Goal: Task Accomplishment & Management: Manage account settings

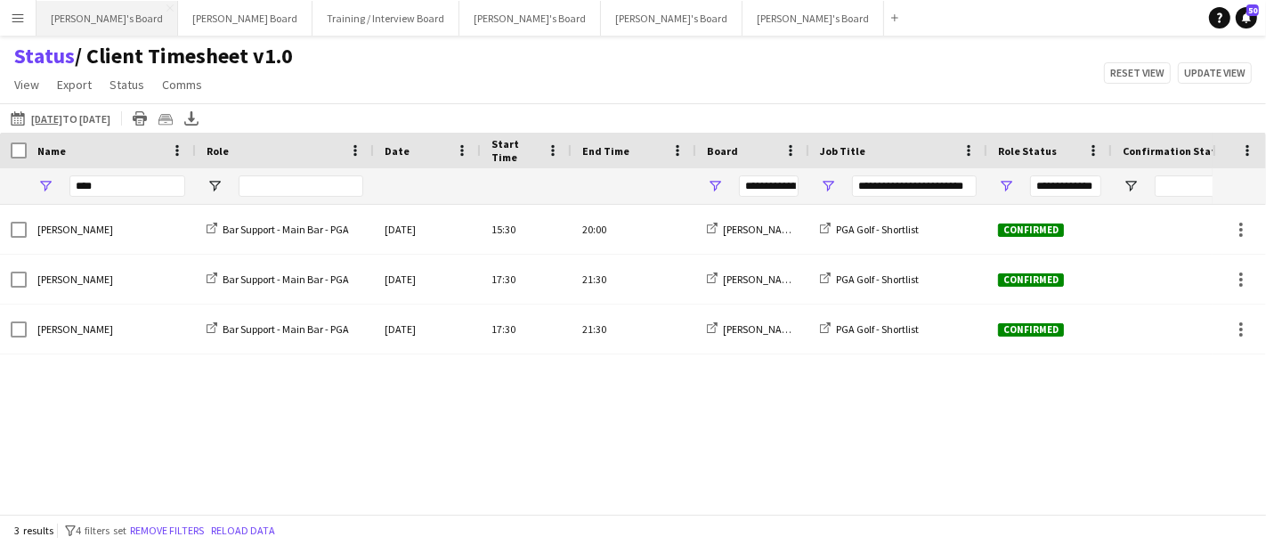
click at [77, 22] on button "Caitlin's Board Close" at bounding box center [107, 18] width 142 height 35
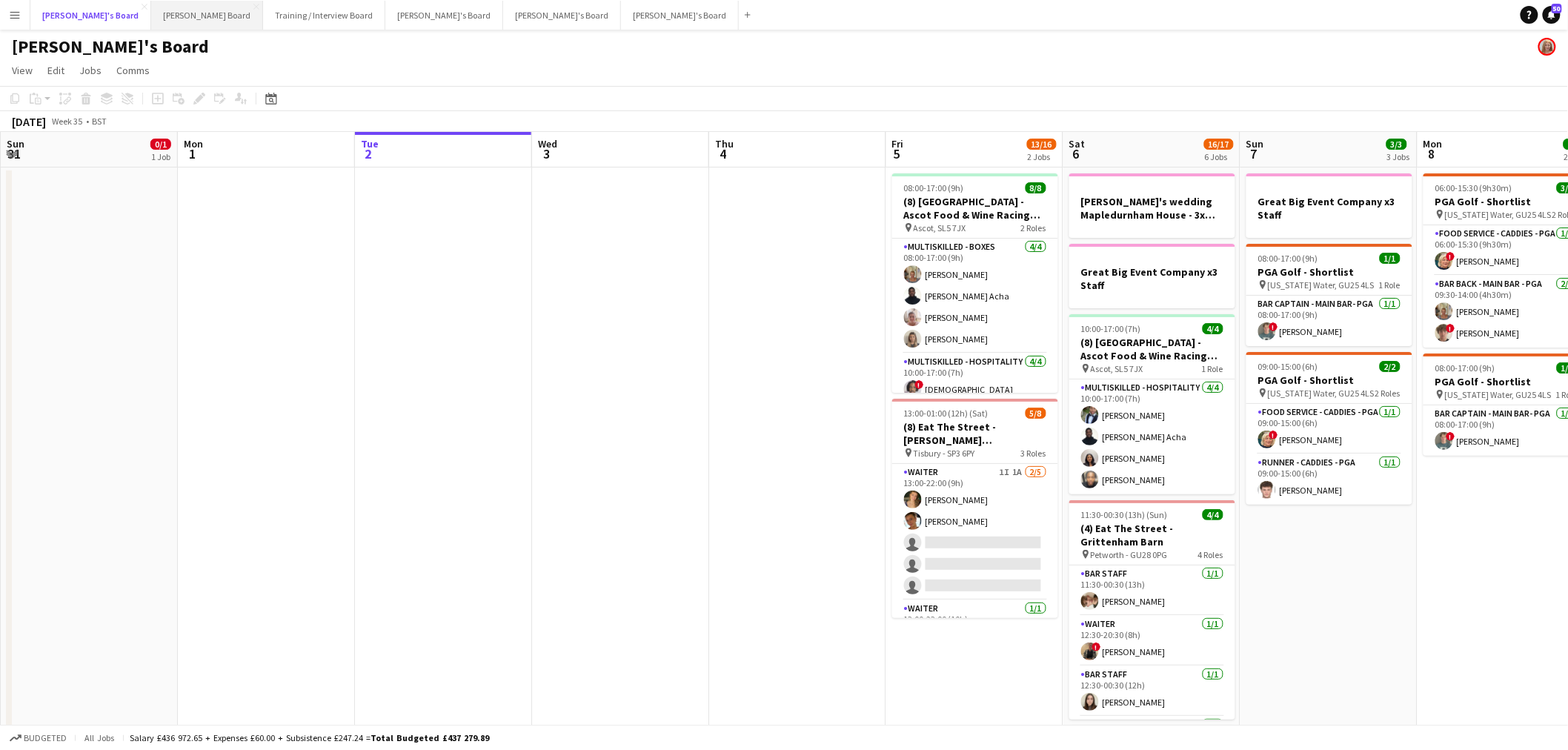
scroll to position [0, 354]
drag, startPoint x: 909, startPoint y: 485, endPoint x: 743, endPoint y: 416, distance: 179.8
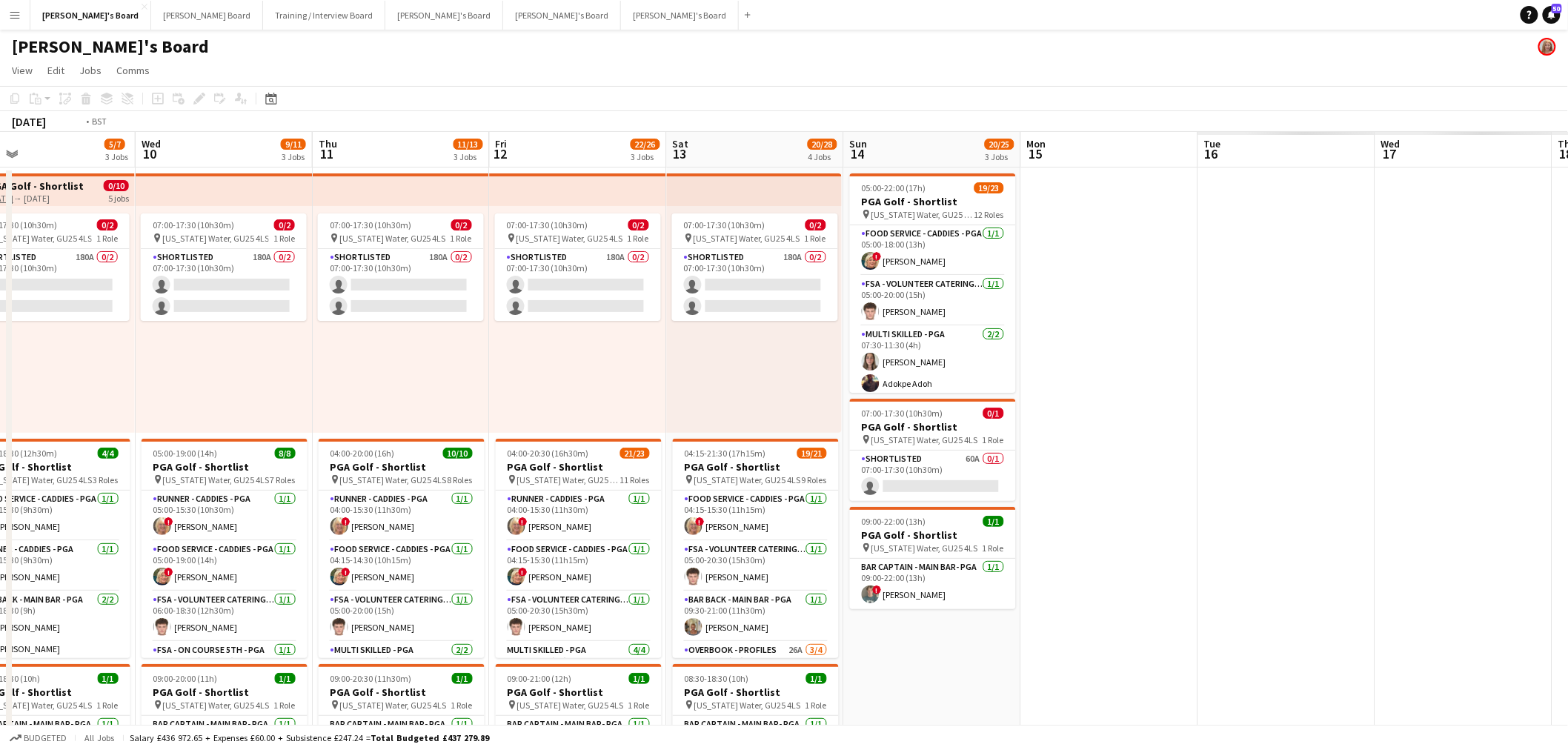
drag, startPoint x: 448, startPoint y: 456, endPoint x: 600, endPoint y: 419, distance: 156.4
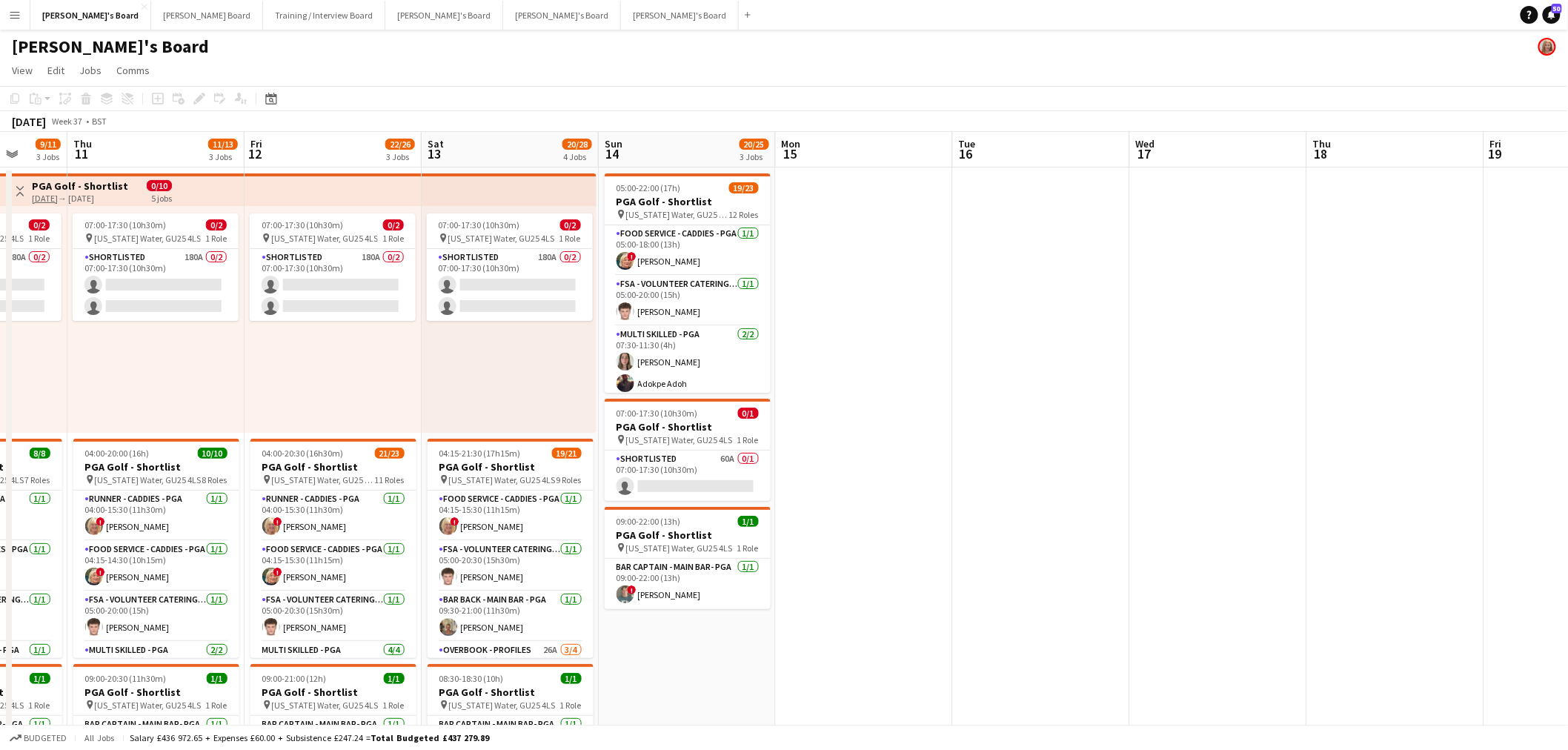
drag, startPoint x: 131, startPoint y: 514, endPoint x: 279, endPoint y: 483, distance: 151.2
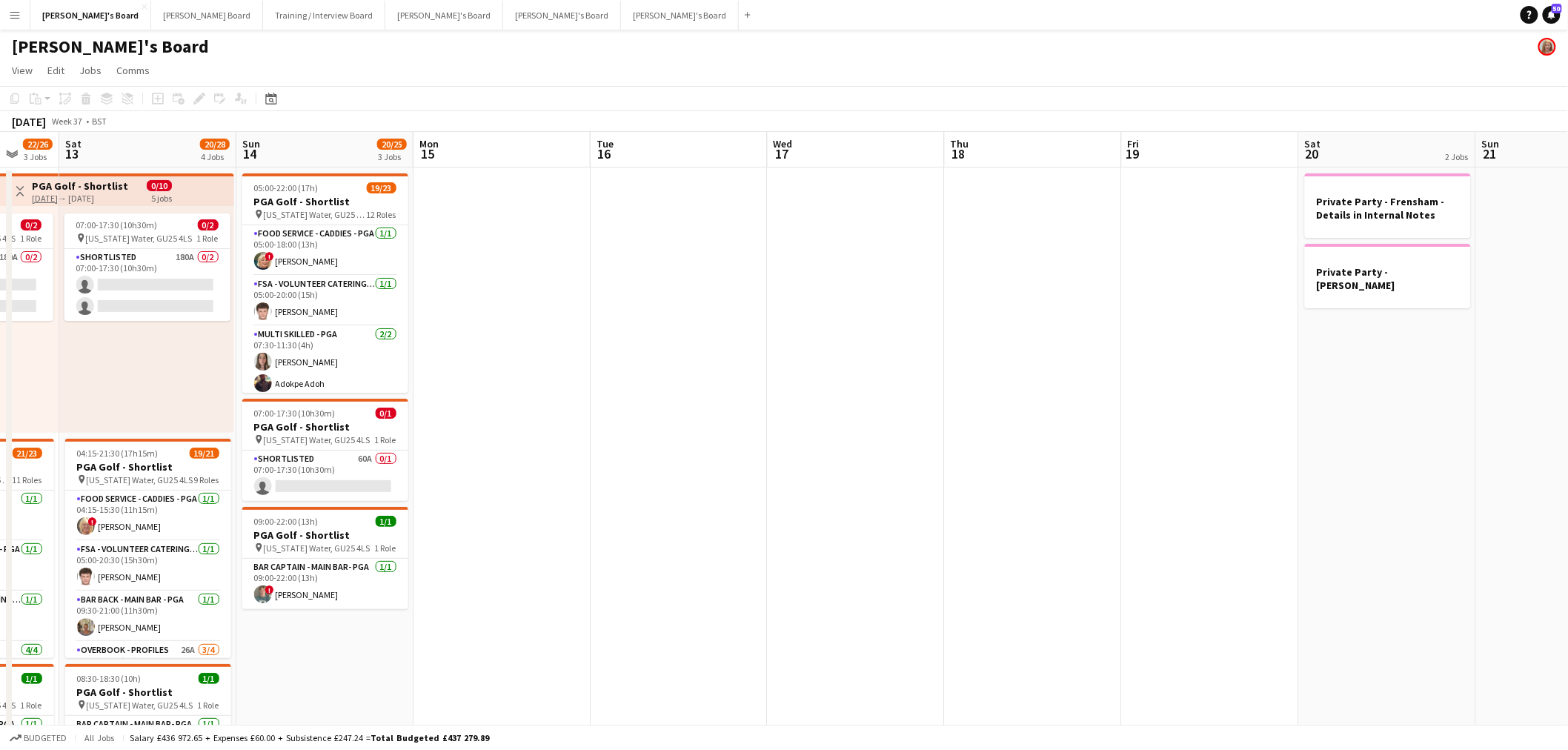
drag, startPoint x: 102, startPoint y: 523, endPoint x: 730, endPoint y: 449, distance: 632.3
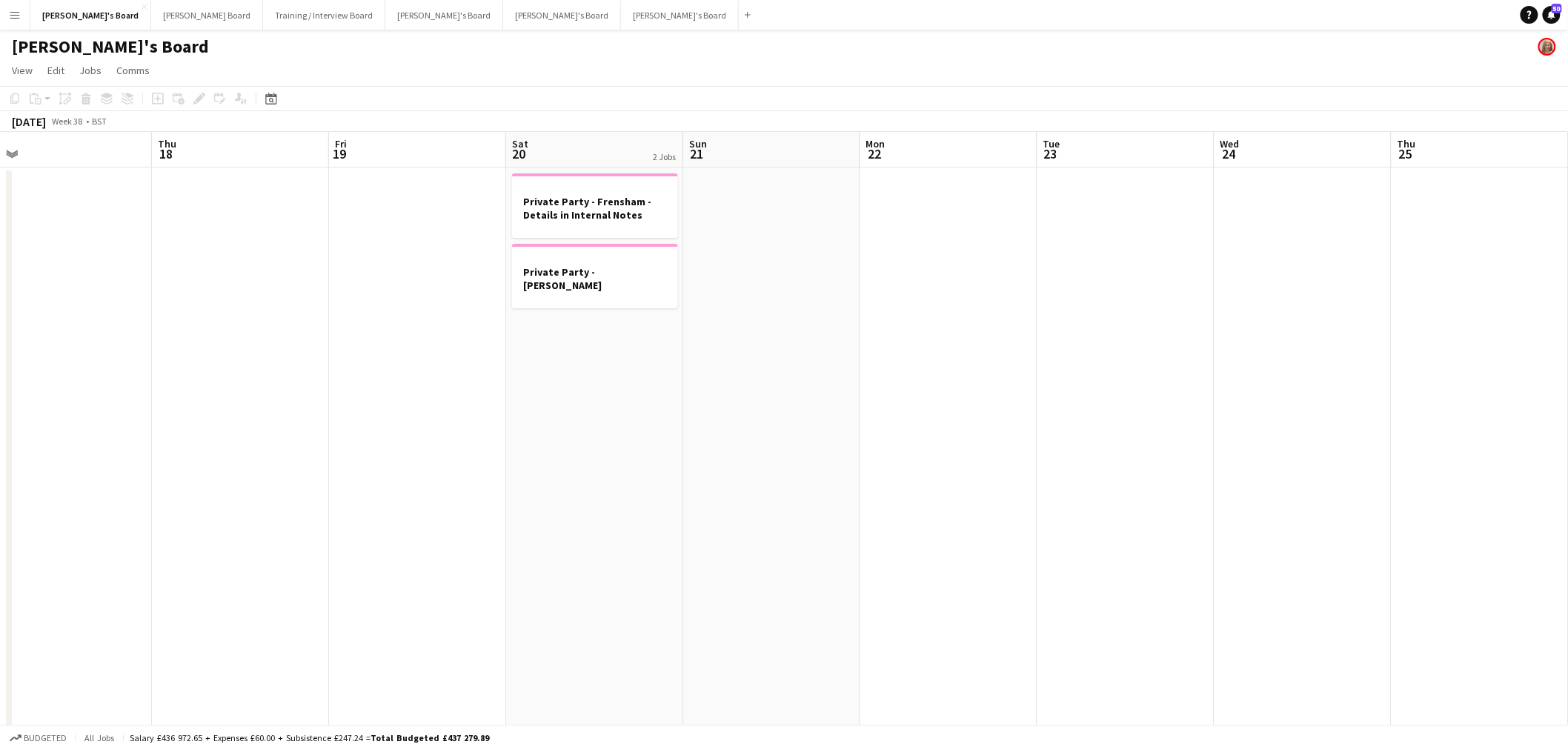
drag, startPoint x: 172, startPoint y: 538, endPoint x: 759, endPoint y: 471, distance: 590.8
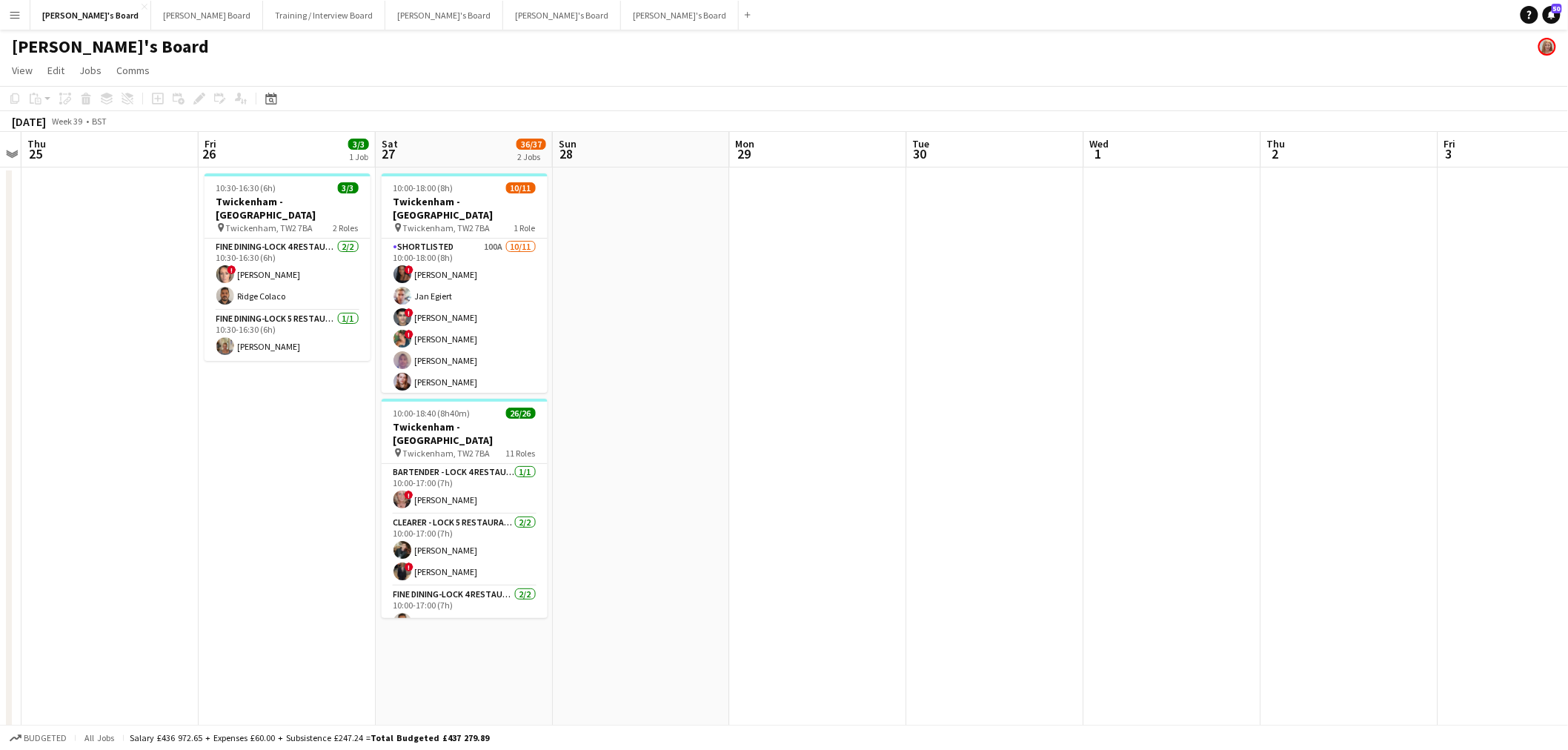
drag, startPoint x: 197, startPoint y: 545, endPoint x: 399, endPoint y: 529, distance: 202.6
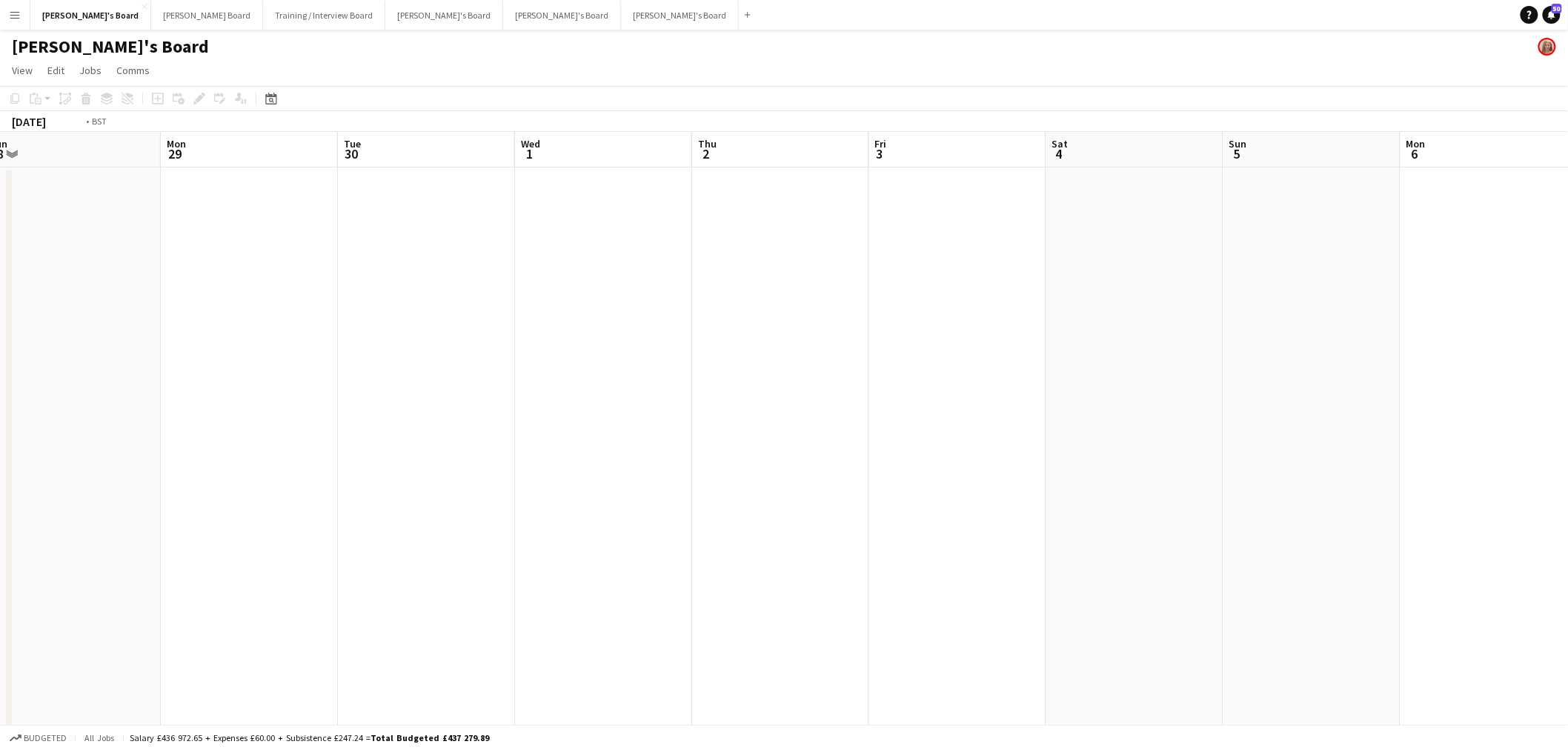
drag, startPoint x: 895, startPoint y: 415, endPoint x: -395, endPoint y: 517, distance: 1294.0
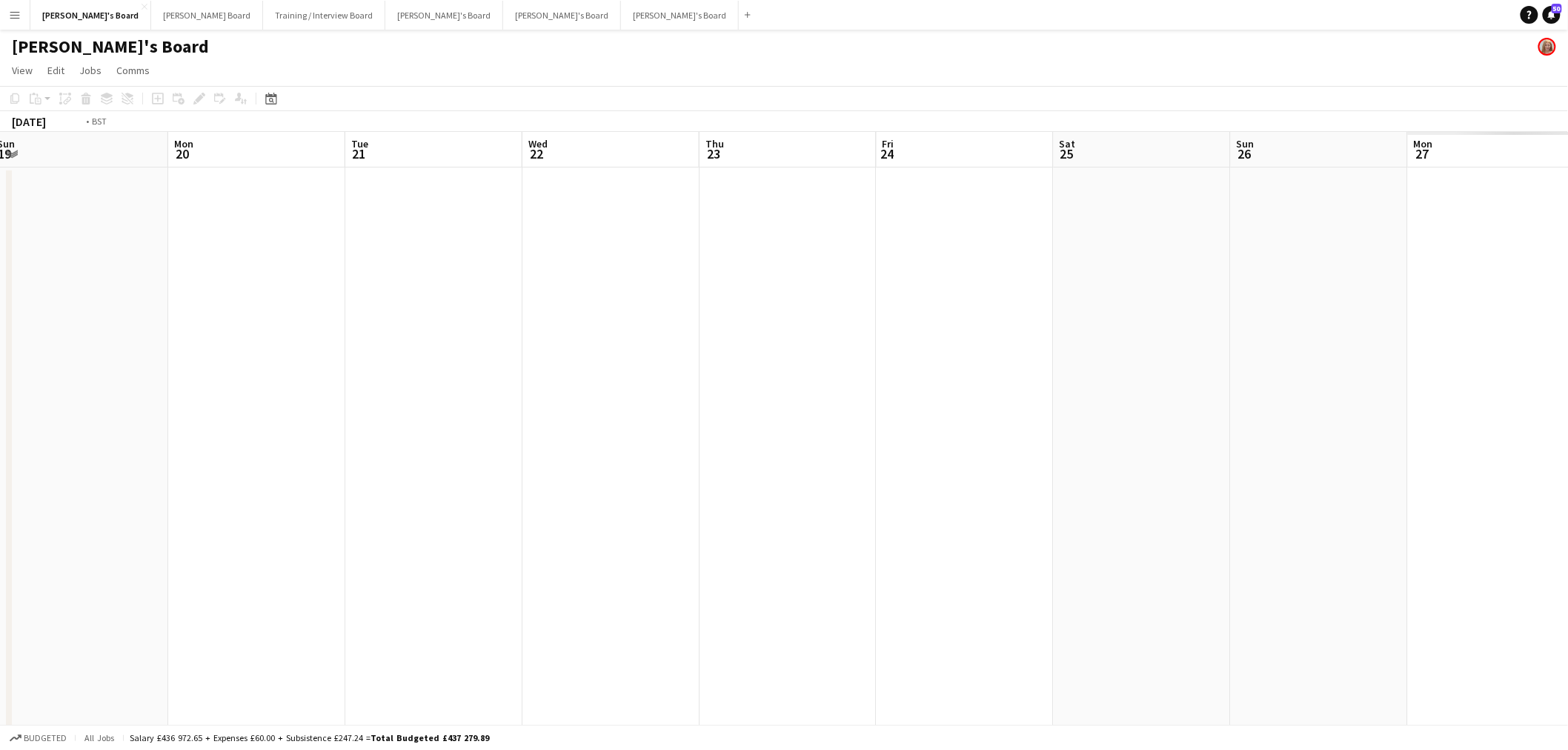
drag, startPoint x: 188, startPoint y: 535, endPoint x: 742, endPoint y: 484, distance: 556.3
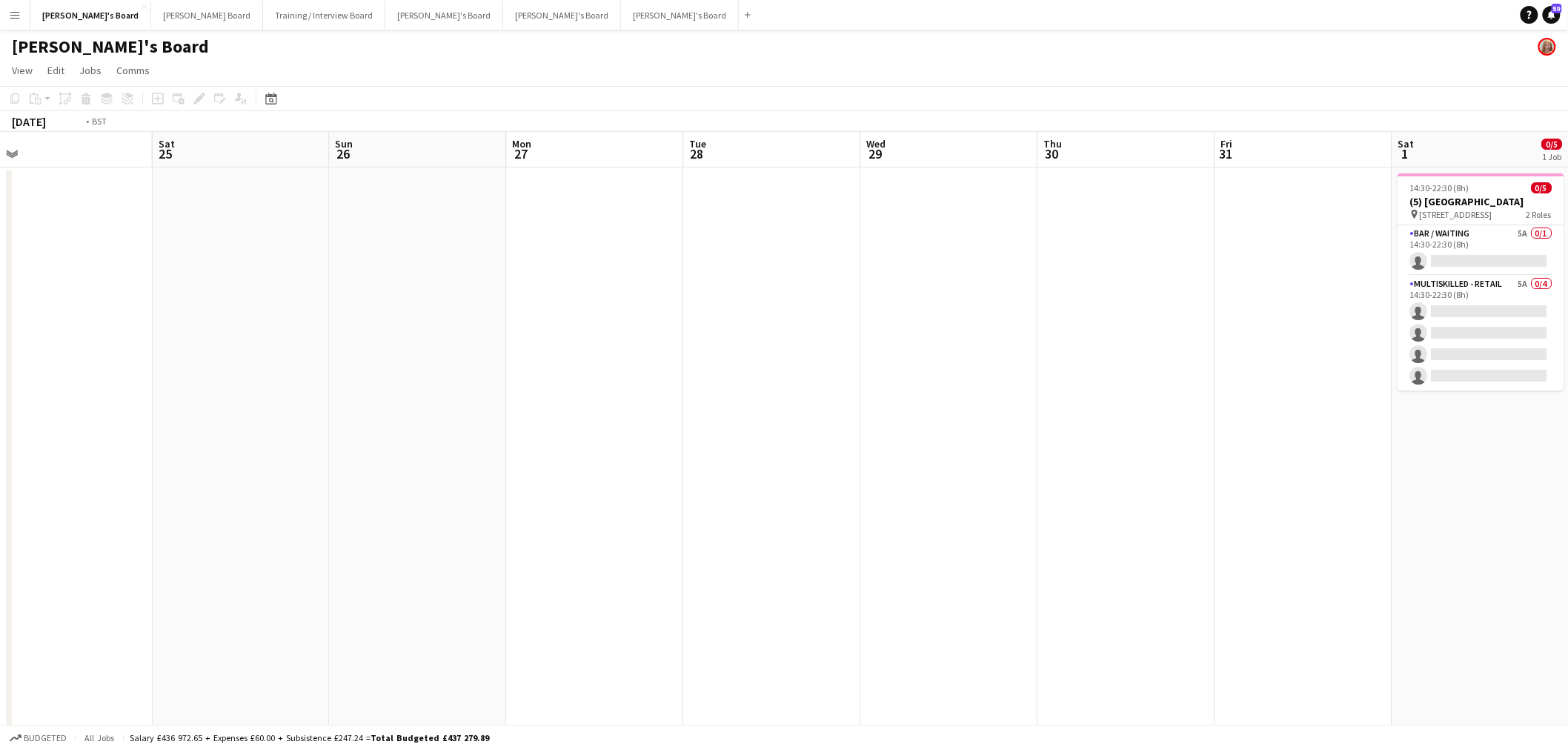
drag, startPoint x: 1423, startPoint y: 479, endPoint x: -21, endPoint y: 574, distance: 1447.1
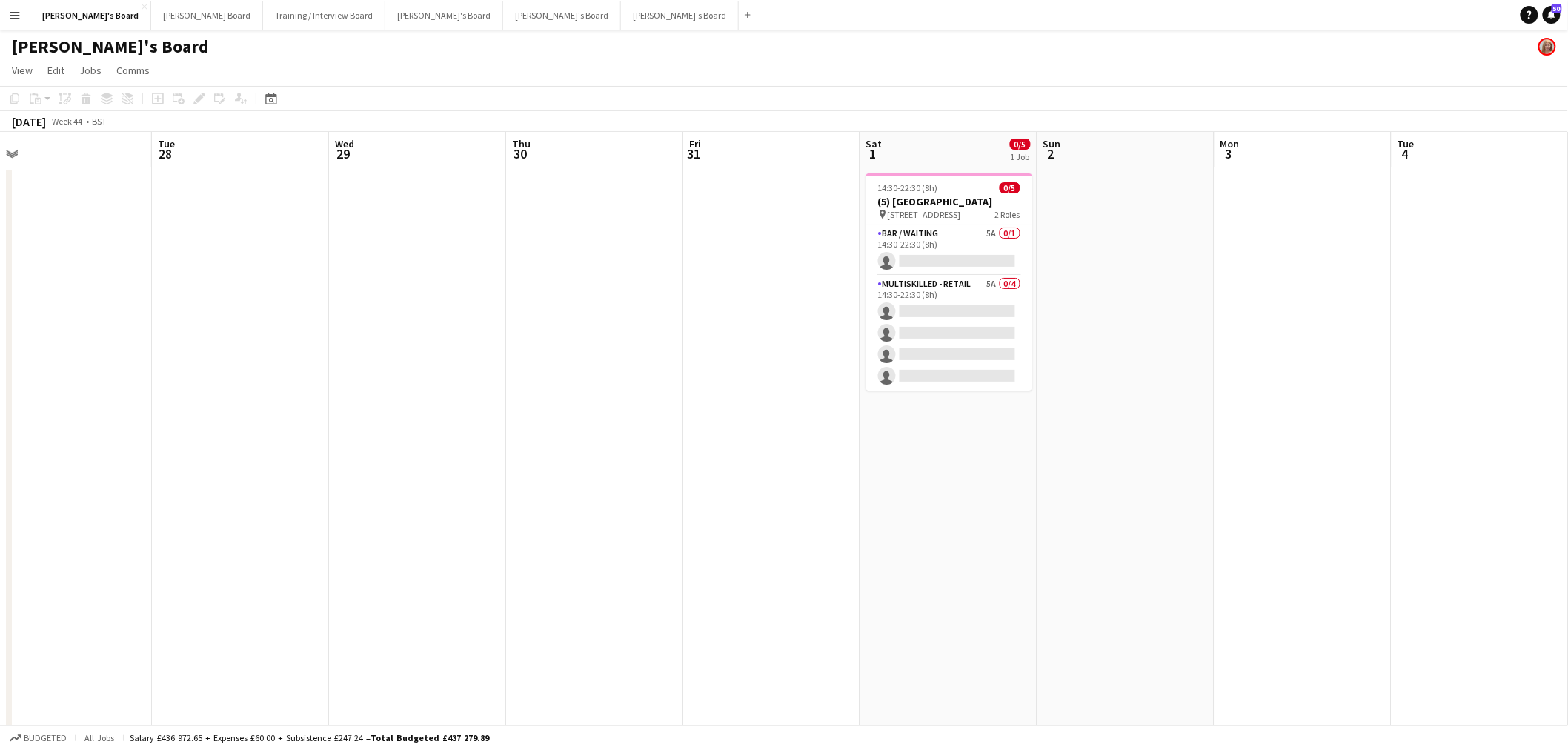
drag, startPoint x: 683, startPoint y: 529, endPoint x: -550, endPoint y: 697, distance: 1244.4
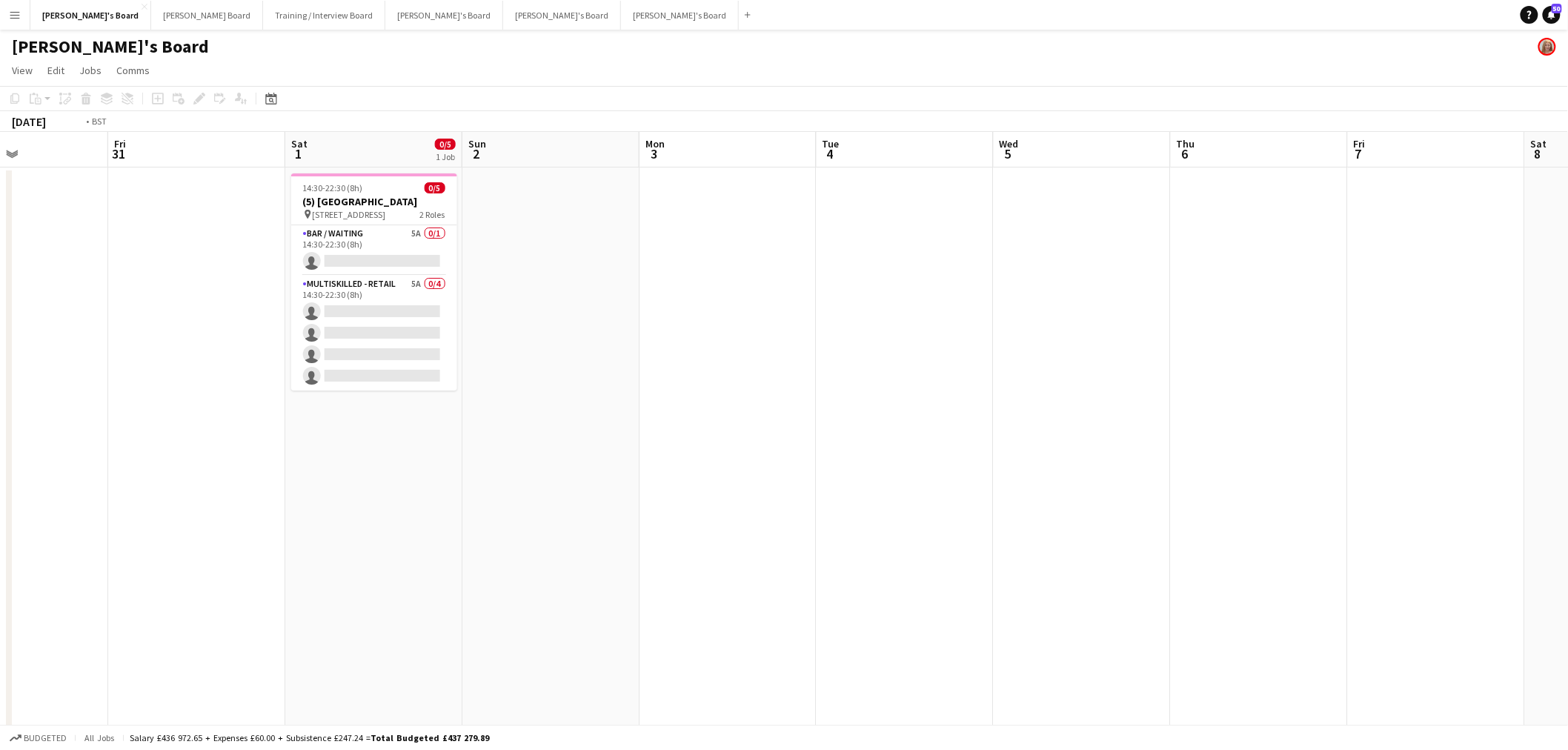
drag, startPoint x: 1026, startPoint y: 501, endPoint x: 94, endPoint y: 515, distance: 932.1
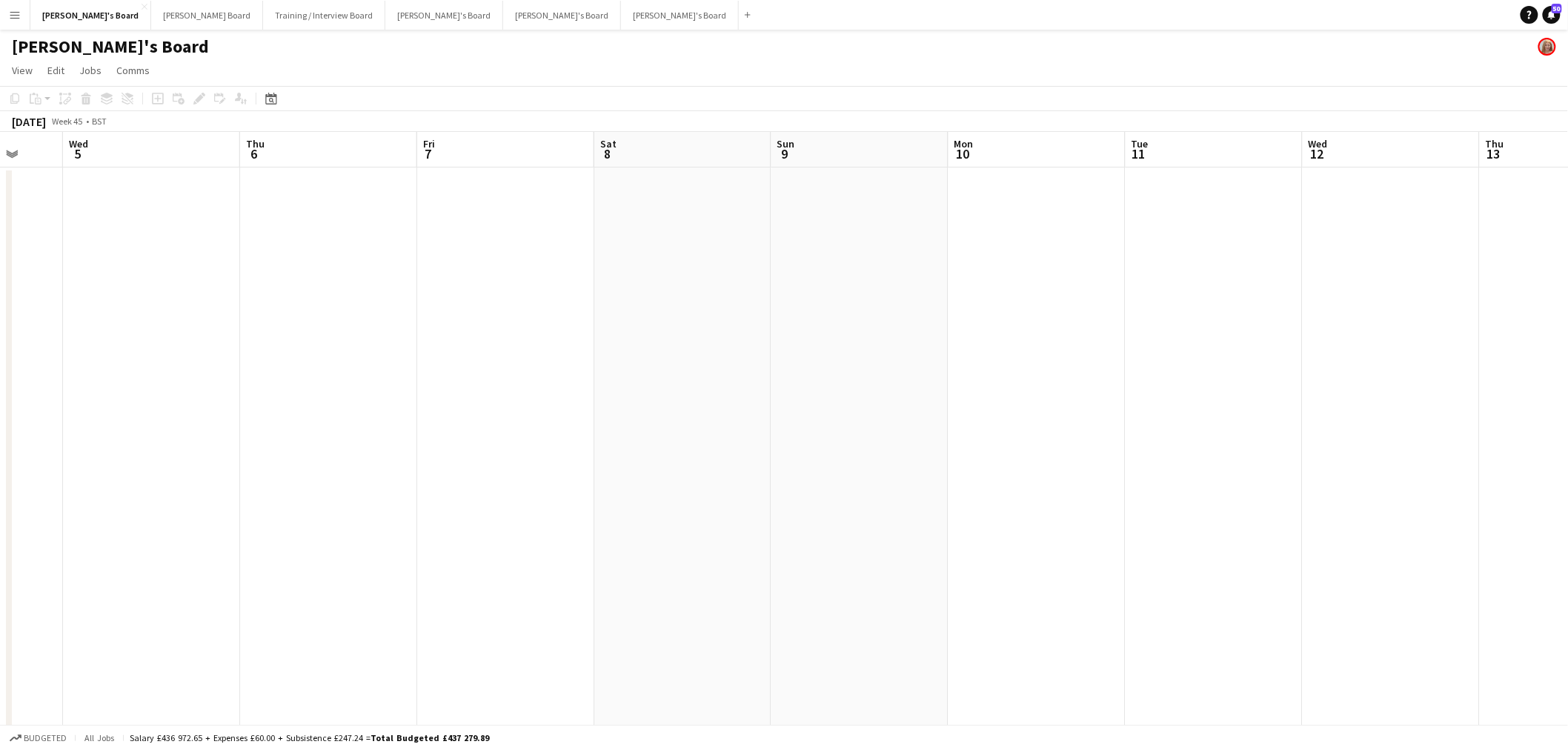
drag, startPoint x: 987, startPoint y: 394, endPoint x: 72, endPoint y: 461, distance: 917.4
drag, startPoint x: 404, startPoint y: 374, endPoint x: 587, endPoint y: 360, distance: 183.5
drag, startPoint x: 885, startPoint y: 284, endPoint x: 271, endPoint y: 382, distance: 621.8
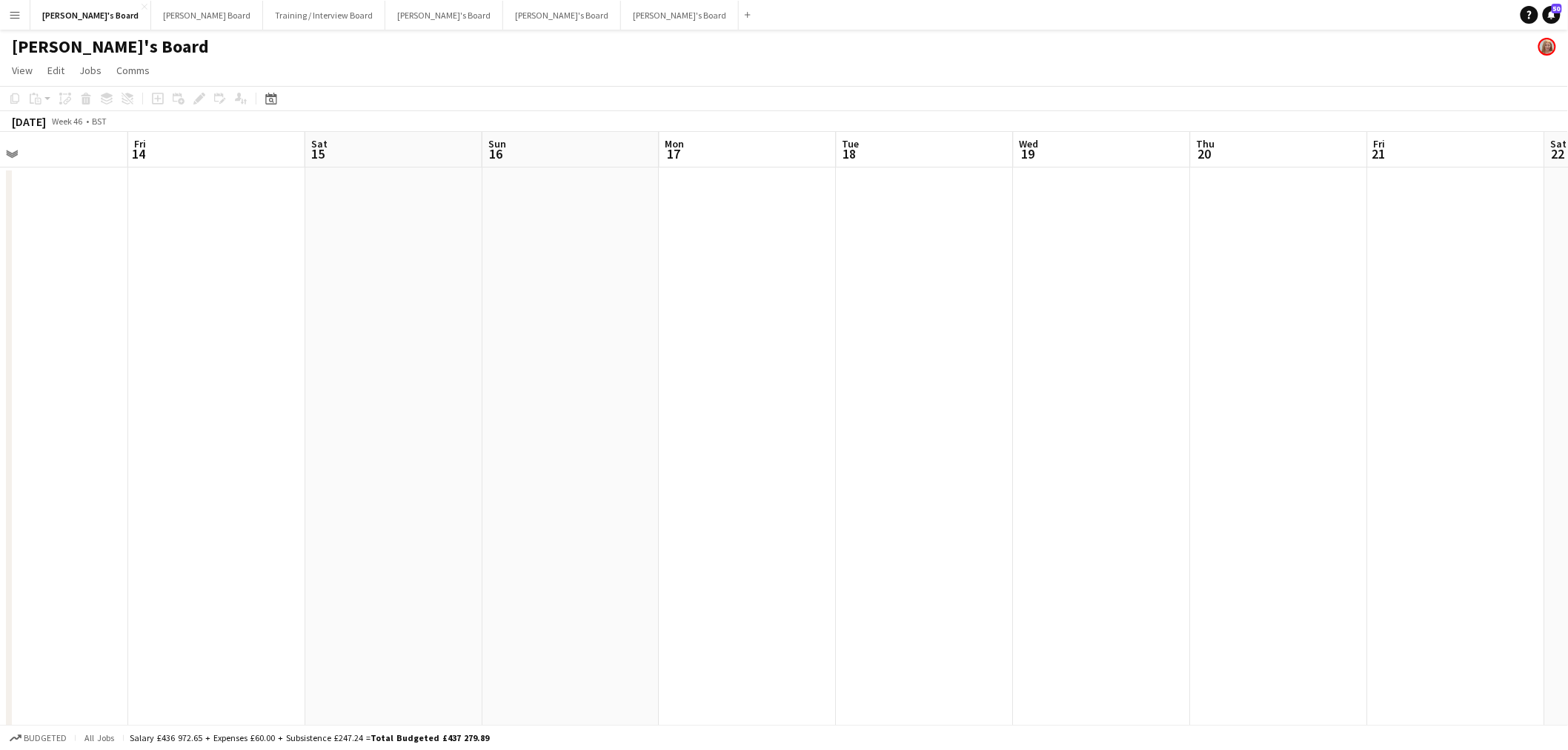
drag, startPoint x: 1057, startPoint y: 434, endPoint x: 1104, endPoint y: 415, distance: 50.7
drag, startPoint x: 952, startPoint y: 504, endPoint x: 1009, endPoint y: 511, distance: 57.4
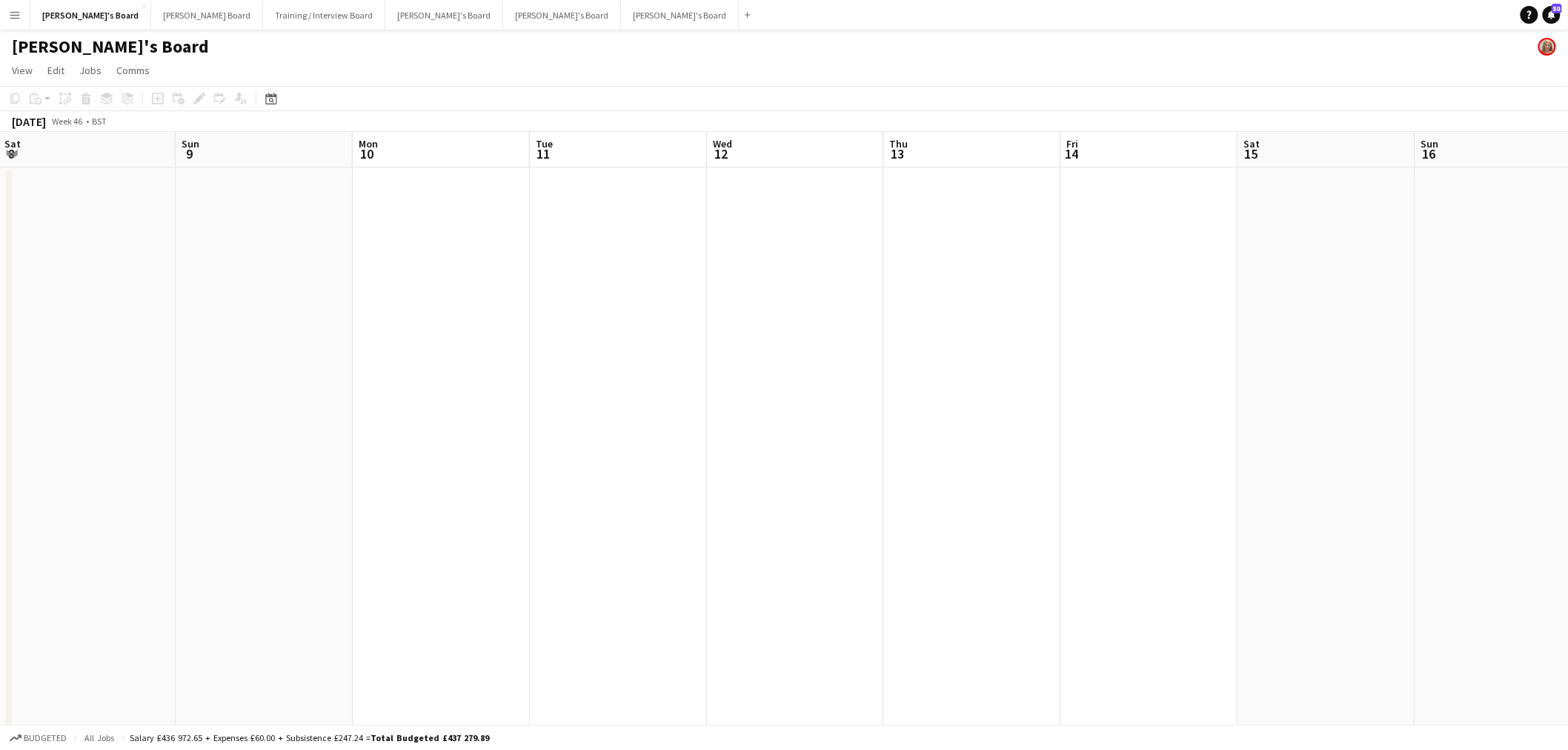
drag, startPoint x: 845, startPoint y: 543, endPoint x: 699, endPoint y: 519, distance: 148.0
drag, startPoint x: 545, startPoint y: 526, endPoint x: 1216, endPoint y: 482, distance: 672.4
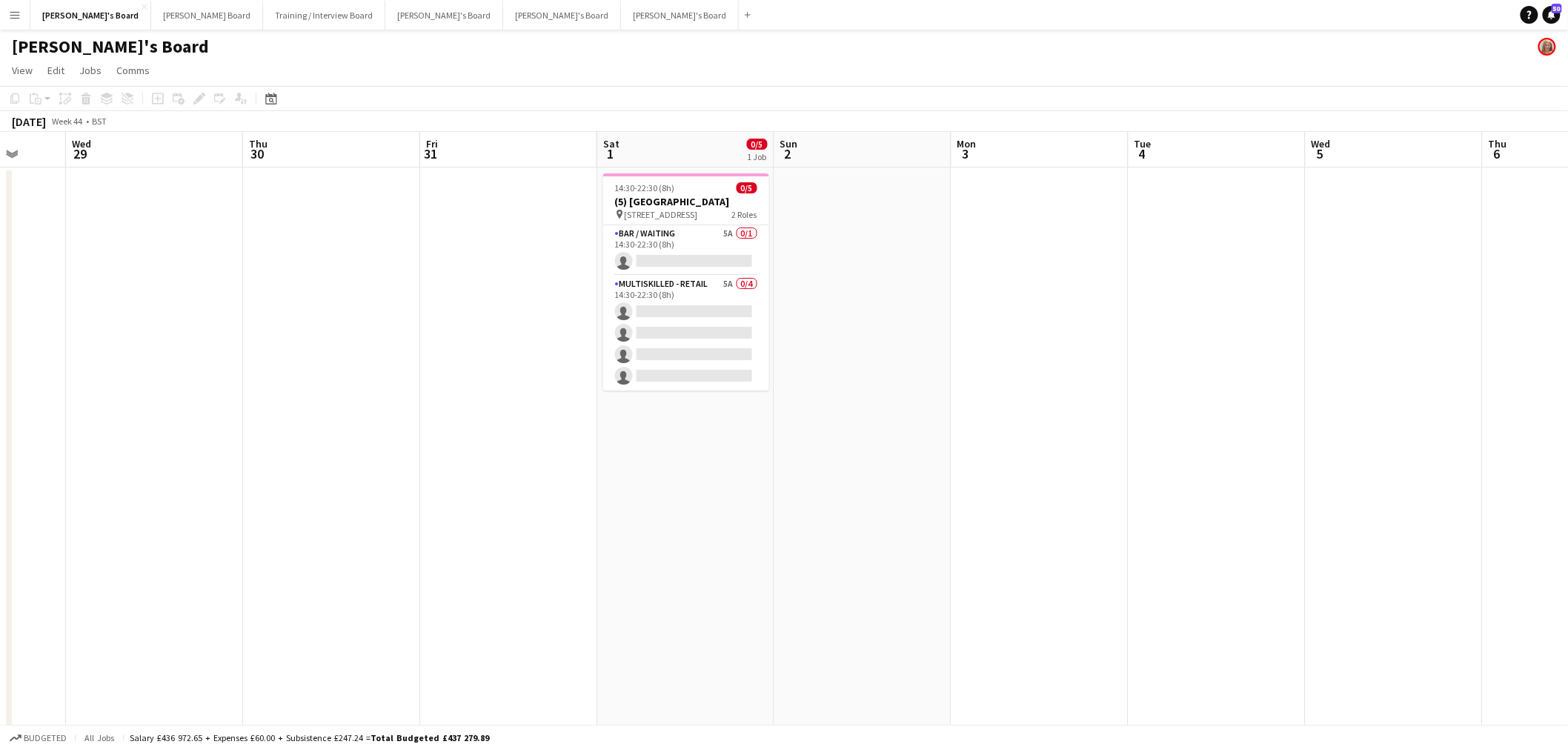
drag, startPoint x: 267, startPoint y: 479, endPoint x: 999, endPoint y: 461, distance: 732.2
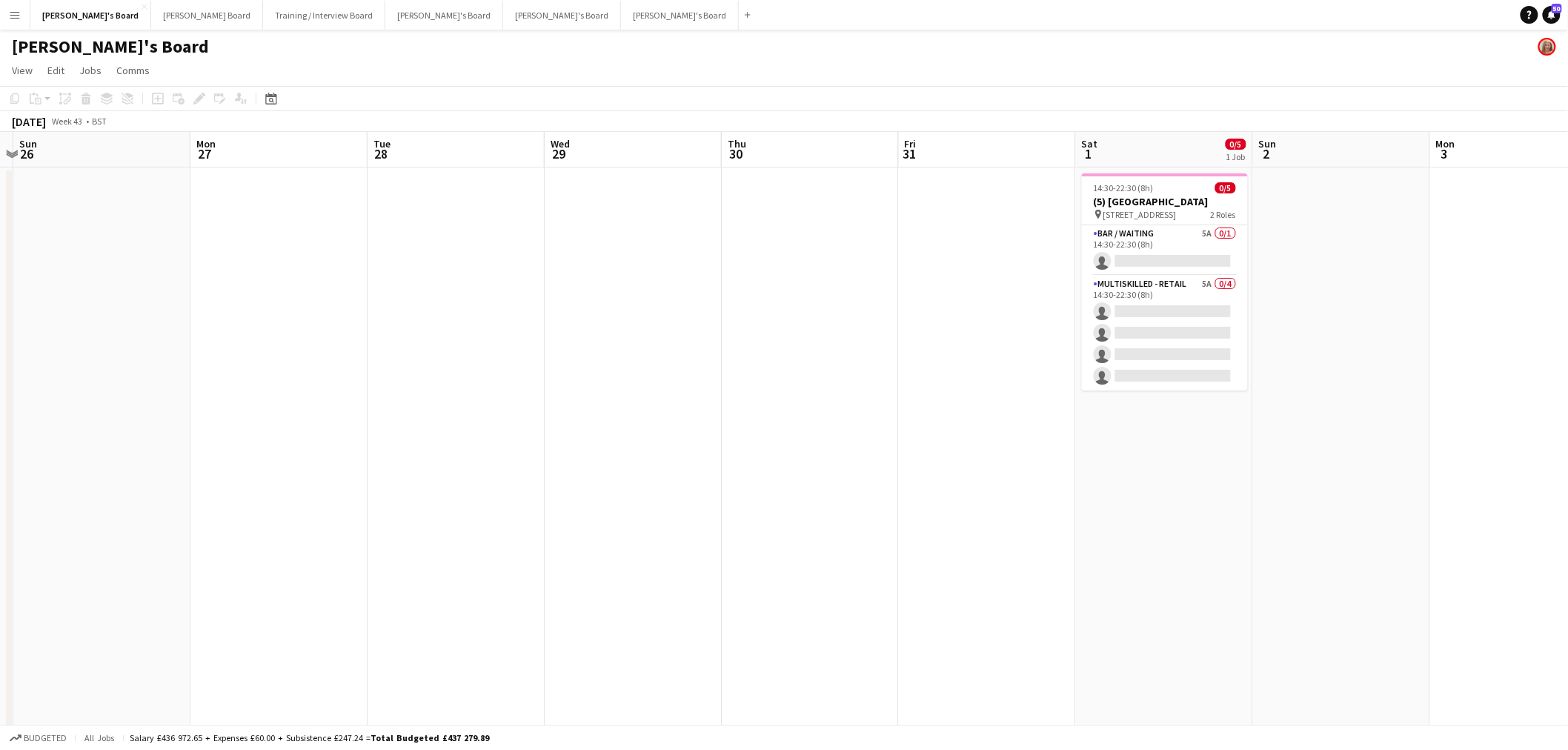
drag, startPoint x: 675, startPoint y: 541, endPoint x: 1062, endPoint y: 441, distance: 399.7
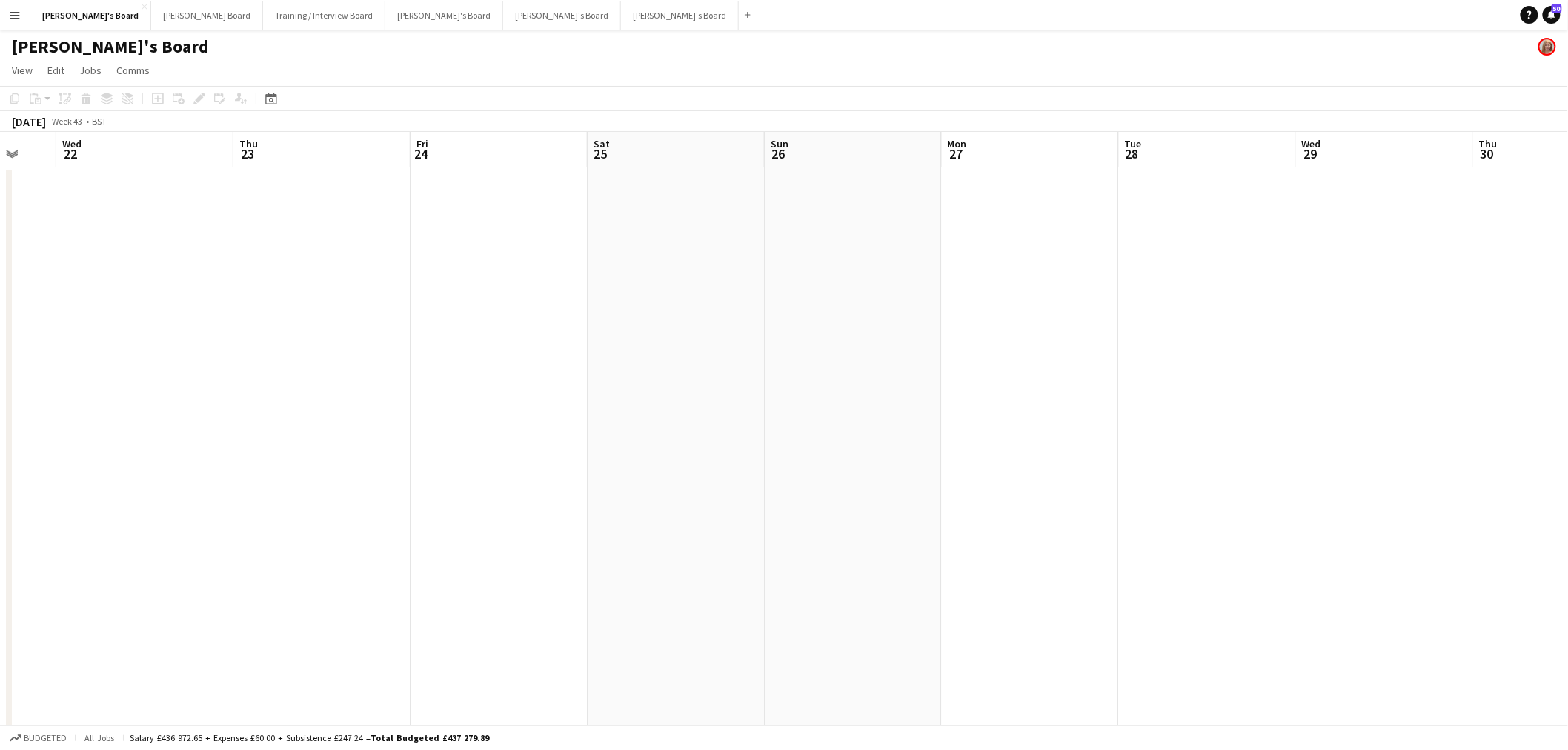
drag, startPoint x: 1217, startPoint y: 446, endPoint x: 1417, endPoint y: 352, distance: 221.0
drag, startPoint x: 1114, startPoint y: 416, endPoint x: 1514, endPoint y: 358, distance: 404.2
drag, startPoint x: 983, startPoint y: 426, endPoint x: 1161, endPoint y: 307, distance: 214.1
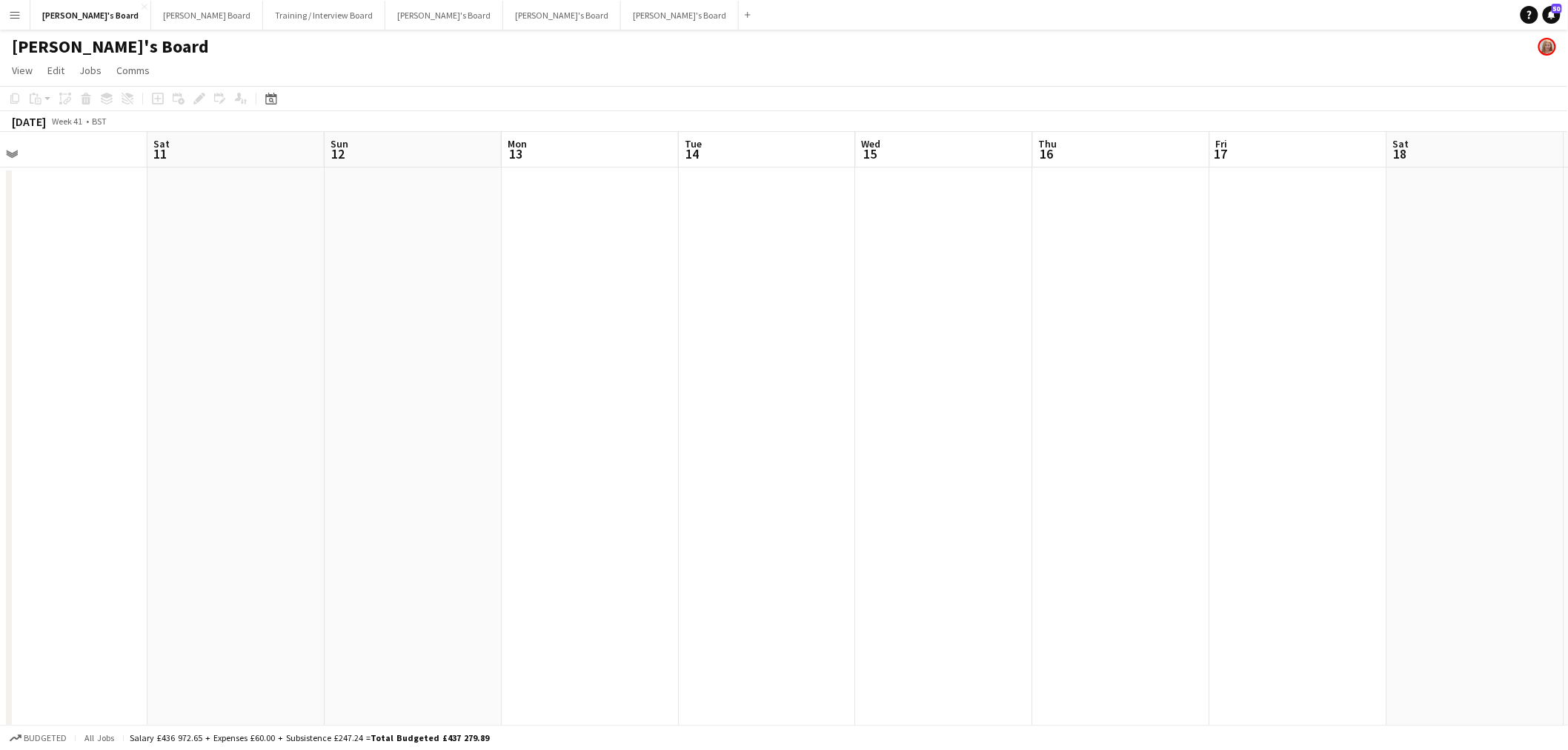
drag, startPoint x: 602, startPoint y: 459, endPoint x: 1292, endPoint y: 420, distance: 691.1
drag, startPoint x: 1290, startPoint y: 454, endPoint x: 1327, endPoint y: 349, distance: 111.3
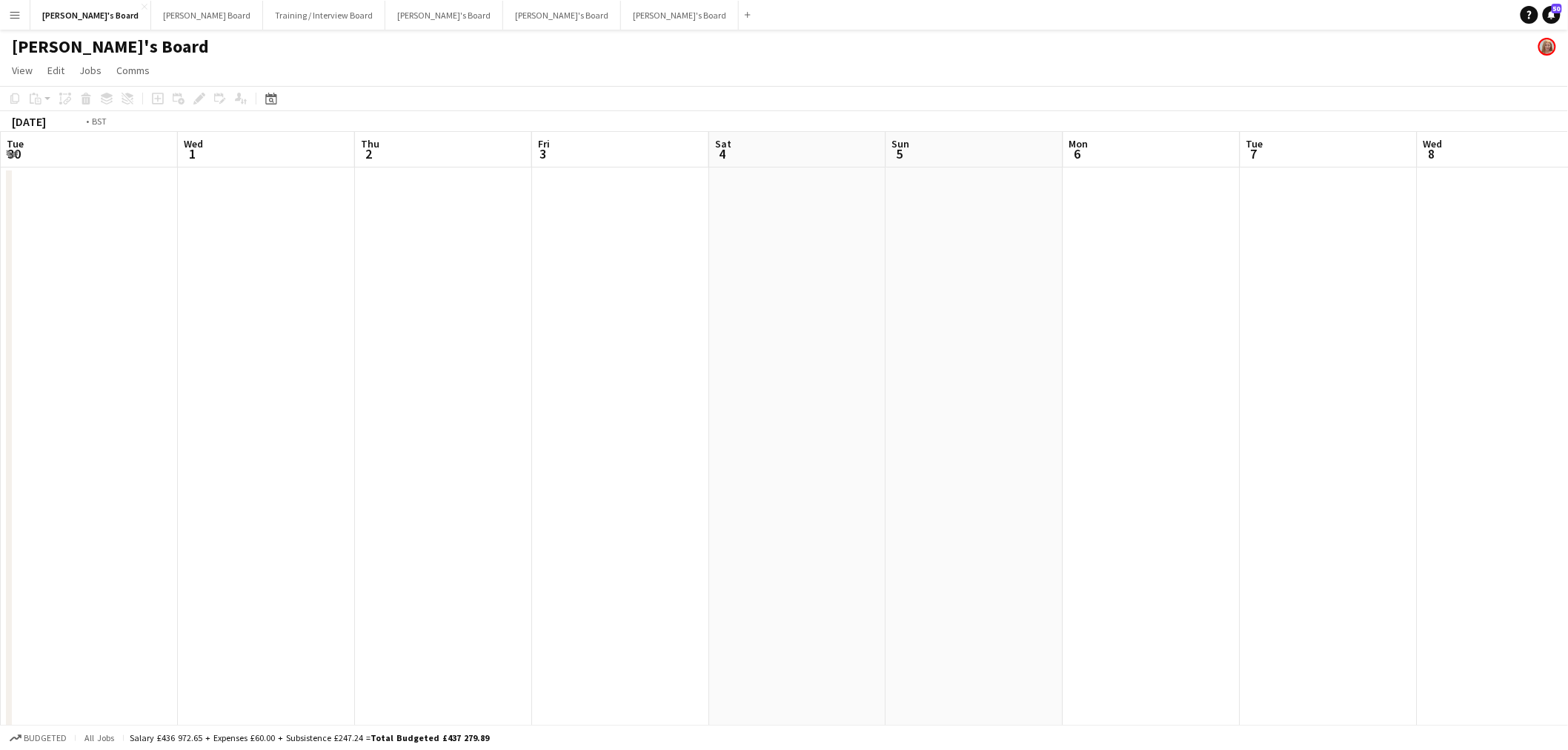
drag, startPoint x: 1406, startPoint y: 404, endPoint x: 1553, endPoint y: 369, distance: 151.1
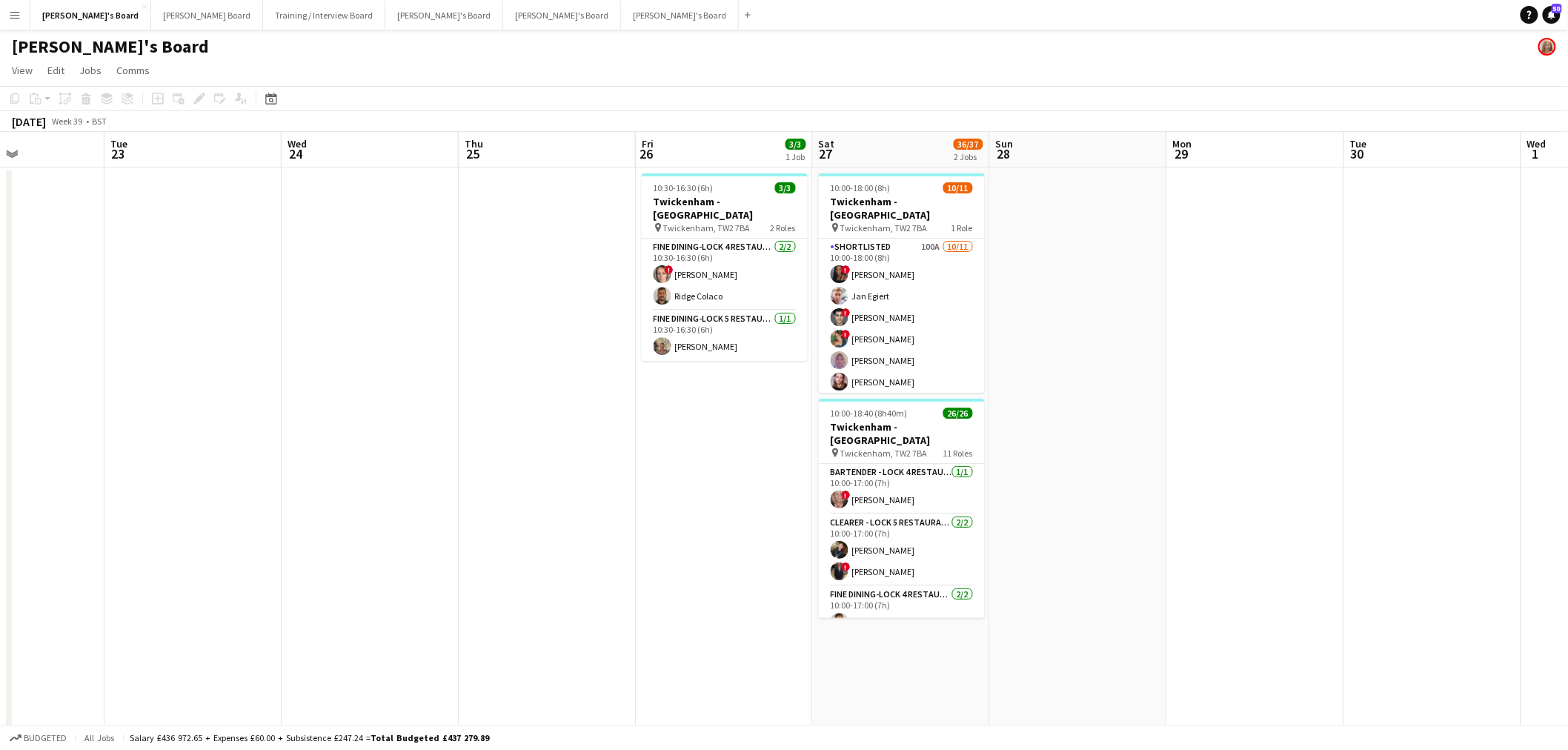
drag, startPoint x: 692, startPoint y: 439, endPoint x: 1134, endPoint y: 441, distance: 442.0
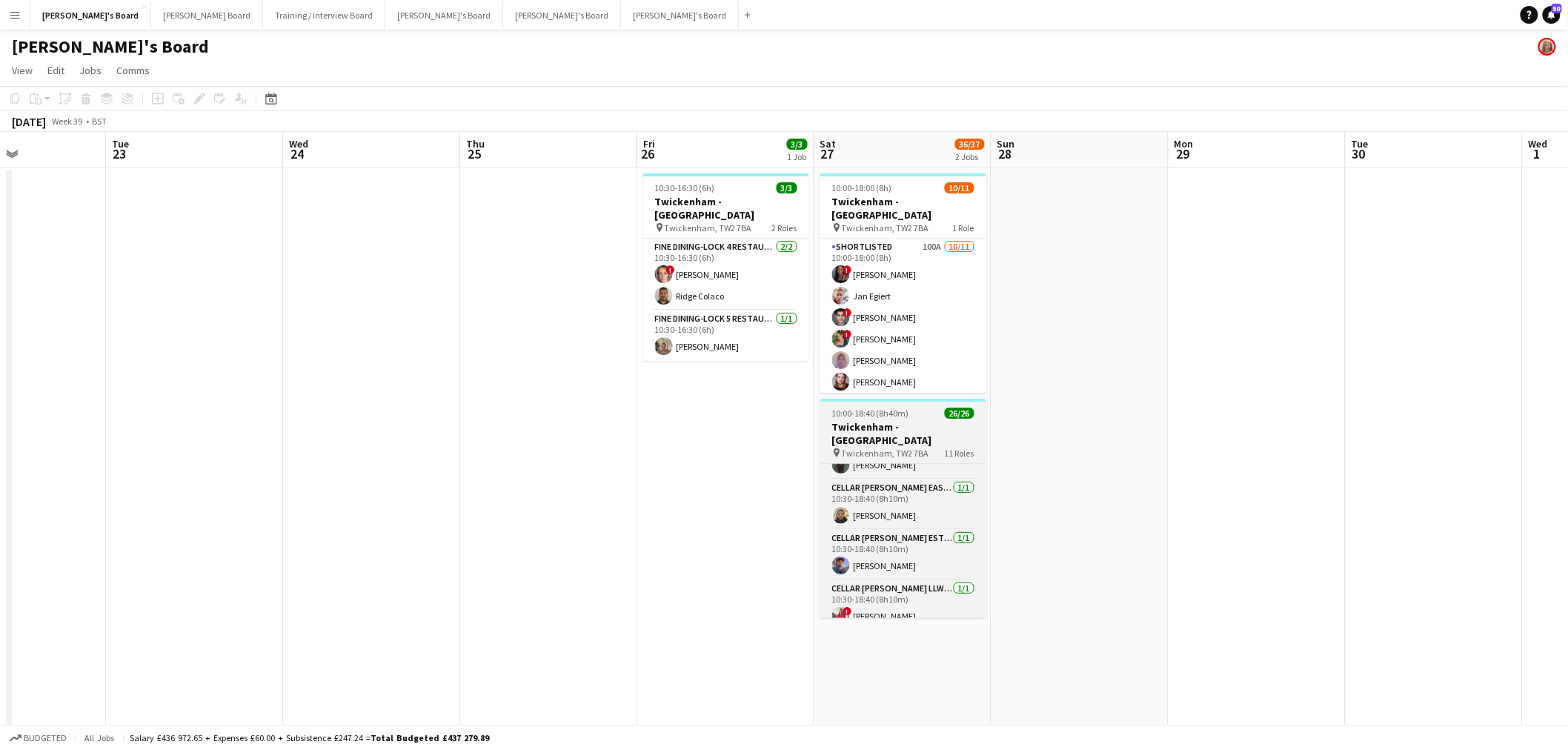
click at [899, 420] on h3 "Twickenham - [GEOGRAPHIC_DATA]" at bounding box center [903, 434] width 166 height 27
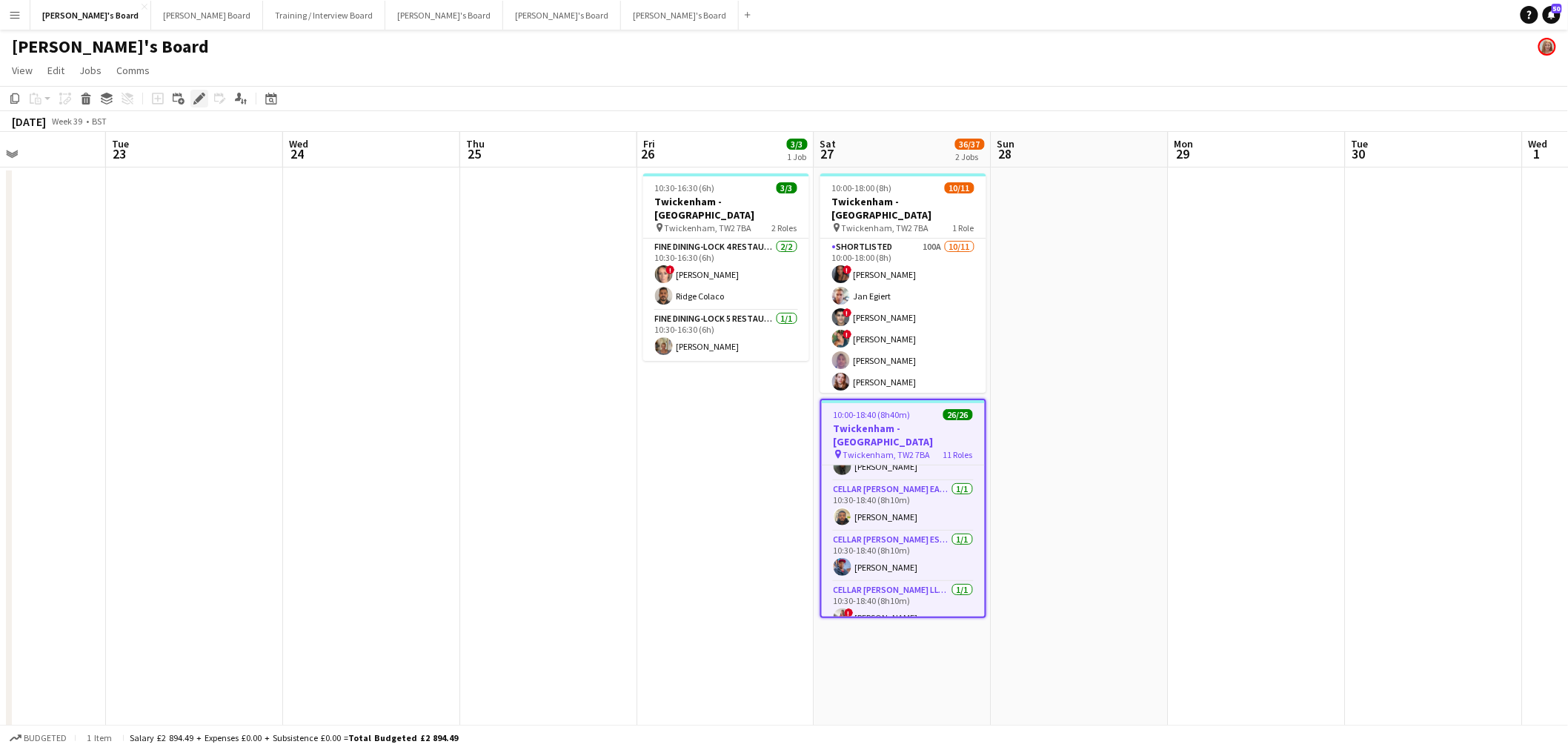
click at [191, 101] on div "Edit" at bounding box center [199, 98] width 17 height 17
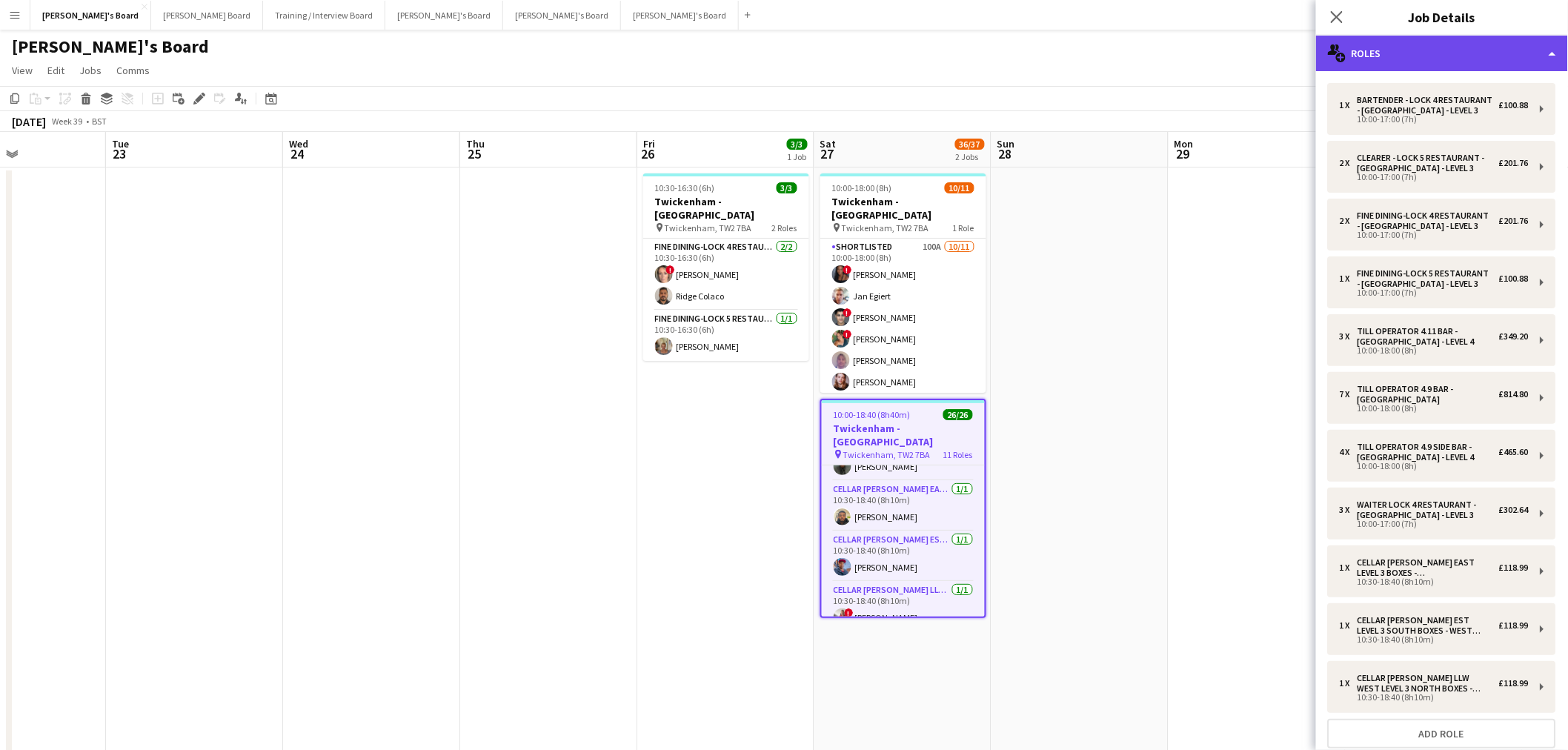
click at [1053, 50] on div "multiple-users-add Roles" at bounding box center [1442, 53] width 252 height 36
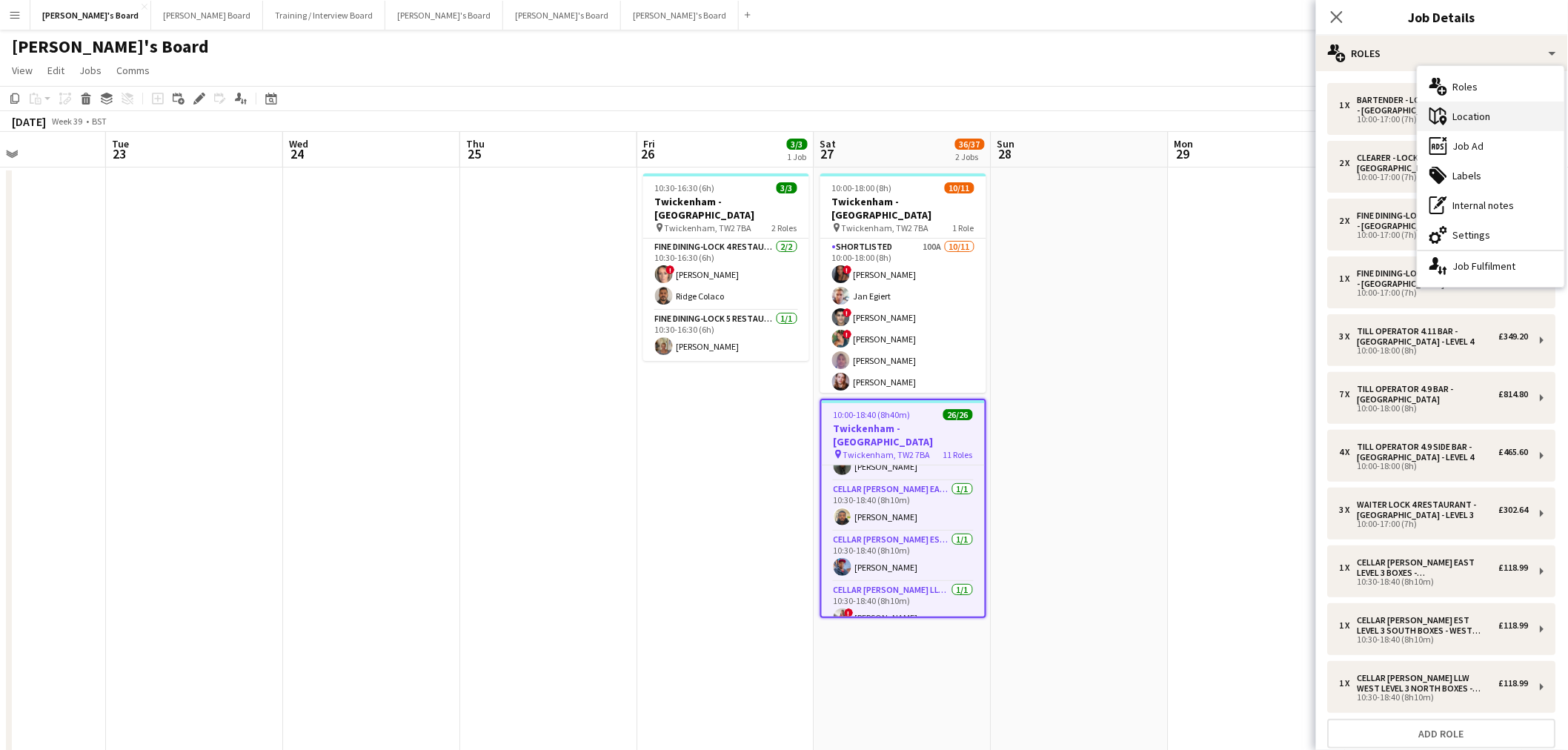
click at [1053, 117] on div "maps-pin-1 Location" at bounding box center [1491, 117] width 147 height 30
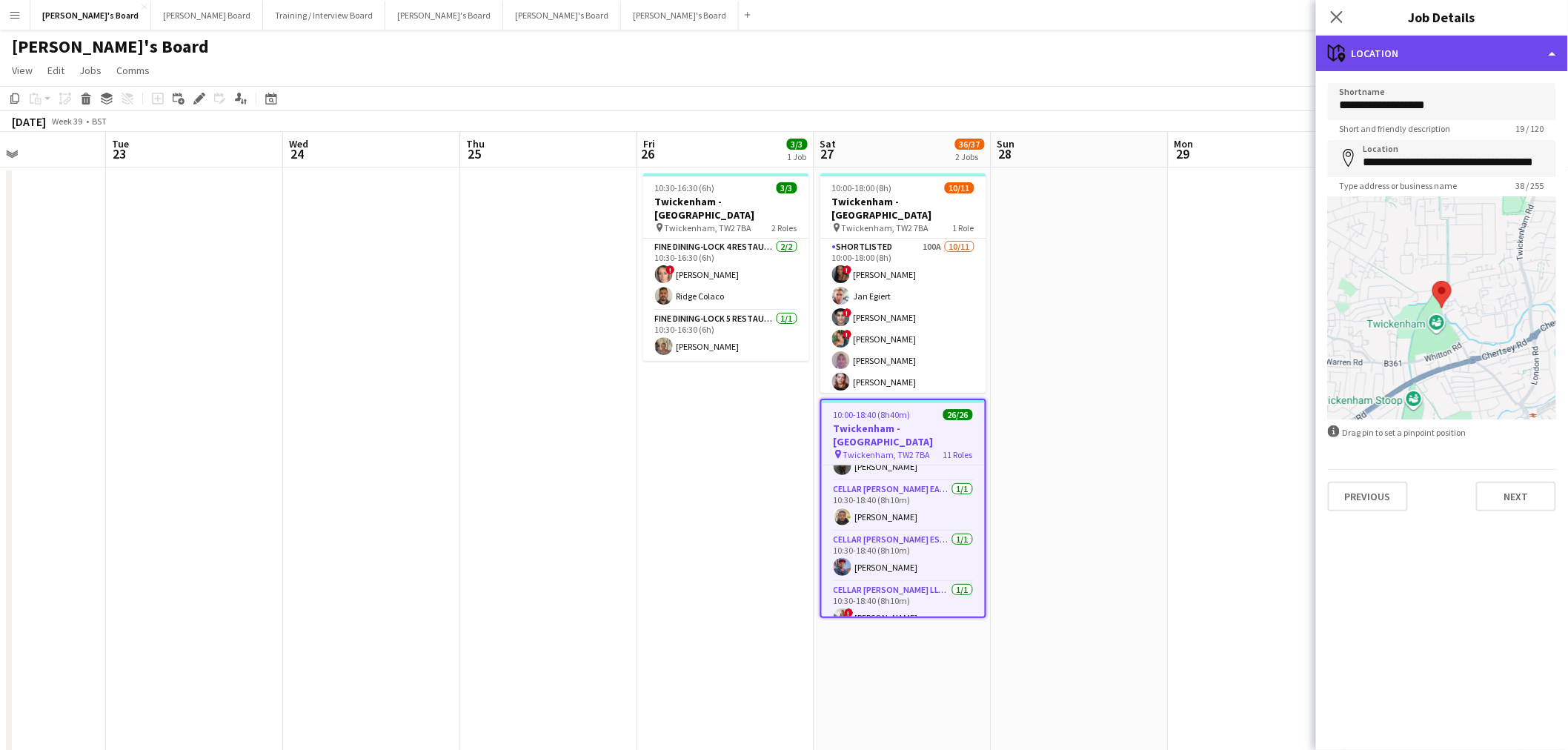
click at [1053, 42] on div "maps-pin-1 Location" at bounding box center [1442, 53] width 252 height 36
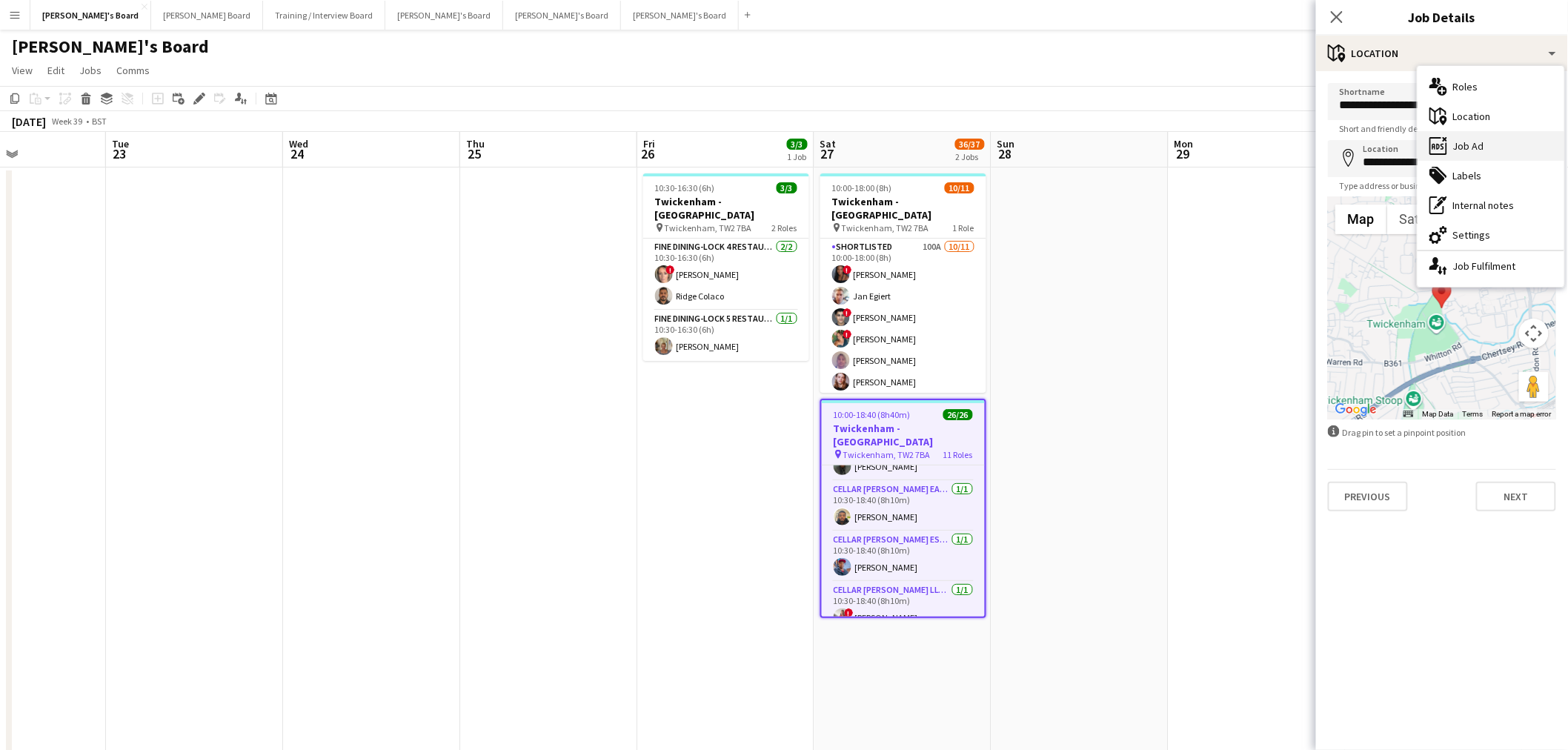
click at [1053, 145] on div "ads-window Job Ad" at bounding box center [1491, 147] width 147 height 30
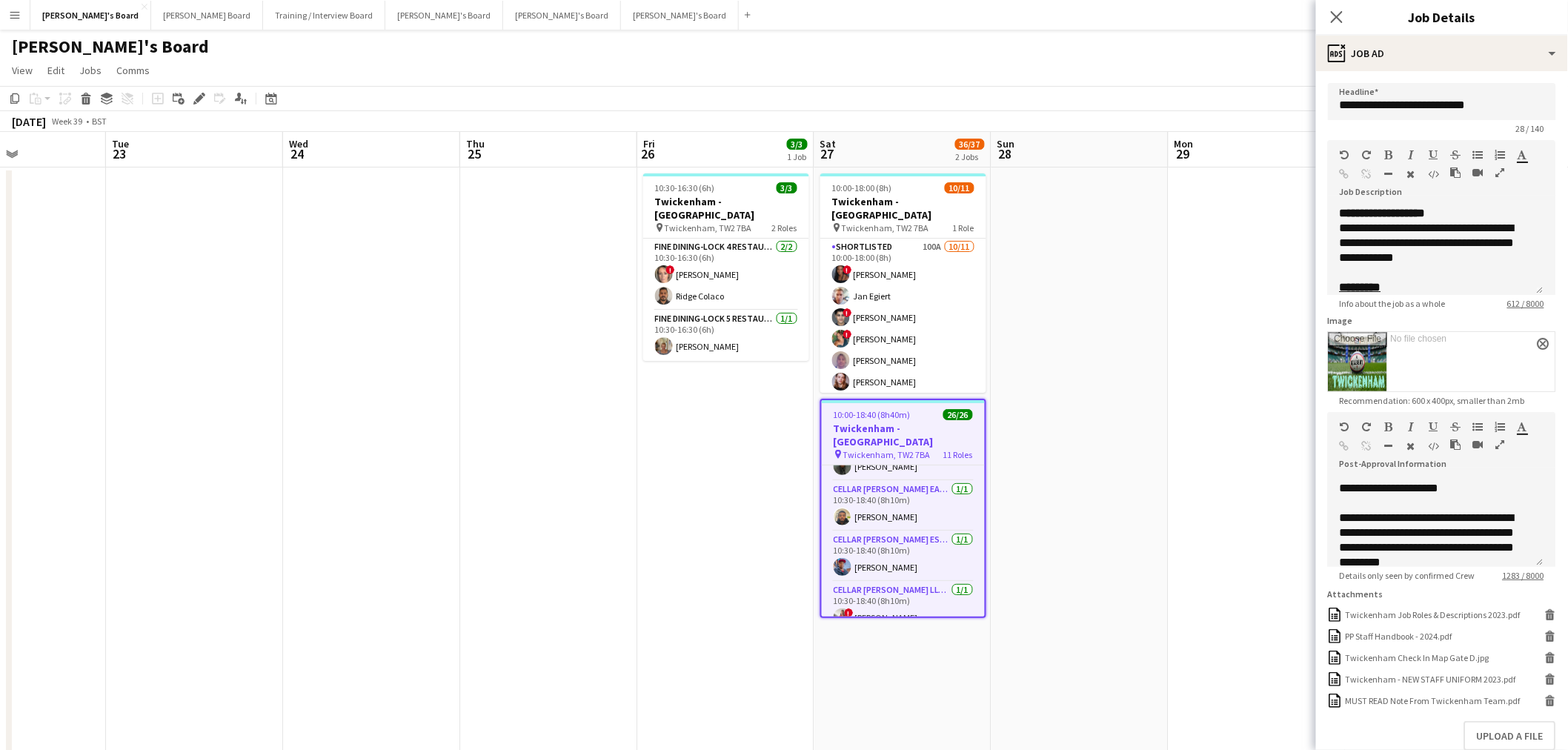
scroll to position [575, 0]
drag, startPoint x: 1406, startPoint y: 208, endPoint x: 1397, endPoint y: 209, distance: 9.1
click at [1053, 209] on div "**********" at bounding box center [1436, 213] width 192 height 15
click at [1053, 216] on div "**********" at bounding box center [1436, 213] width 192 height 15
drag, startPoint x: 1455, startPoint y: 211, endPoint x: 1399, endPoint y: 216, distance: 56.2
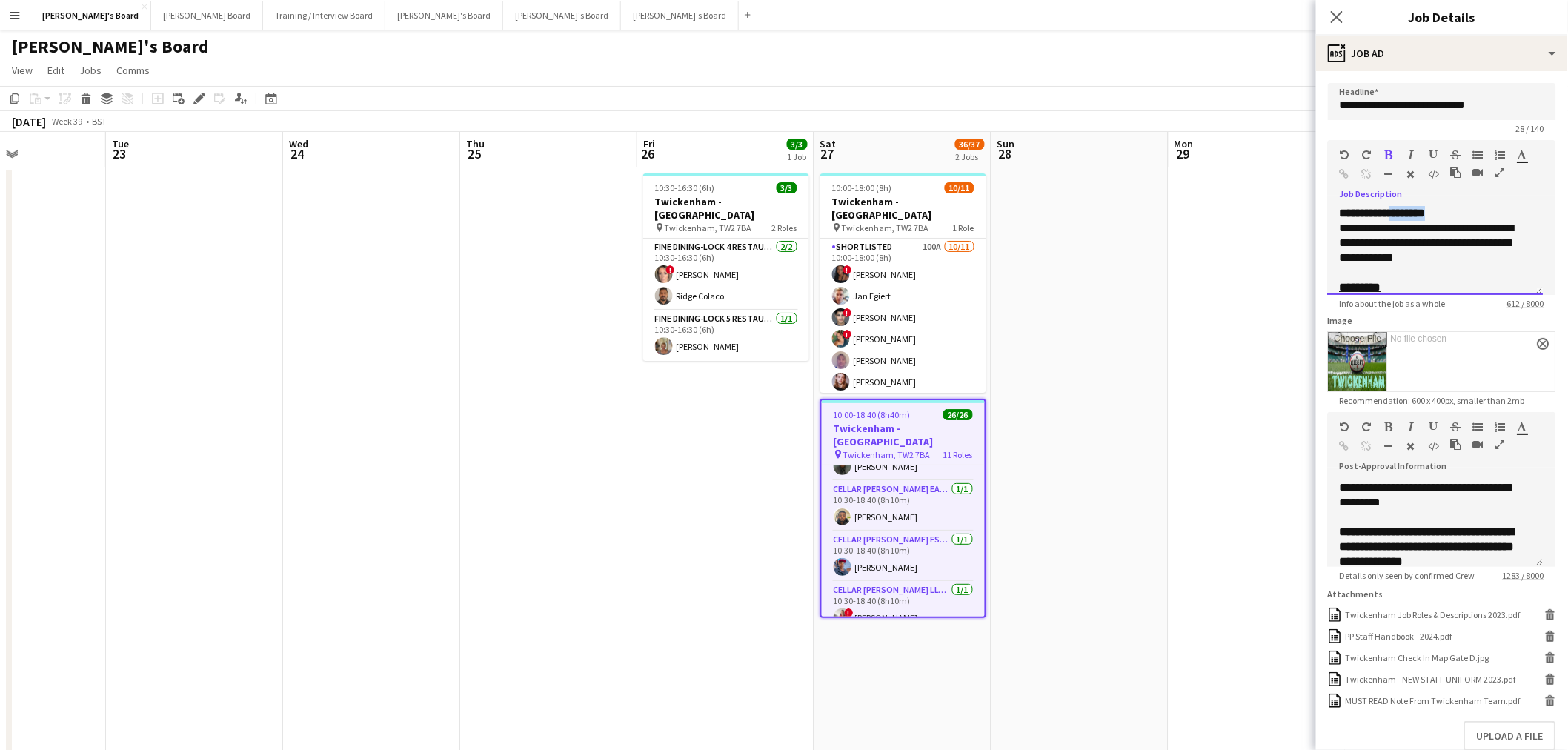
click at [1053, 216] on div "**********" at bounding box center [1436, 213] width 192 height 15
click at [1053, 211] on div "**********" at bounding box center [1436, 213] width 192 height 15
drag, startPoint x: 1456, startPoint y: 211, endPoint x: 1405, endPoint y: 210, distance: 51.0
click at [1053, 210] on div "**********" at bounding box center [1436, 213] width 192 height 15
click at [1053, 198] on div "**********" at bounding box center [1442, 245] width 228 height 99
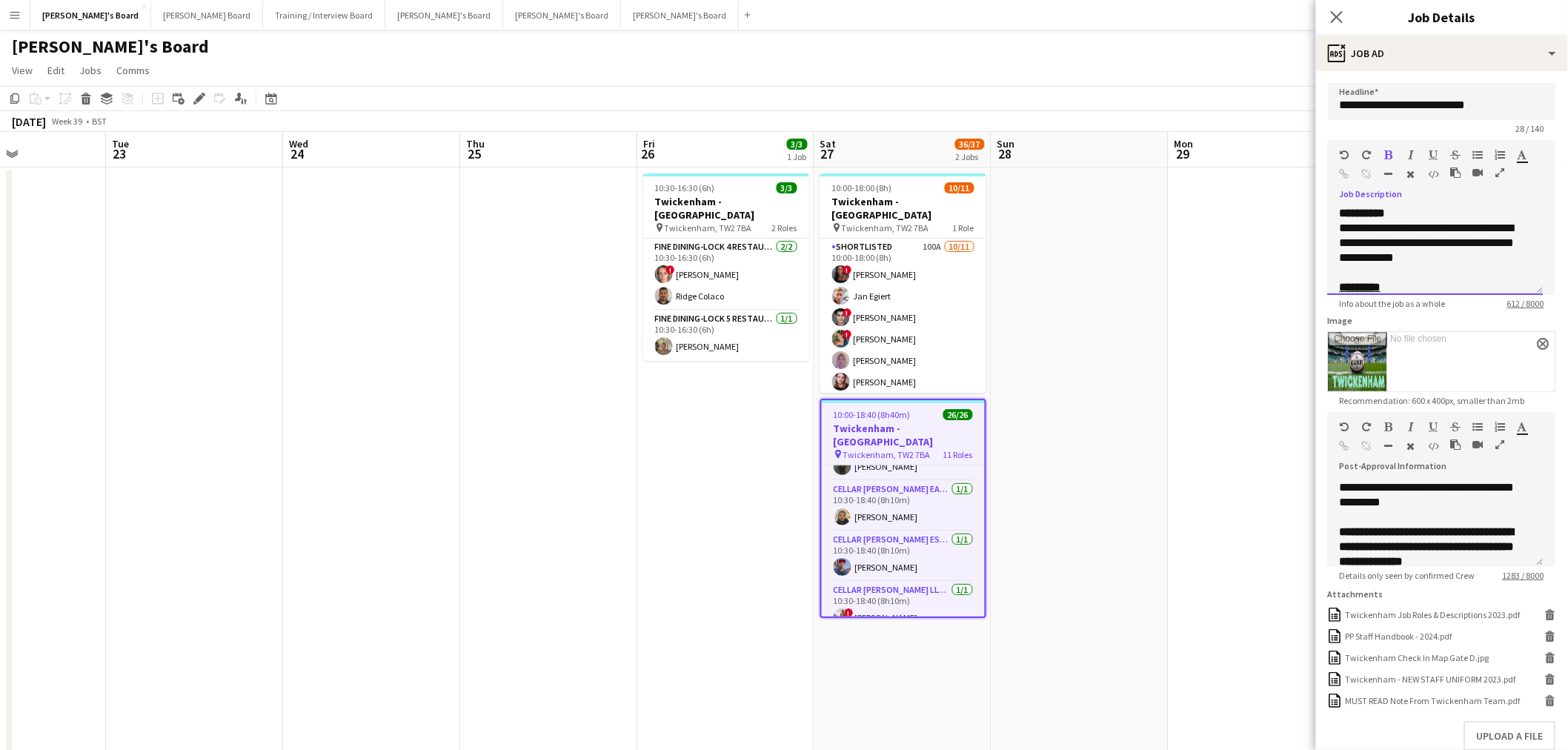
click at [1053, 222] on span "**********" at bounding box center [1427, 242] width 175 height 41
click at [1053, 206] on div "**********" at bounding box center [1436, 213] width 192 height 15
drag, startPoint x: 1386, startPoint y: 213, endPoint x: 1321, endPoint y: 222, distance: 65.6
click at [1053, 222] on form "**********" at bounding box center [1442, 453] width 252 height 739
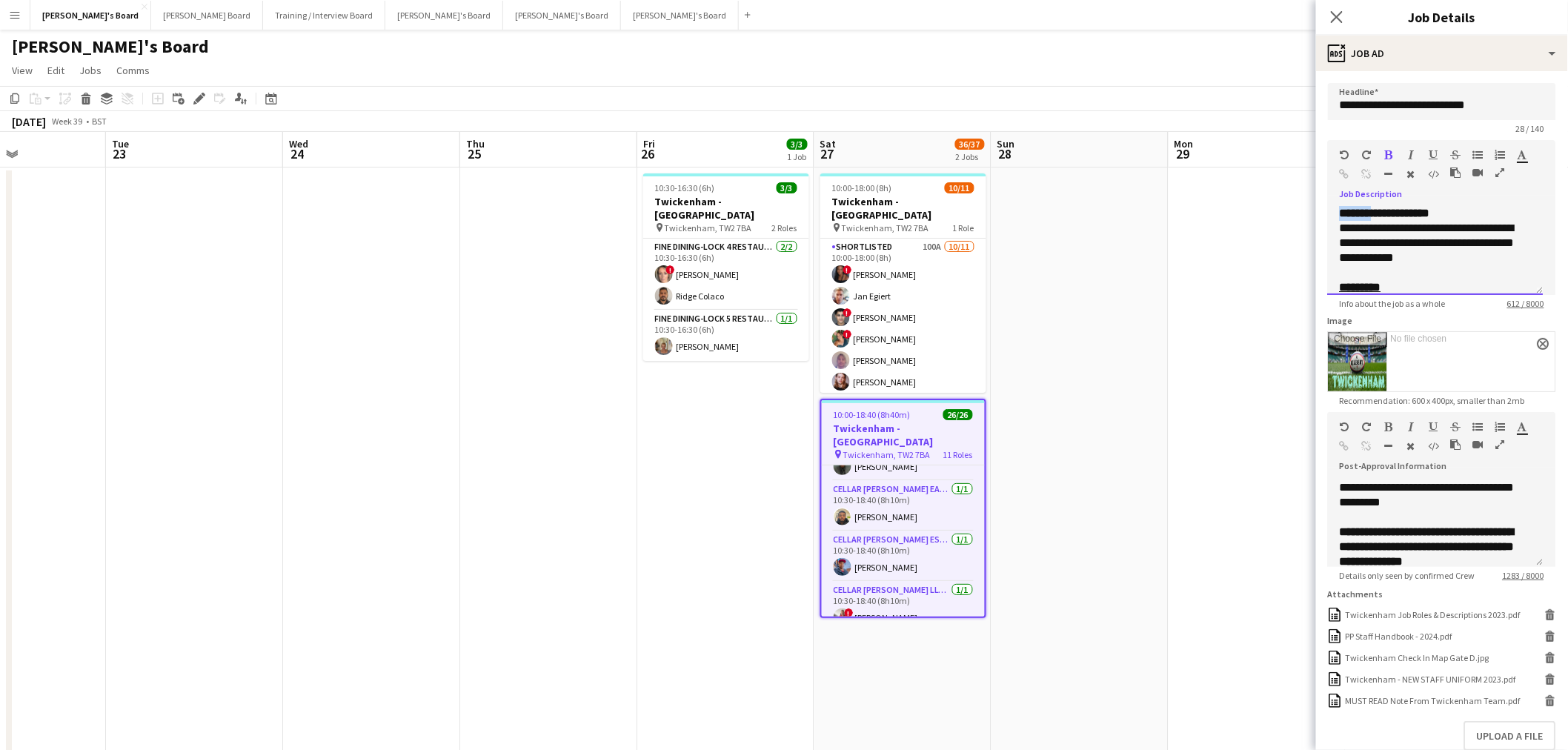
drag, startPoint x: 1382, startPoint y: 212, endPoint x: 1342, endPoint y: 213, distance: 40.0
click at [1053, 213] on b "**********" at bounding box center [1365, 212] width 50 height 11
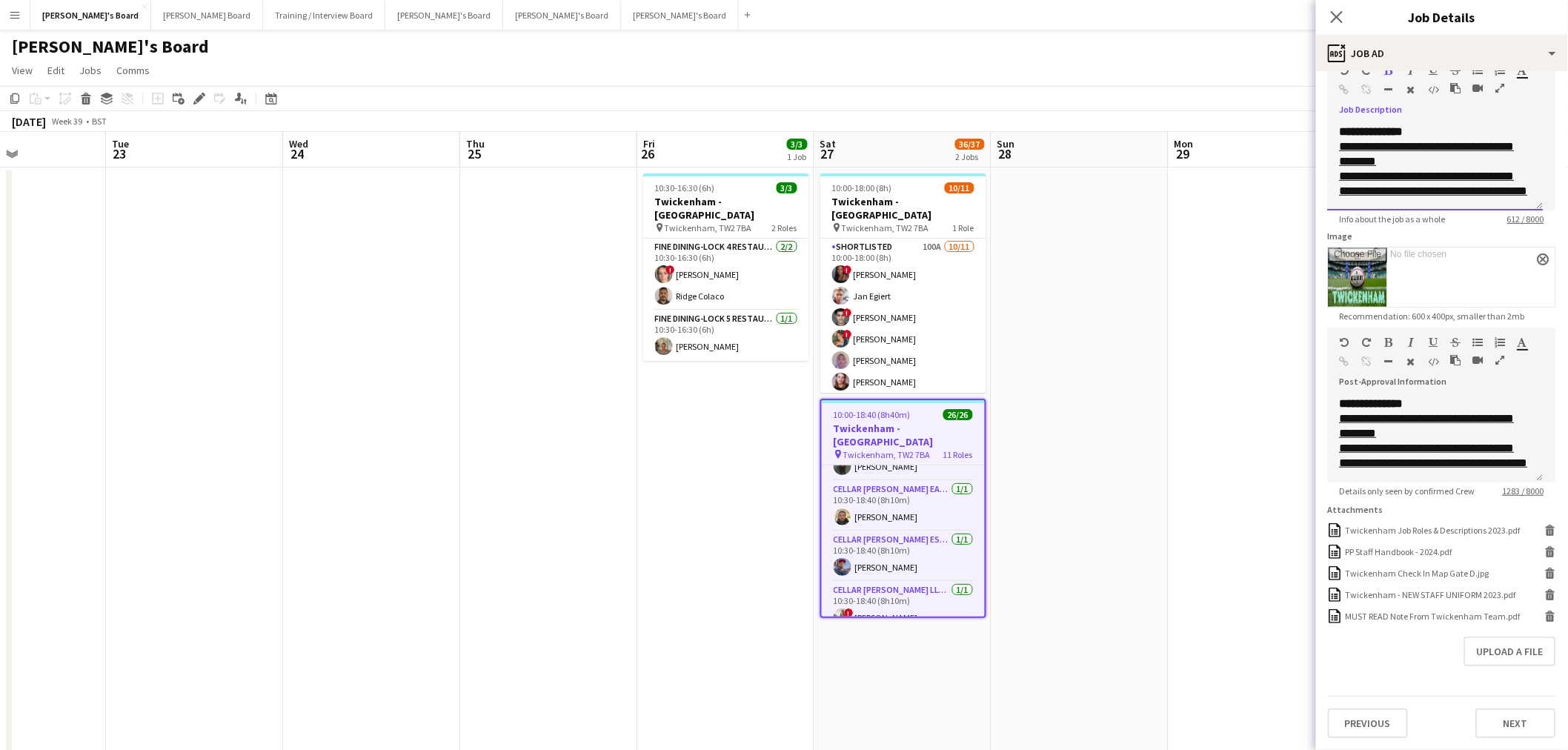
scroll to position [678, 0]
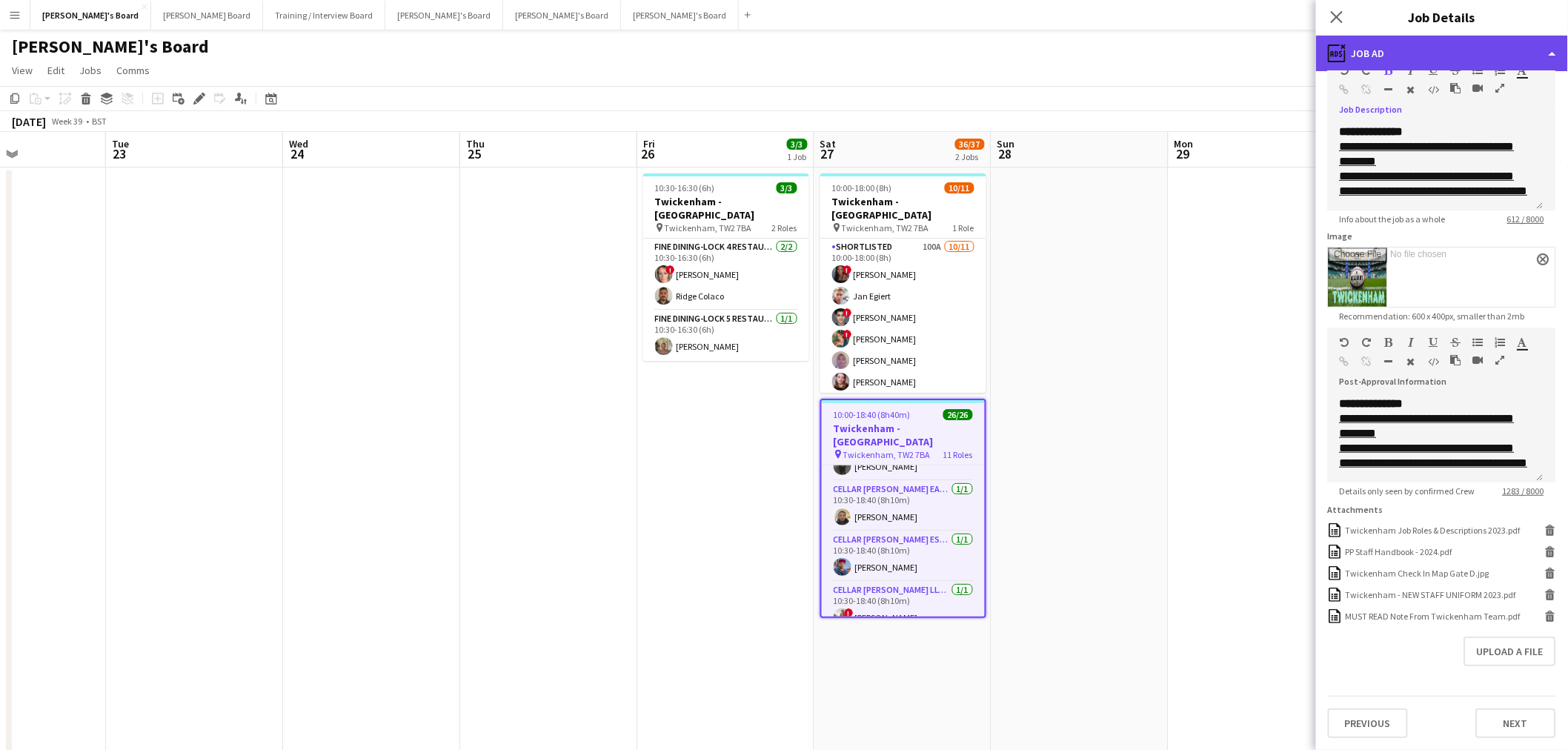
click at [1053, 62] on div "ads-window Job Ad" at bounding box center [1442, 53] width 252 height 36
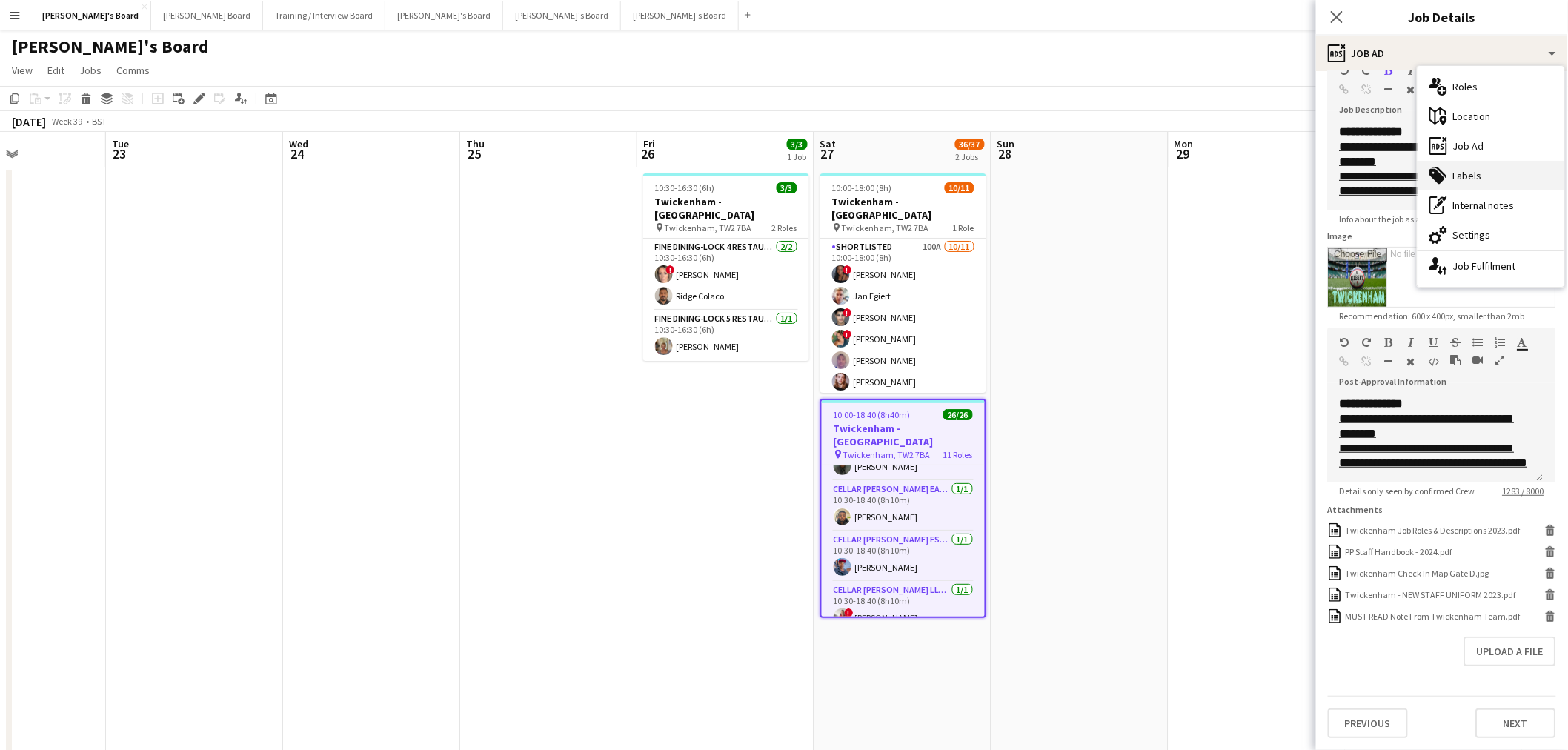
click at [1053, 166] on div "tags-double Labels" at bounding box center [1491, 176] width 147 height 30
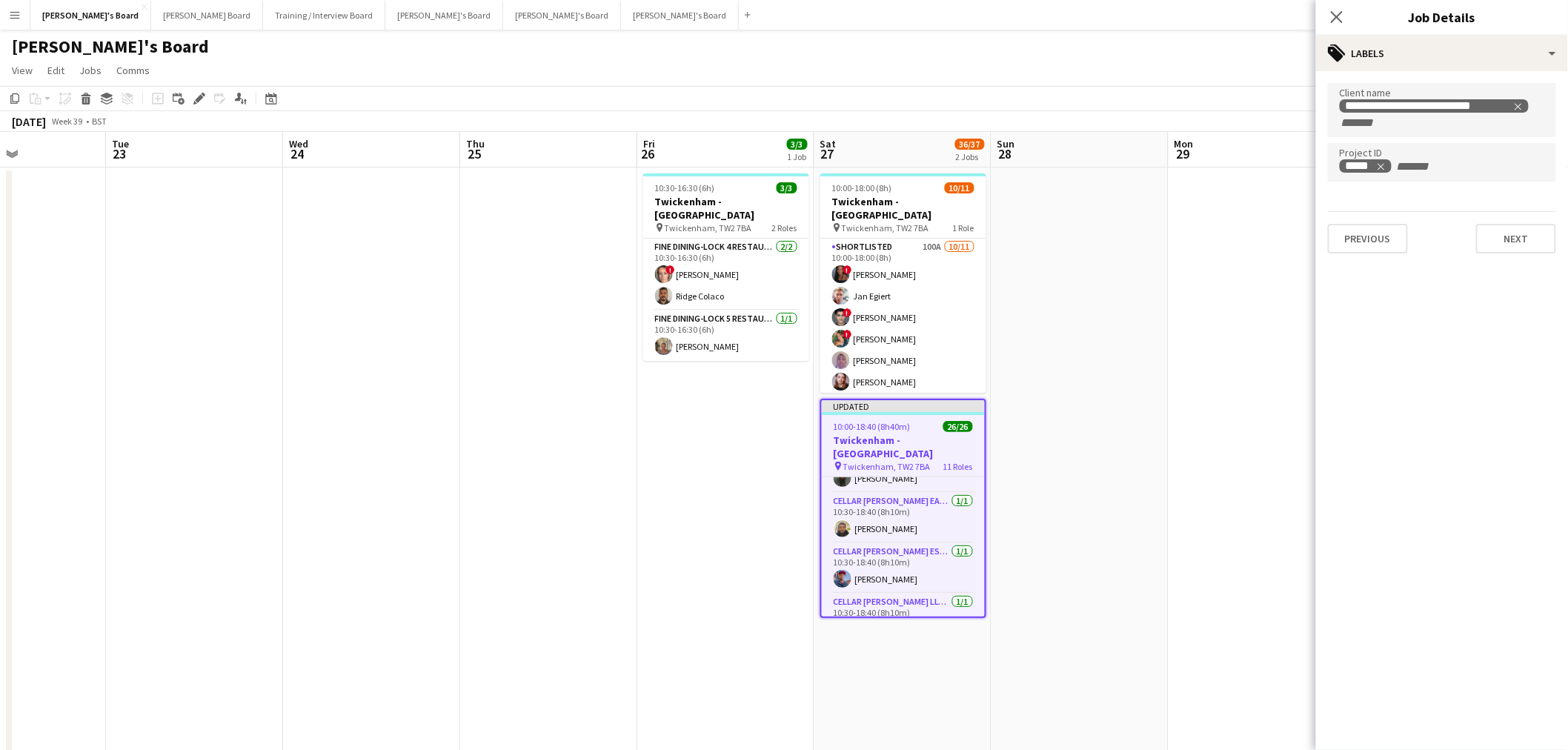
scroll to position [0, 0]
click at [1053, 44] on div "tags-double Labels" at bounding box center [1442, 53] width 252 height 36
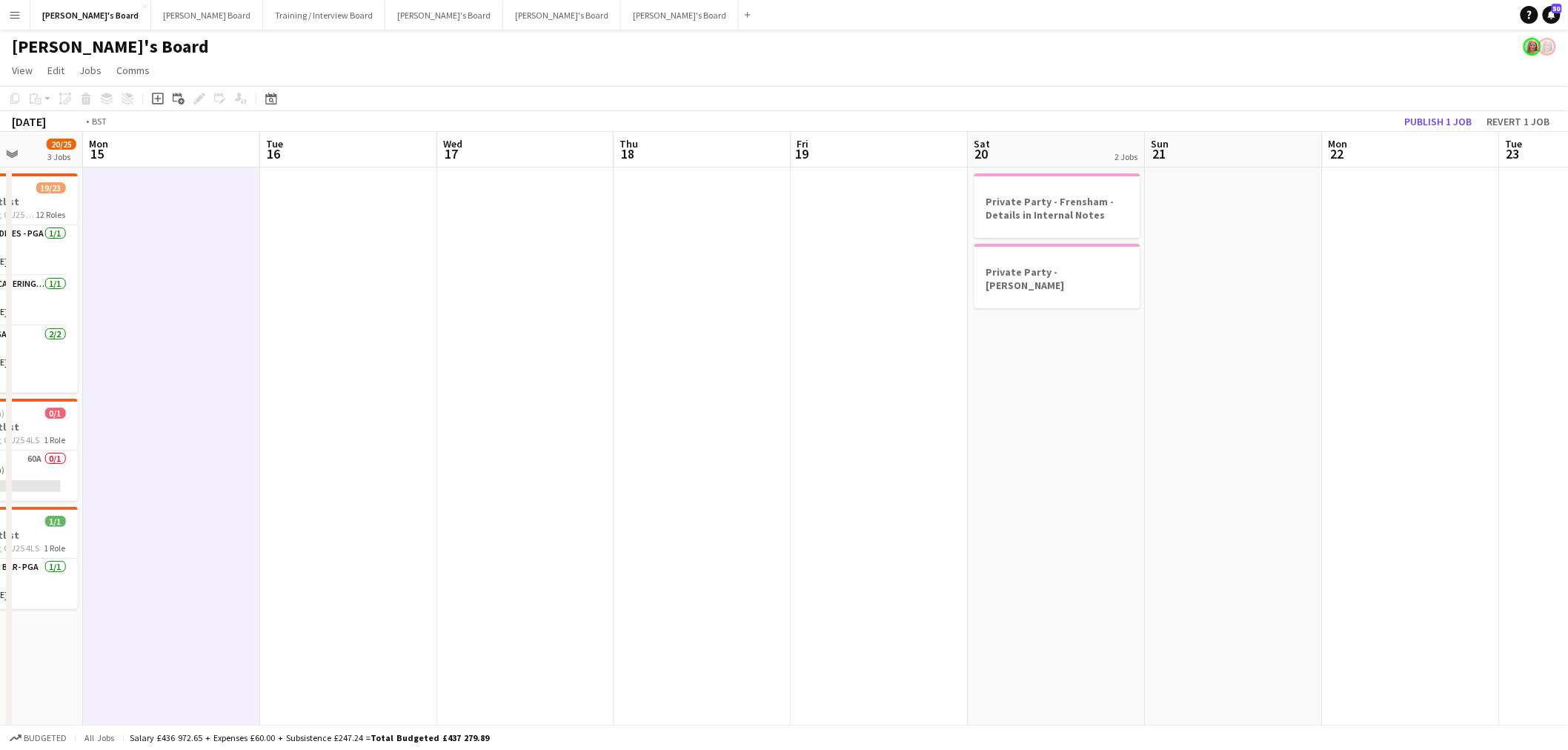
drag, startPoint x: 1040, startPoint y: 420, endPoint x: 382, endPoint y: 456, distance: 659.0
click at [346, 455] on app-calendar-viewport "Thu 11 11/13 3 Jobs Fri 12 22/26 3 Jobs Sat 13 20/28 4 Jobs Sun 14 20/25 3 Jobs…" at bounding box center [784, 693] width 1568 height 1125
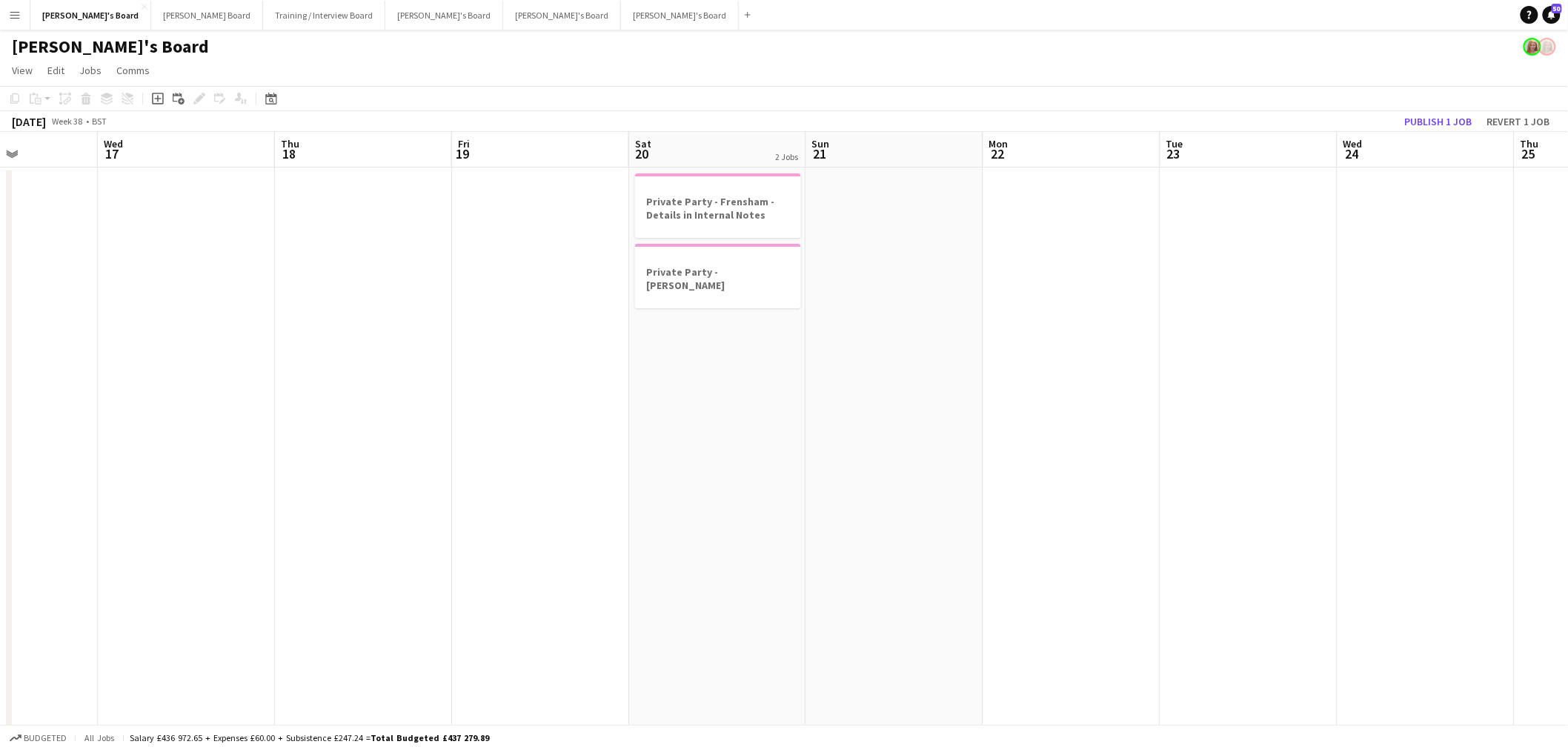
drag, startPoint x: 766, startPoint y: 467, endPoint x: 236, endPoint y: 486, distance: 530.3
click at [72, 490] on app-calendar-viewport "Sun 14 20/25 3 Jobs Mon 15 Tue 16 Wed 17 Thu 18 Fri 19 Sat 20 2 Jobs Sun 21 Mon…" at bounding box center [784, 693] width 1568 height 1125
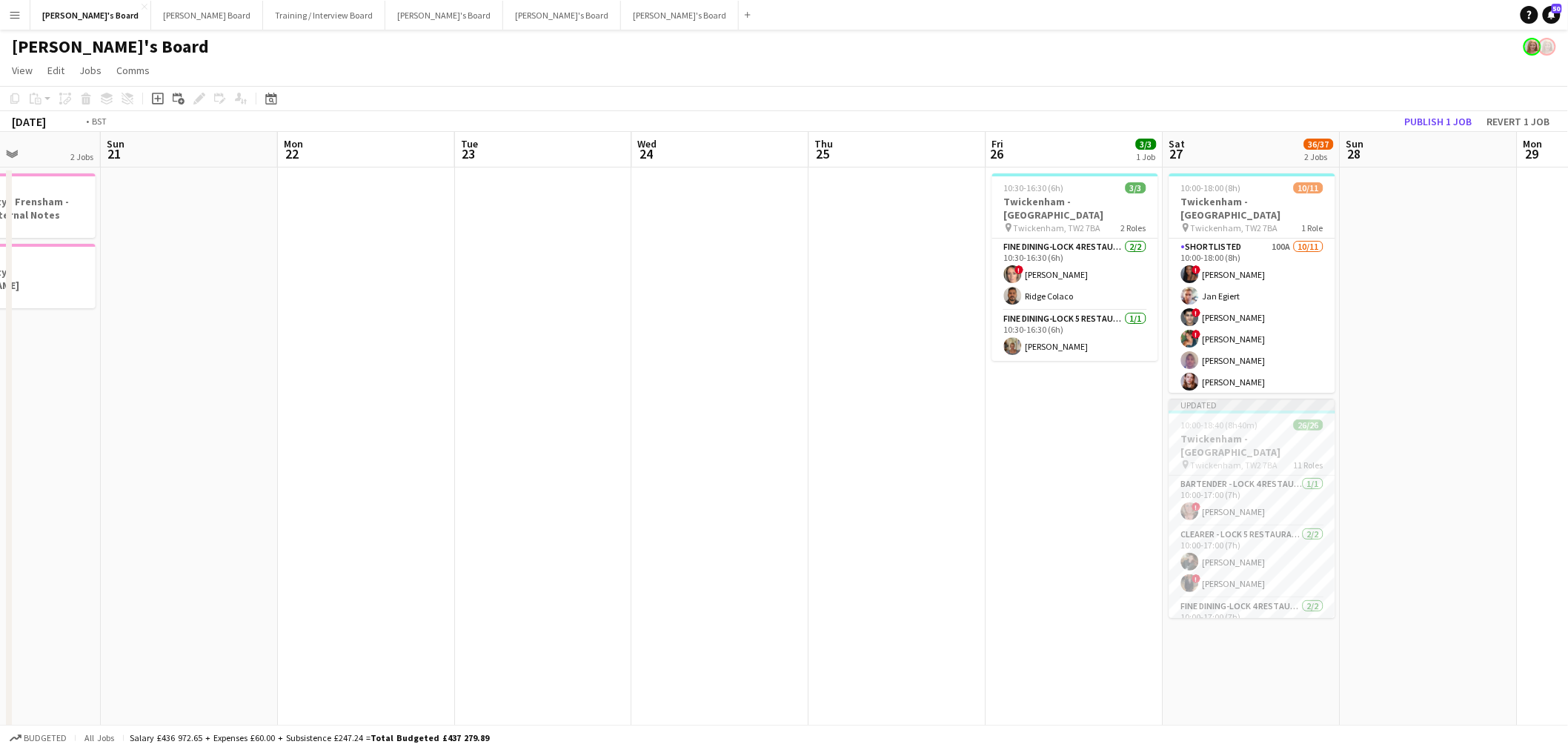
drag, startPoint x: 697, startPoint y: 468, endPoint x: 154, endPoint y: 490, distance: 543.4
click at [15, 491] on app-calendar-viewport "Wed 17 Thu 18 Fri 19 Sat 20 2 Jobs Sun 21 Mon 22 Tue 23 Wed 24 Thu 25 Fri 26 3/…" at bounding box center [784, 693] width 1568 height 1125
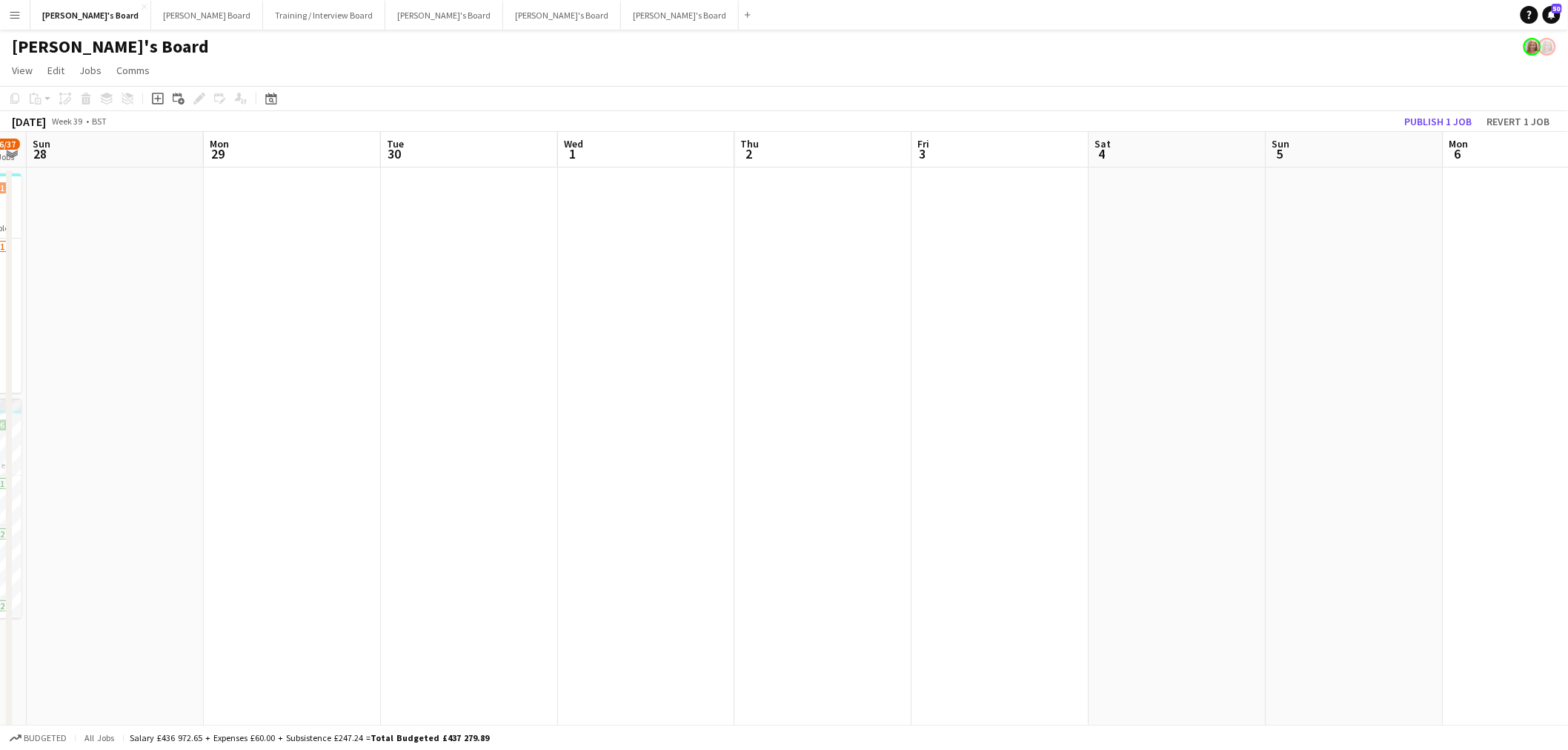
drag, startPoint x: 239, startPoint y: 501, endPoint x: 146, endPoint y: 509, distance: 93.3
click at [146, 509] on app-calendar-viewport "Thu 25 Fri 26 3/3 1 Job Sat 27 36/37 2 Jobs Sun 28 Mon 29 Tue 30 Wed 1 Thu 2 Fr…" at bounding box center [784, 693] width 1568 height 1125
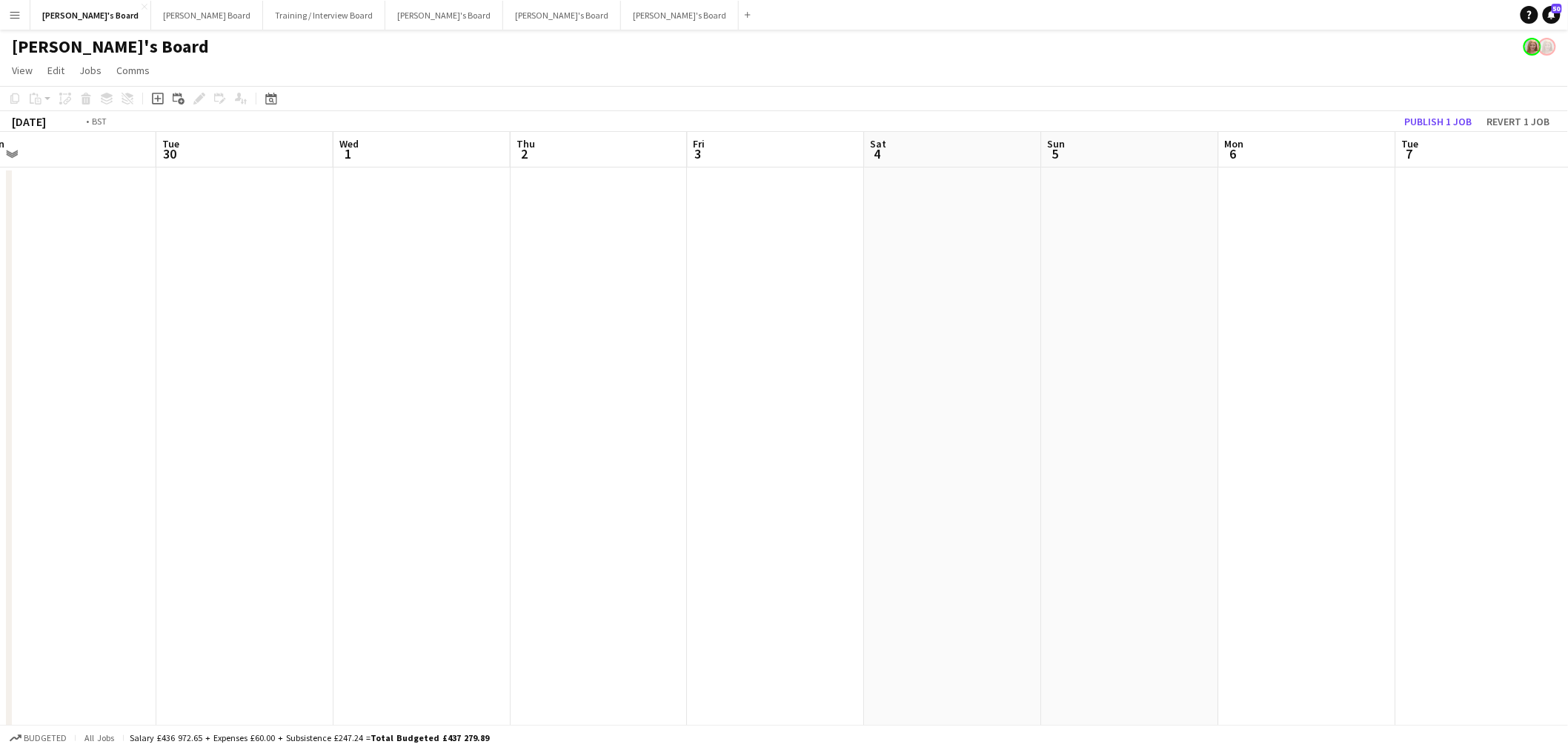
click at [239, 471] on app-calendar-viewport "Fri 26 3/3 1 Job Sat 27 36/37 2 Jobs Sun 28 Mon 29 Tue 30 Wed 1 Thu 2 Fri 3 Sat…" at bounding box center [784, 693] width 1568 height 1125
drag, startPoint x: 661, startPoint y: 443, endPoint x: 22, endPoint y: 472, distance: 639.7
click at [22, 472] on app-calendar-viewport "Mon 29 Tue 30 Wed 1 Thu 2 Fri 3 Sat 4 Sun 5 Mon 6 Tue 7 Wed 8 Thu 9 Fri 10 Sat …" at bounding box center [784, 693] width 1568 height 1125
drag, startPoint x: 396, startPoint y: 494, endPoint x: 1149, endPoint y: 484, distance: 753.1
click at [1279, 490] on app-calendar-viewport "Mon 29 Tue 30 Wed 1 Thu 2 Fri 3 Sat 4 Sun 5 Mon 6 Tue 7 Wed 8 Thu 9 Fri 10 Sat …" at bounding box center [784, 693] width 1568 height 1125
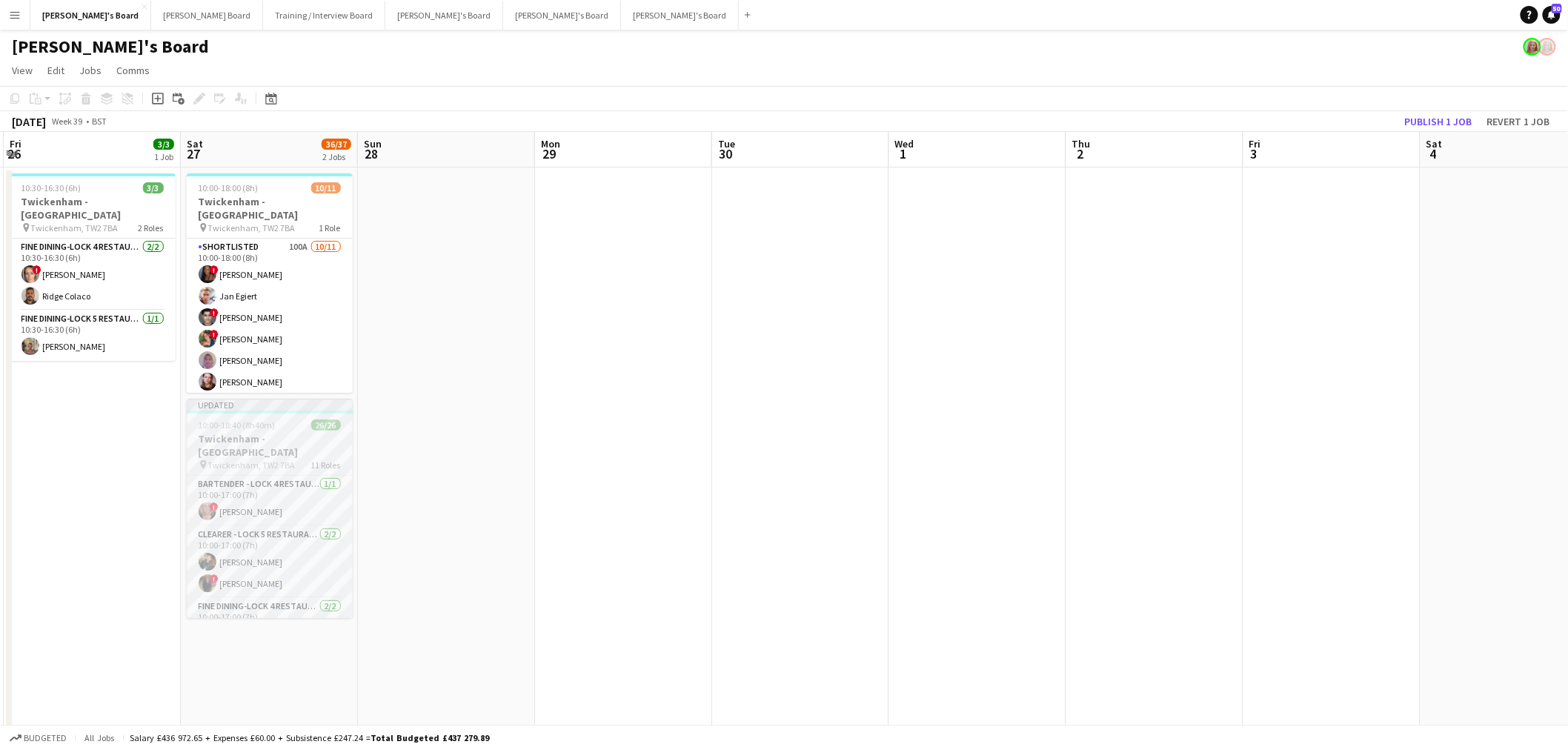
drag, startPoint x: 1070, startPoint y: 484, endPoint x: 729, endPoint y: 450, distance: 342.7
click at [1394, 463] on app-calendar-viewport "Wed 24 Thu 25 Fri 26 3/3 1 Job Sat 27 36/37 2 Jobs Sun 28 Mon 29 Tue 30 Wed 1 T…" at bounding box center [784, 693] width 1568 height 1125
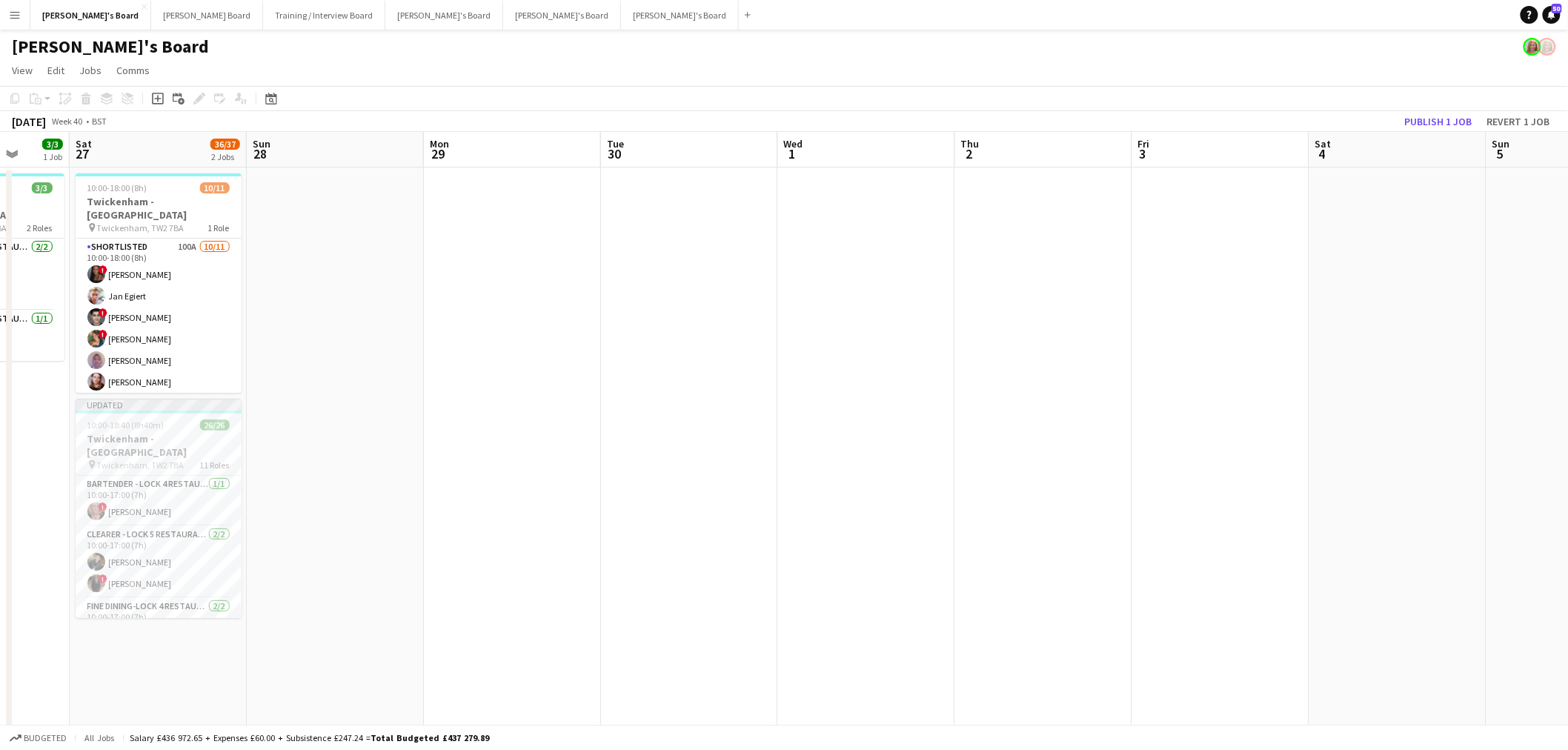
click at [1123, 406] on app-calendar-viewport "Wed 24 Thu 25 Fri 26 3/3 1 Job Sat 27 36/37 2 Jobs Sun 28 Mon 29 Tue 30 Wed 1 T…" at bounding box center [784, 693] width 1568 height 1125
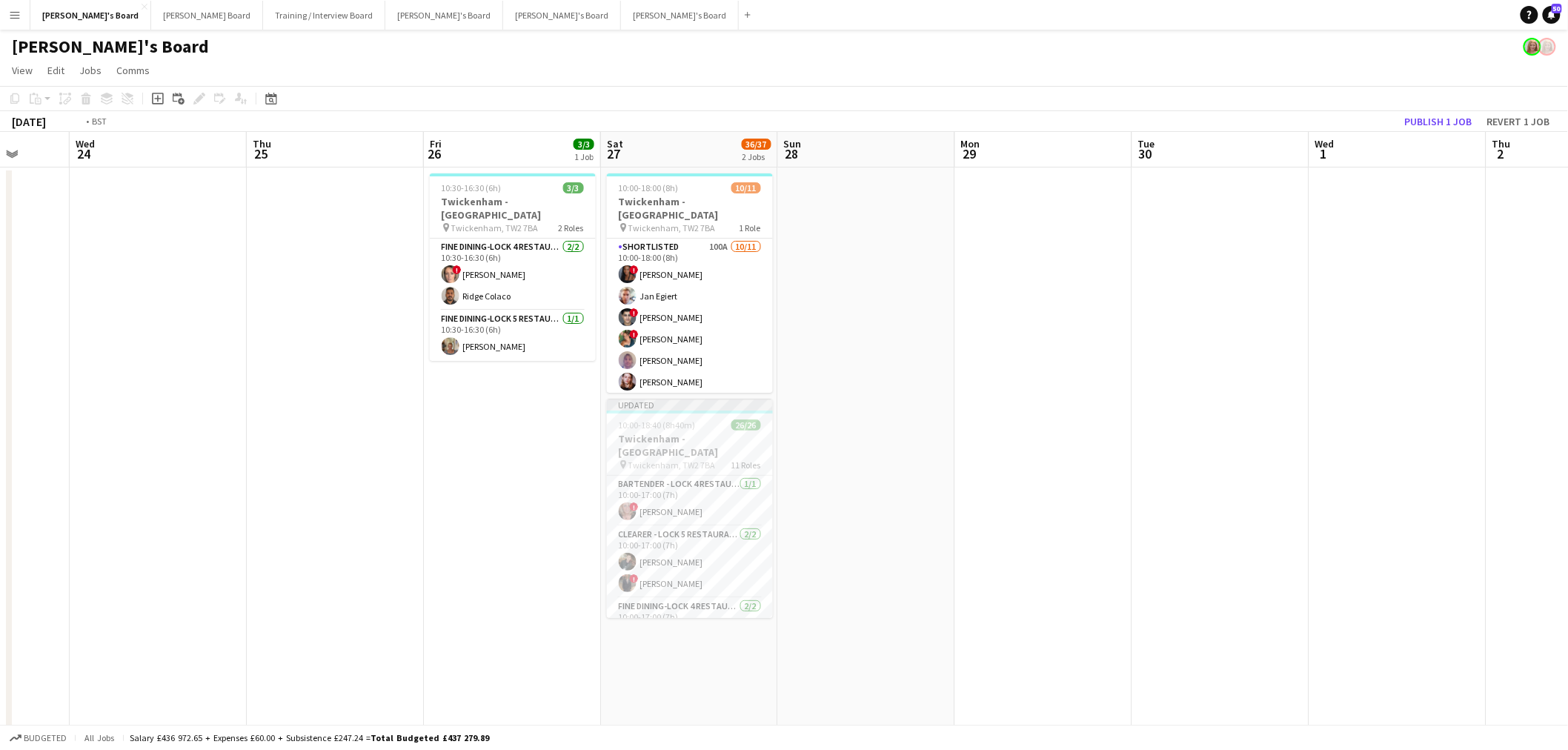
scroll to position [0, 465]
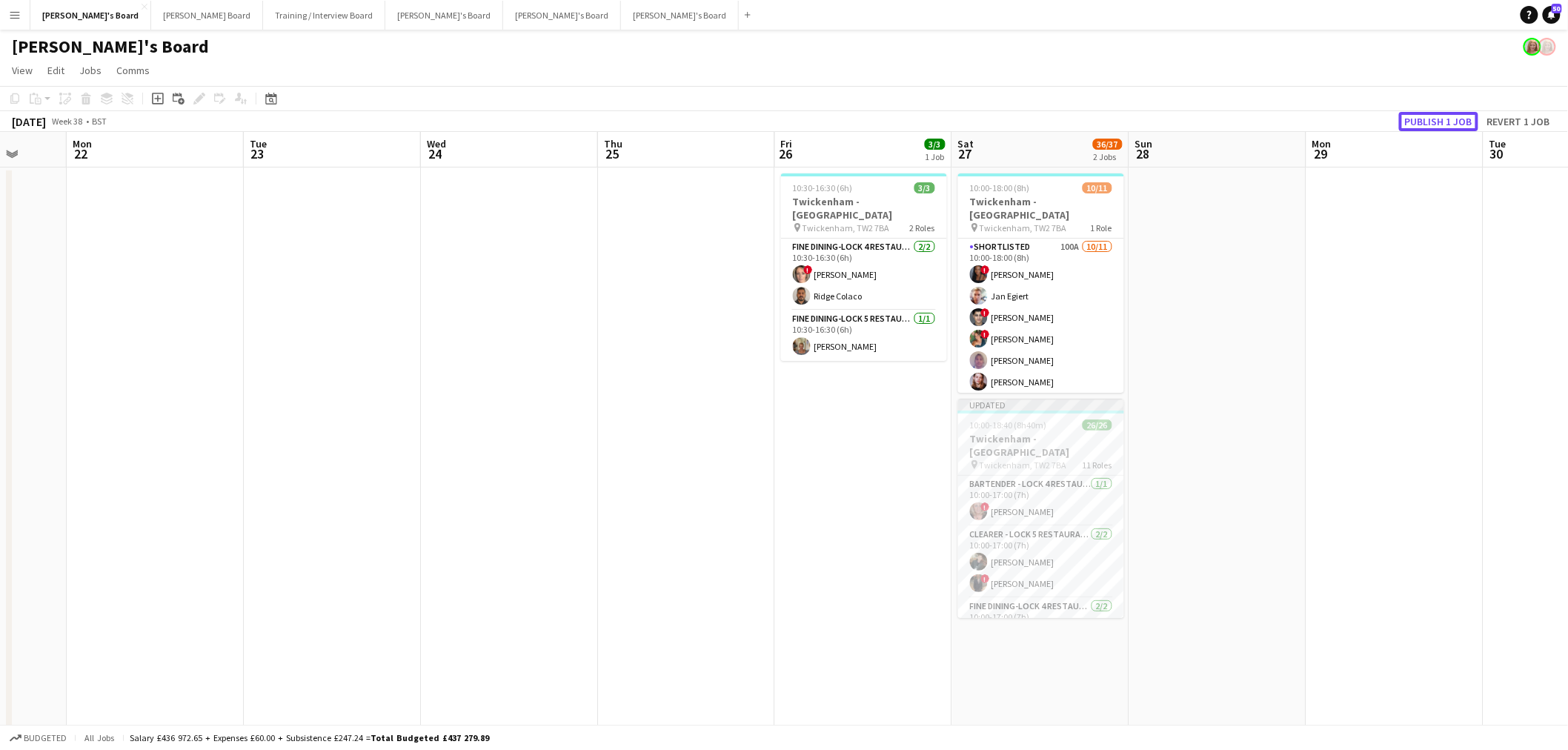
drag, startPoint x: 1476, startPoint y: 112, endPoint x: 1431, endPoint y: 134, distance: 50.1
click at [1476, 111] on div "[DATE] Week 38 • BST Publish 1 job Revert 1 job" at bounding box center [784, 121] width 1568 height 21
click at [1436, 122] on button "Publish 1 job" at bounding box center [1438, 121] width 79 height 19
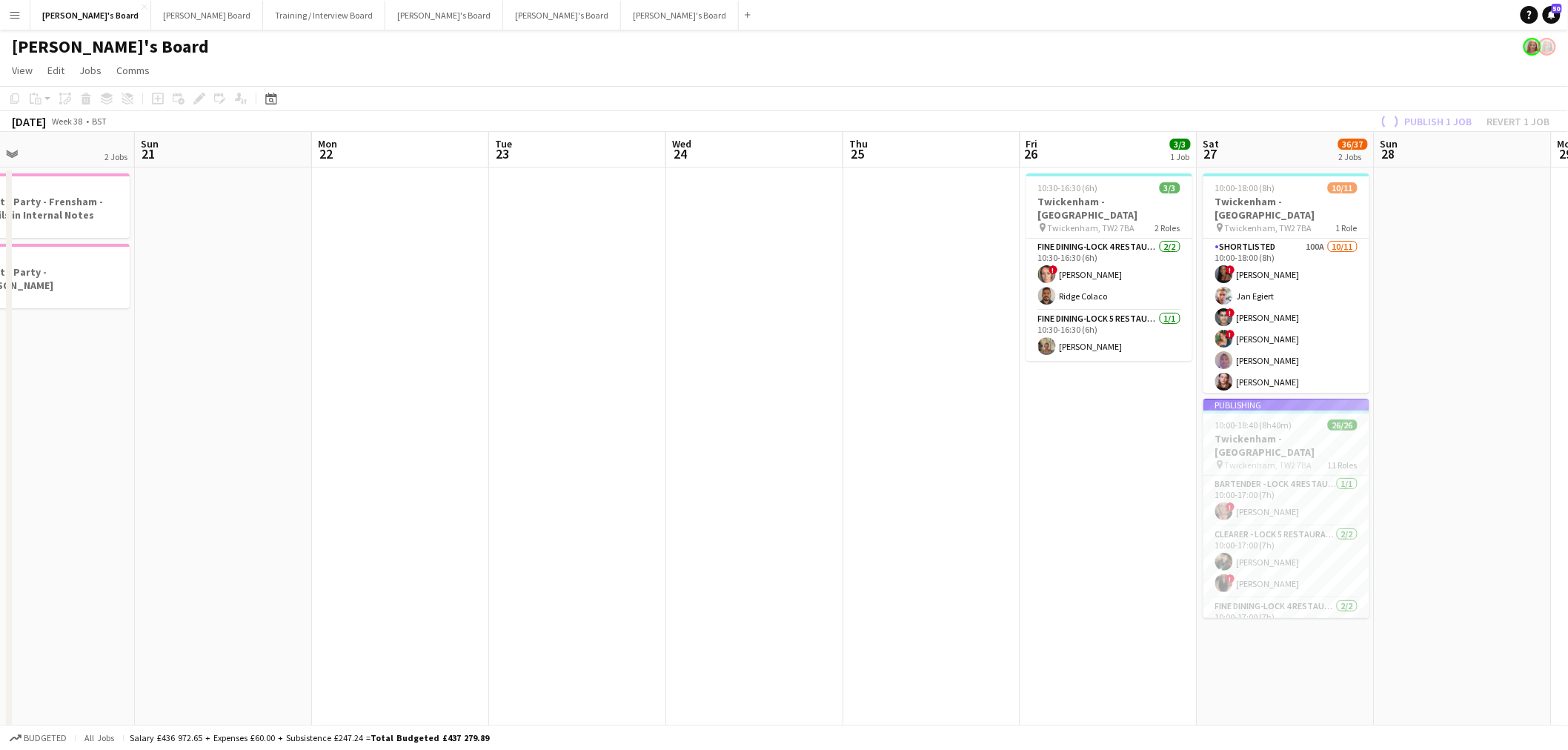
drag, startPoint x: 1134, startPoint y: 430, endPoint x: 975, endPoint y: 425, distance: 159.1
click at [1149, 428] on app-calendar-viewport "Fri 19 Sat 20 2 Jobs Sun 21 Mon 22 Tue 23 Wed 24 Thu 25 Fri 26 3/3 1 Job Sat 27…" at bounding box center [784, 693] width 1568 height 1125
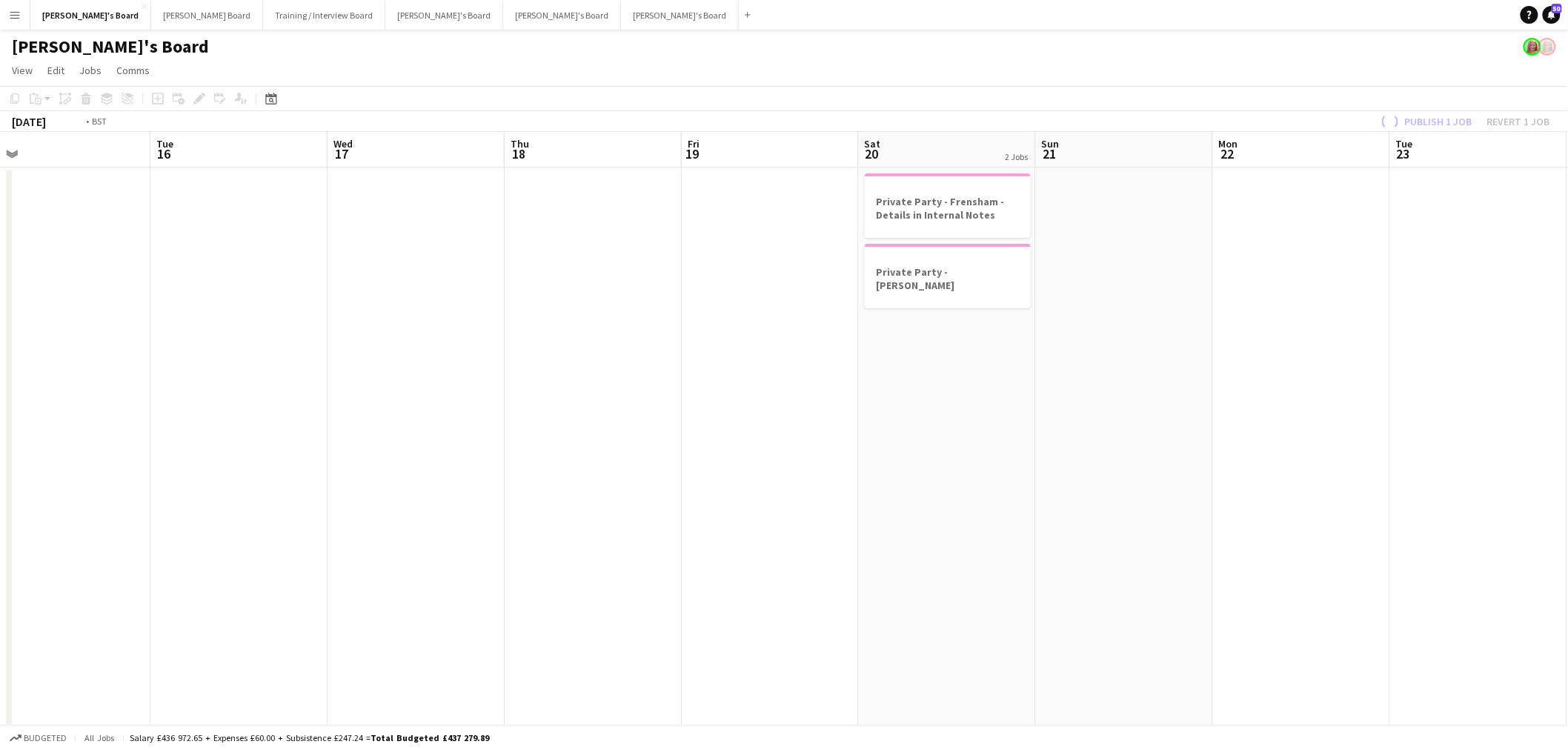
click at [1193, 420] on app-calendar-viewport "Sat 13 20/28 4 Jobs Sun 14 20/25 3 Jobs Mon 15 Tue 16 Wed 17 Thu 18 Fri 19 Sat …" at bounding box center [784, 693] width 1568 height 1125
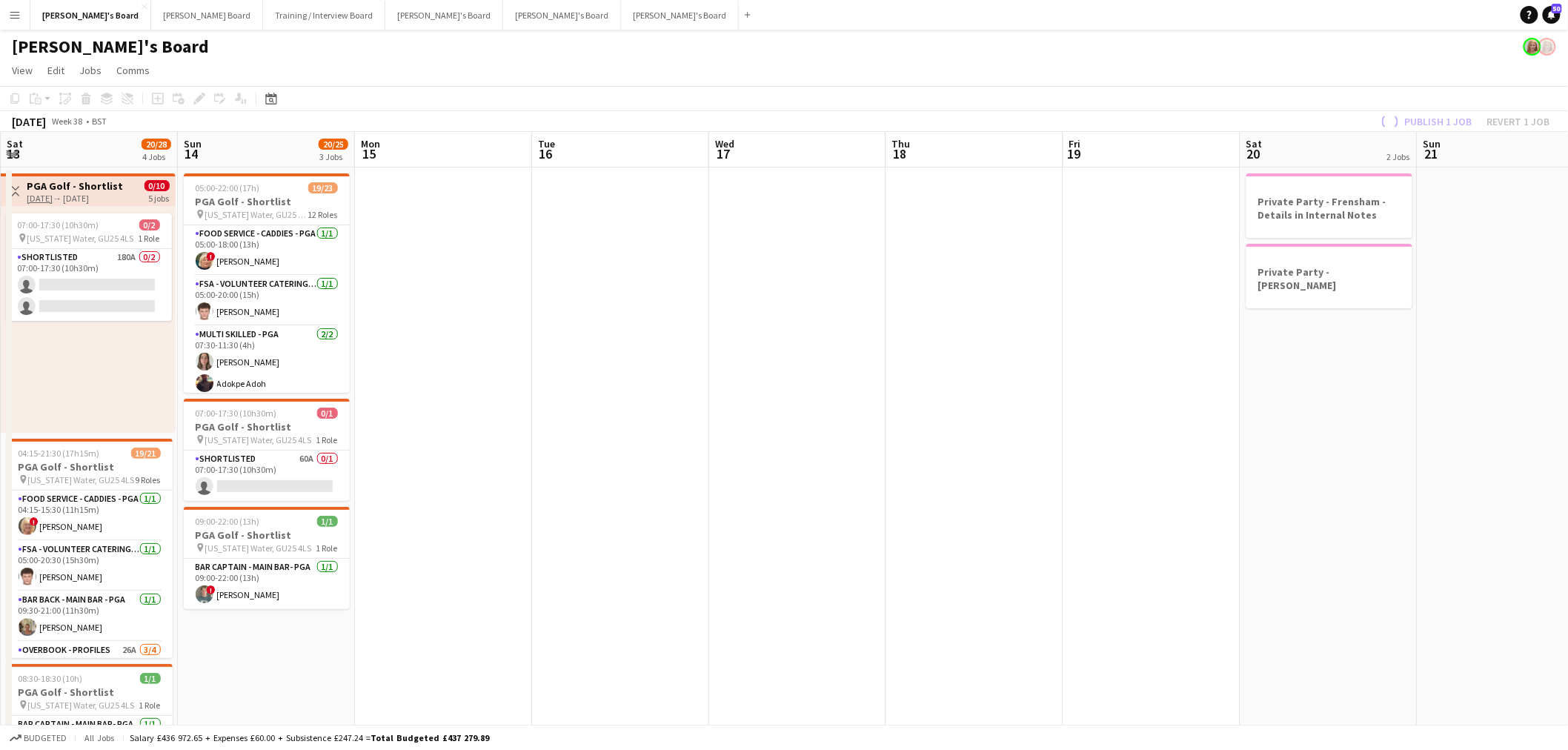
drag, startPoint x: 494, startPoint y: 473, endPoint x: 1239, endPoint y: 390, distance: 749.6
click at [1139, 409] on app-calendar-viewport "Thu 11 11/13 3 Jobs Fri 12 22/26 3 Jobs Sat 13 20/28 4 Jobs Sun 14 20/25 3 Jobs…" at bounding box center [784, 693] width 1568 height 1125
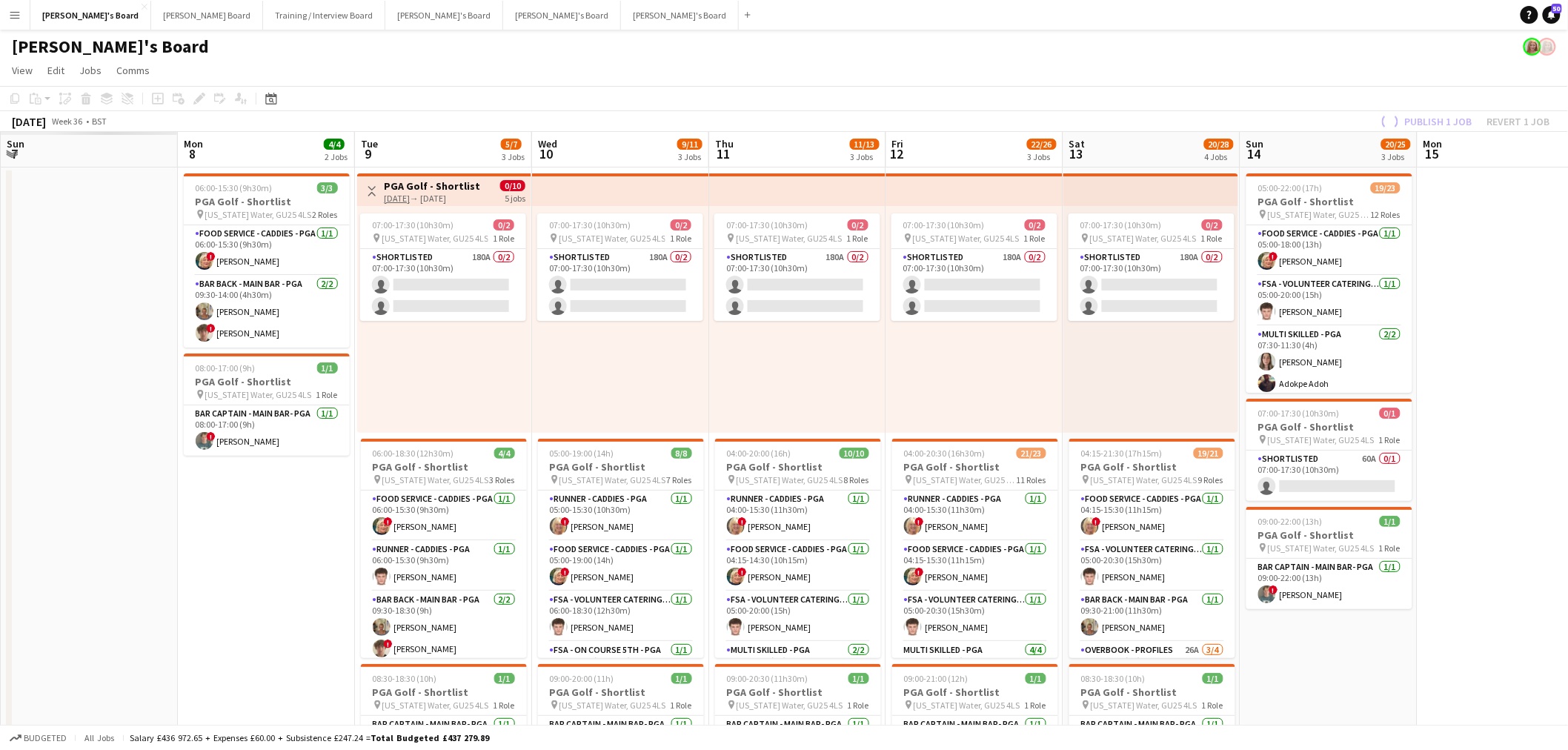
scroll to position [0, 354]
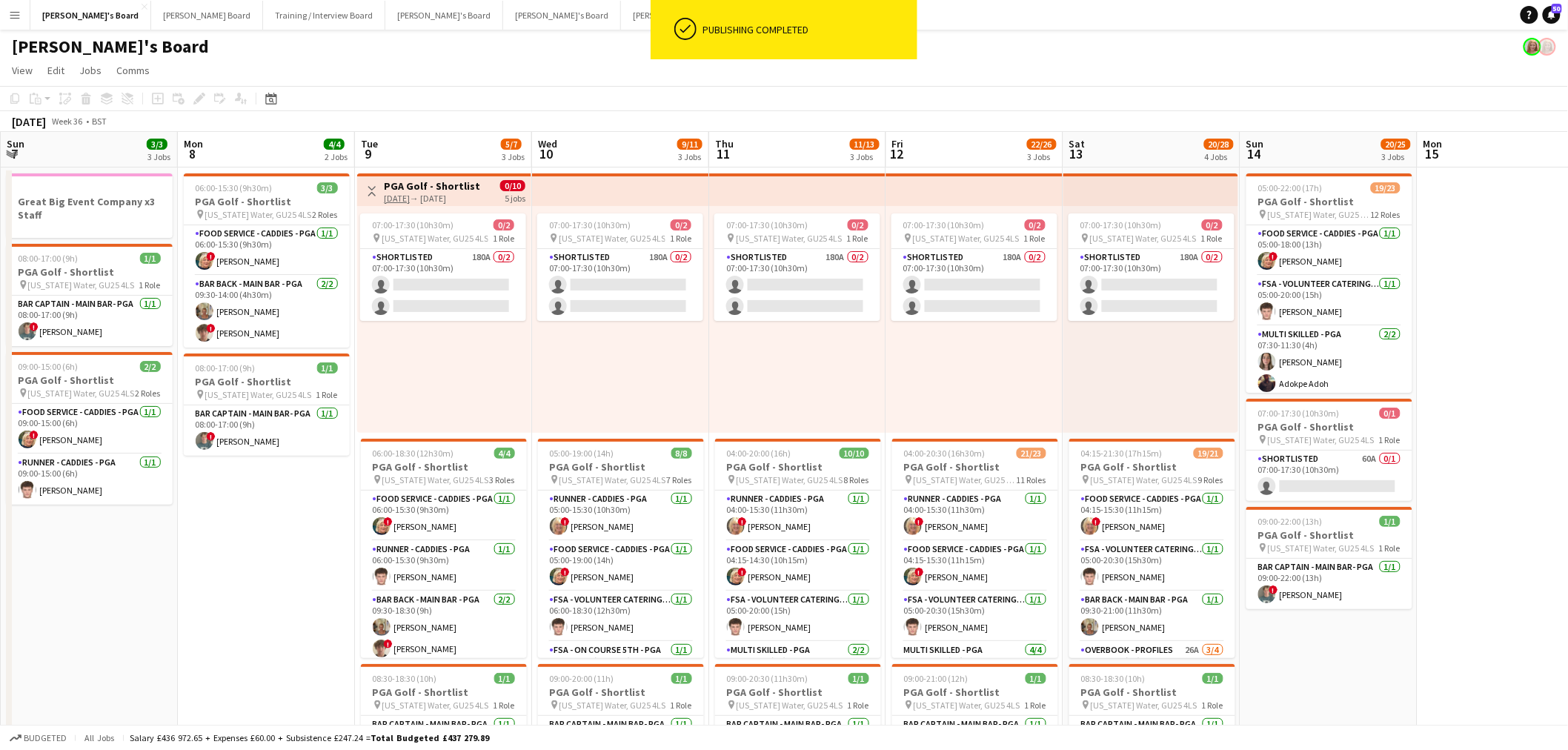
drag, startPoint x: 624, startPoint y: 415, endPoint x: 1114, endPoint y: 397, distance: 490.3
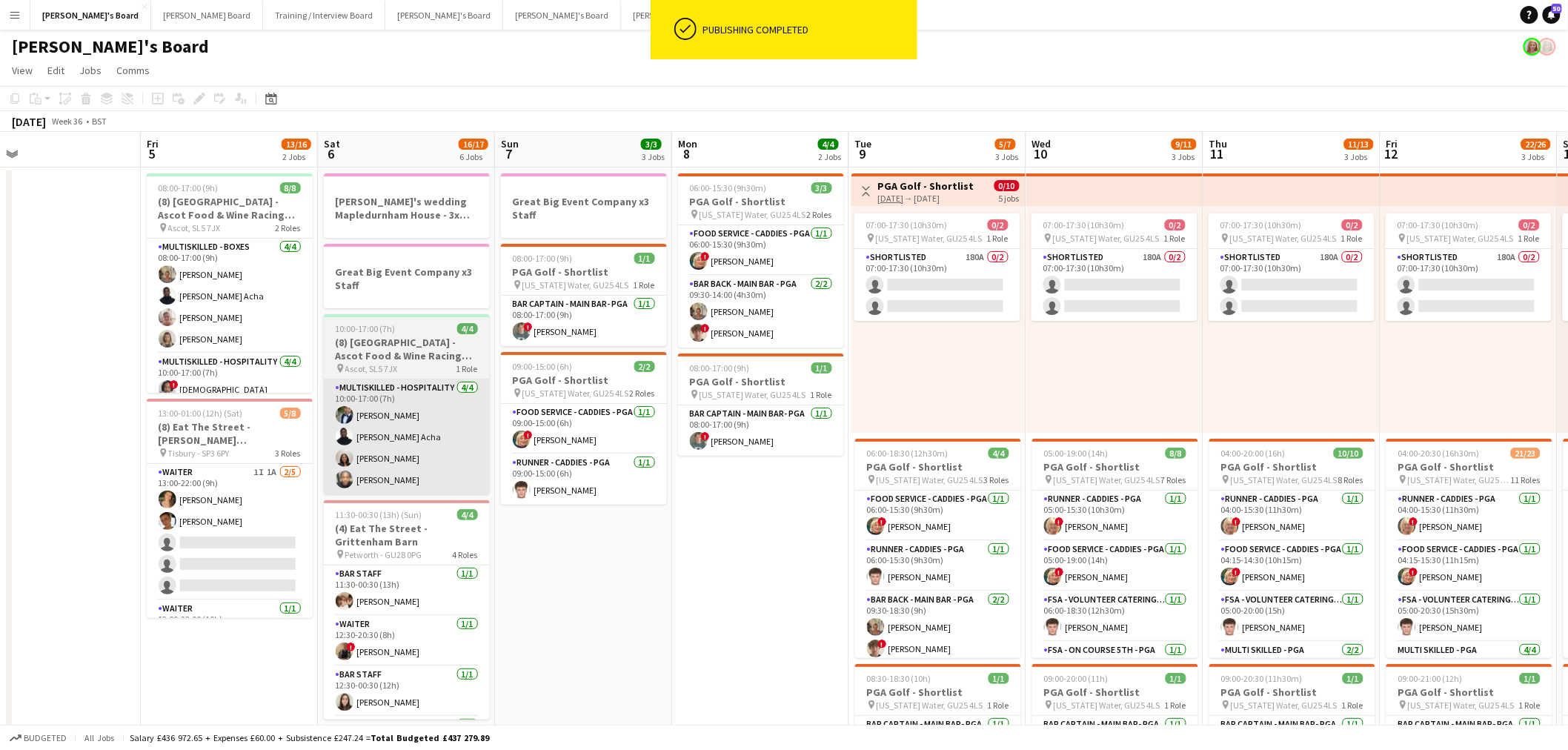
scroll to position [0, 346]
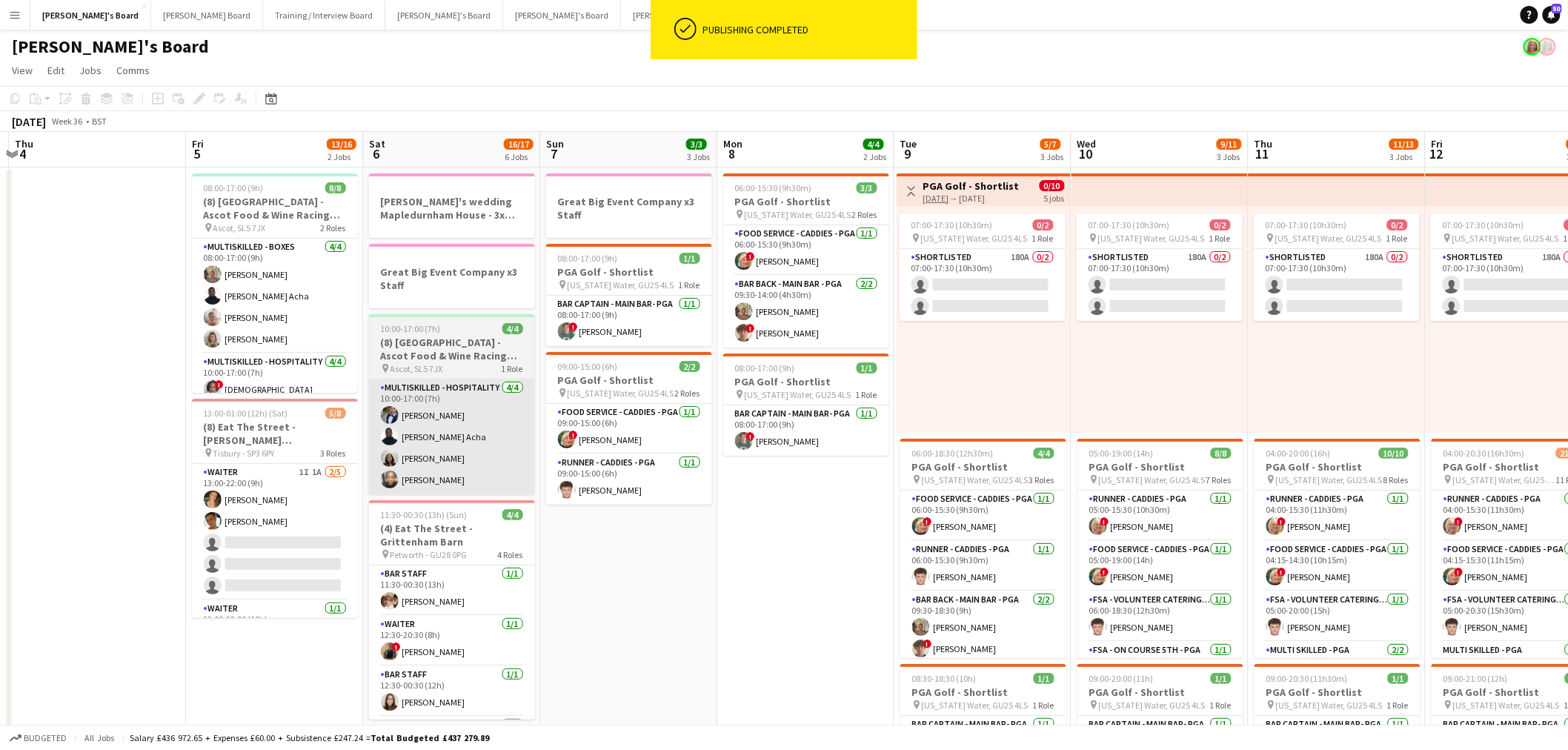
drag, startPoint x: 413, startPoint y: 450, endPoint x: 636, endPoint y: 463, distance: 223.4
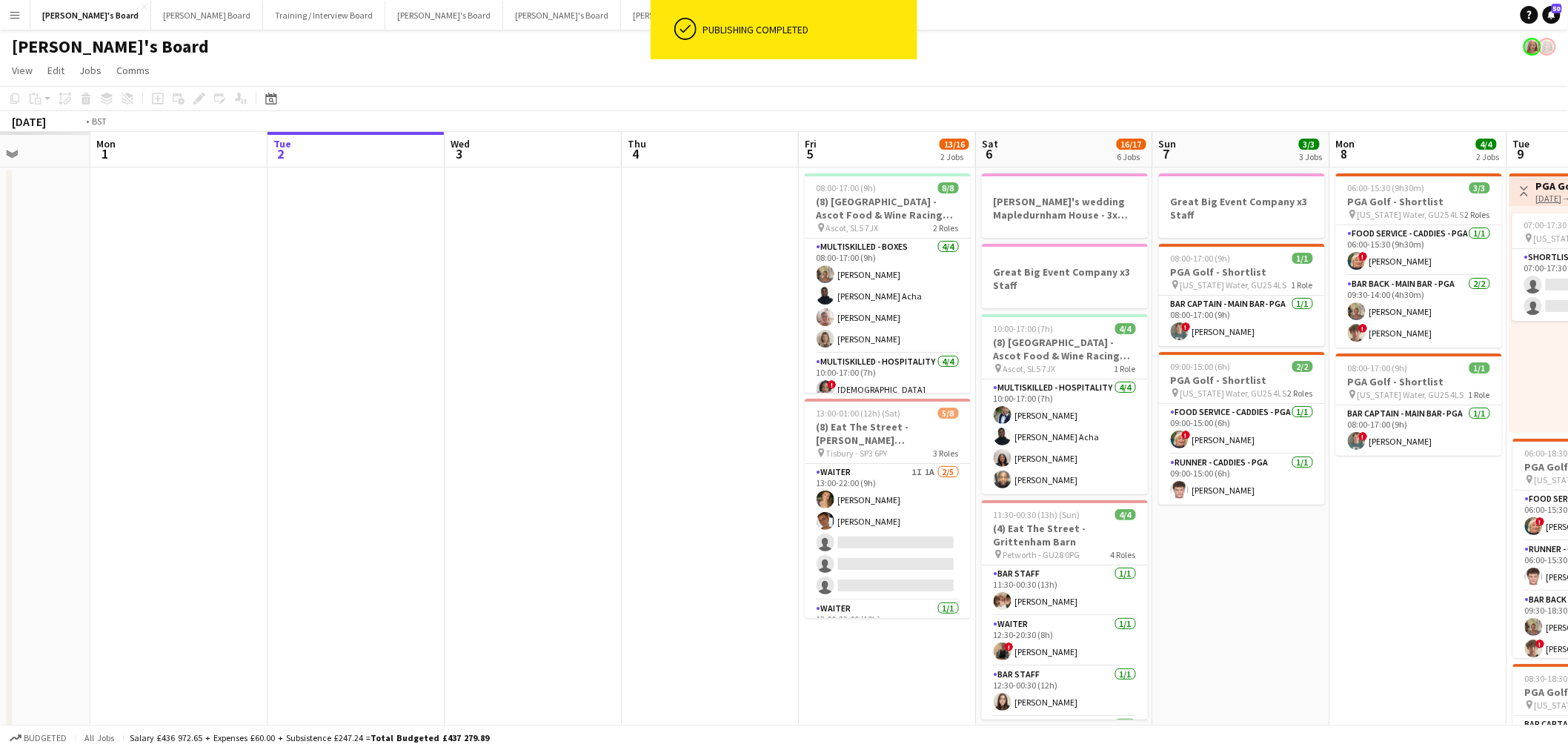
drag, startPoint x: 349, startPoint y: 412, endPoint x: 789, endPoint y: 394, distance: 440.4
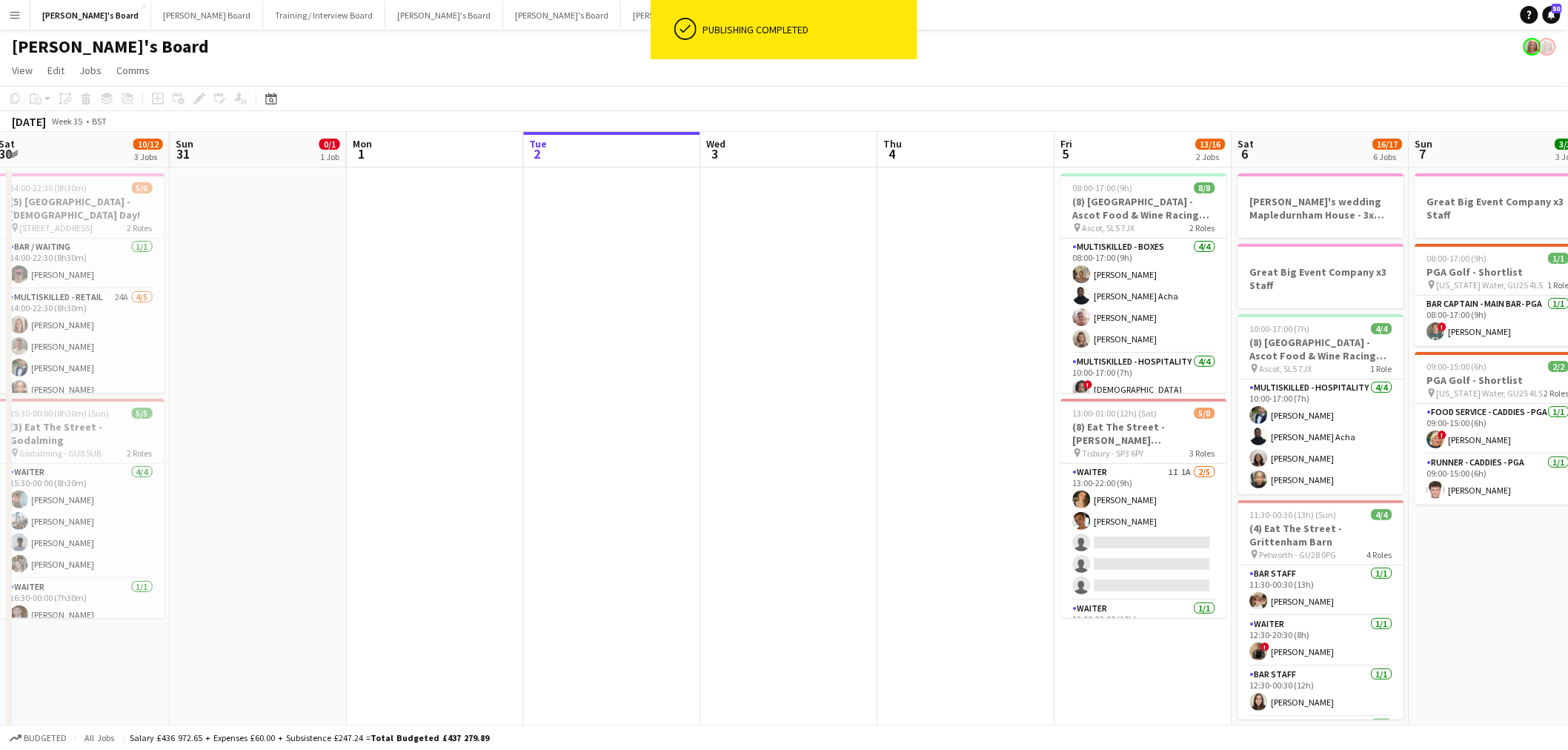
drag, startPoint x: 663, startPoint y: 403, endPoint x: 679, endPoint y: 405, distance: 16.1
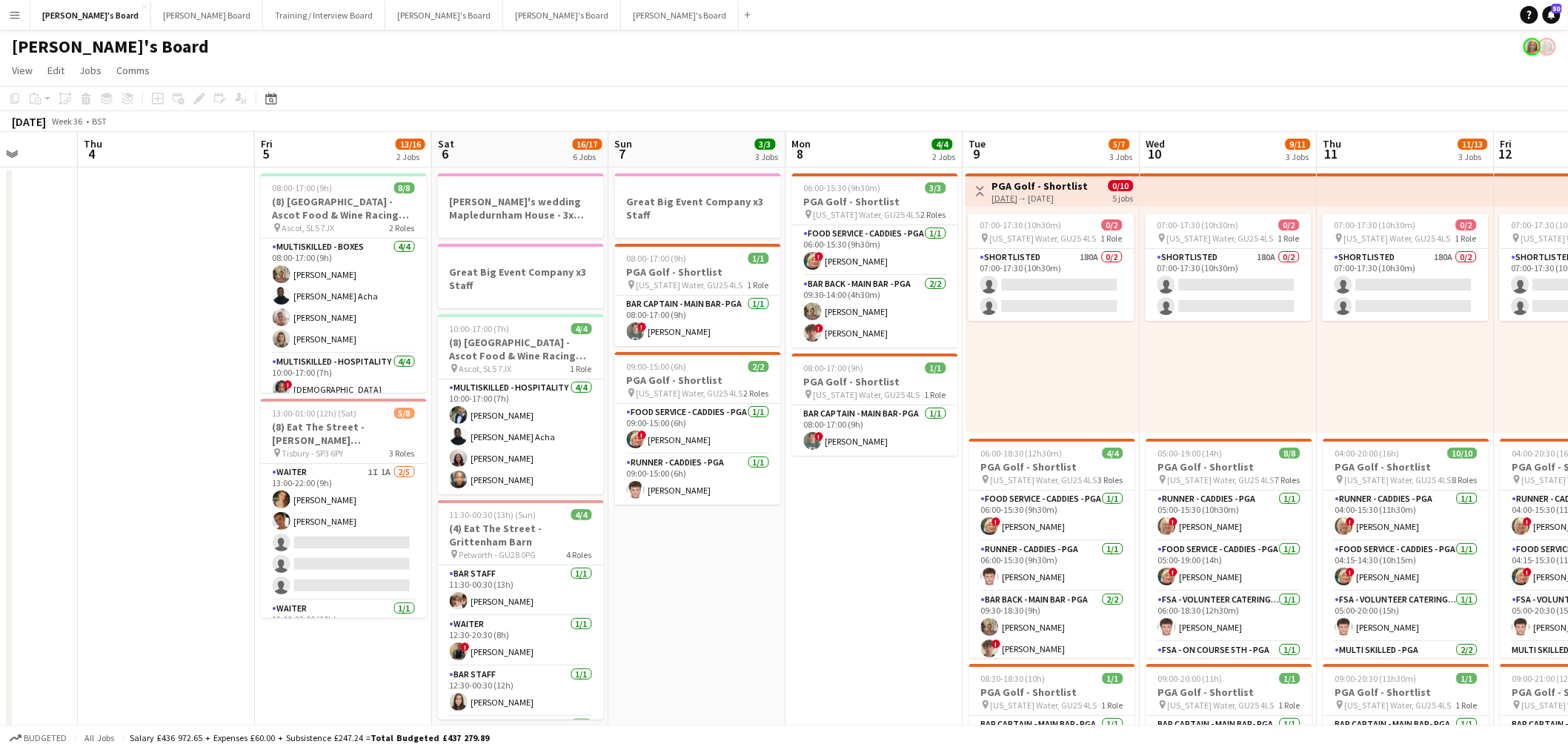
drag, startPoint x: 679, startPoint y: 405, endPoint x: -544, endPoint y: 463, distance: 1224.4
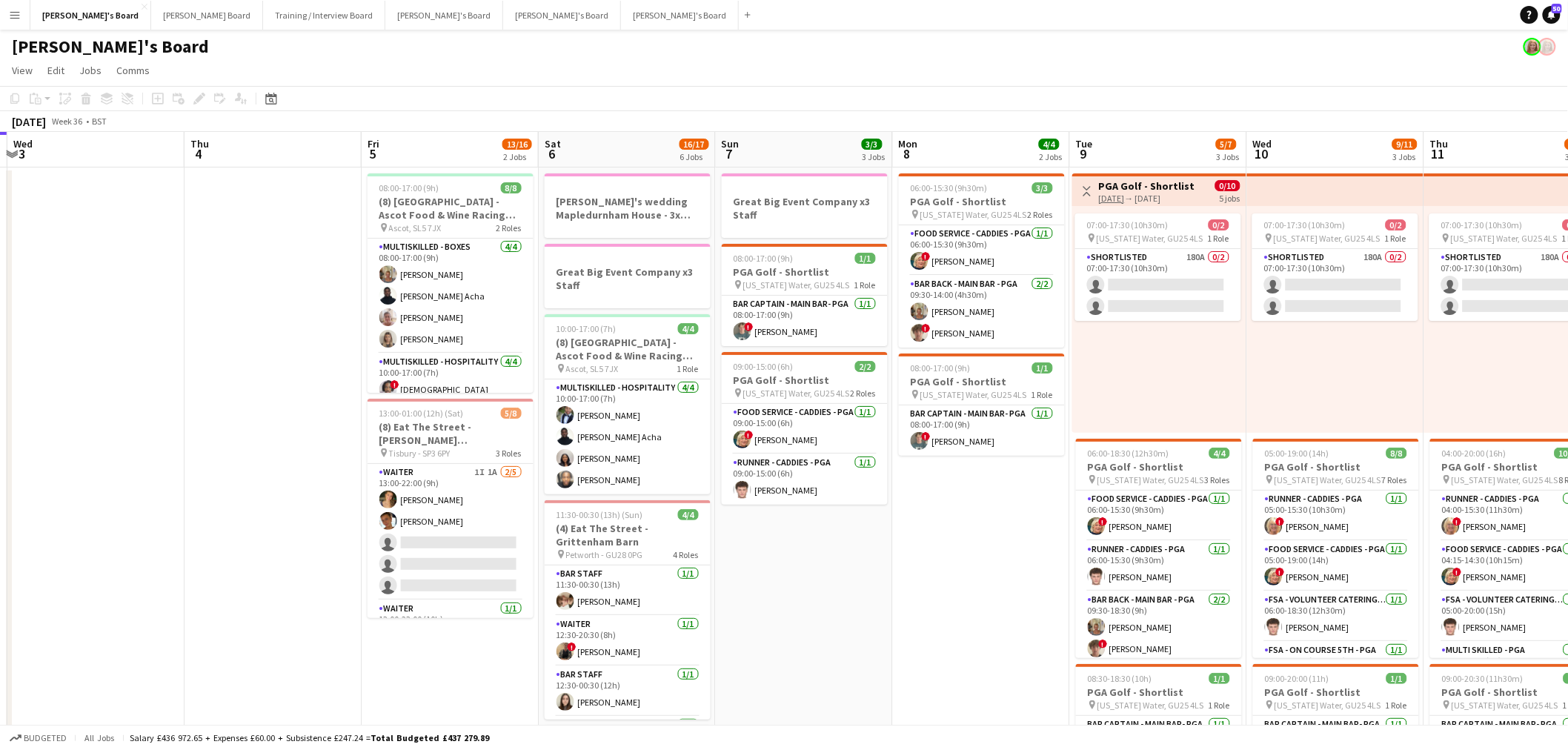
drag, startPoint x: 381, startPoint y: 408, endPoint x: 313, endPoint y: 408, distance: 68.0
click at [386, 294] on app-user-avatar at bounding box center [387, 295] width 17 height 17
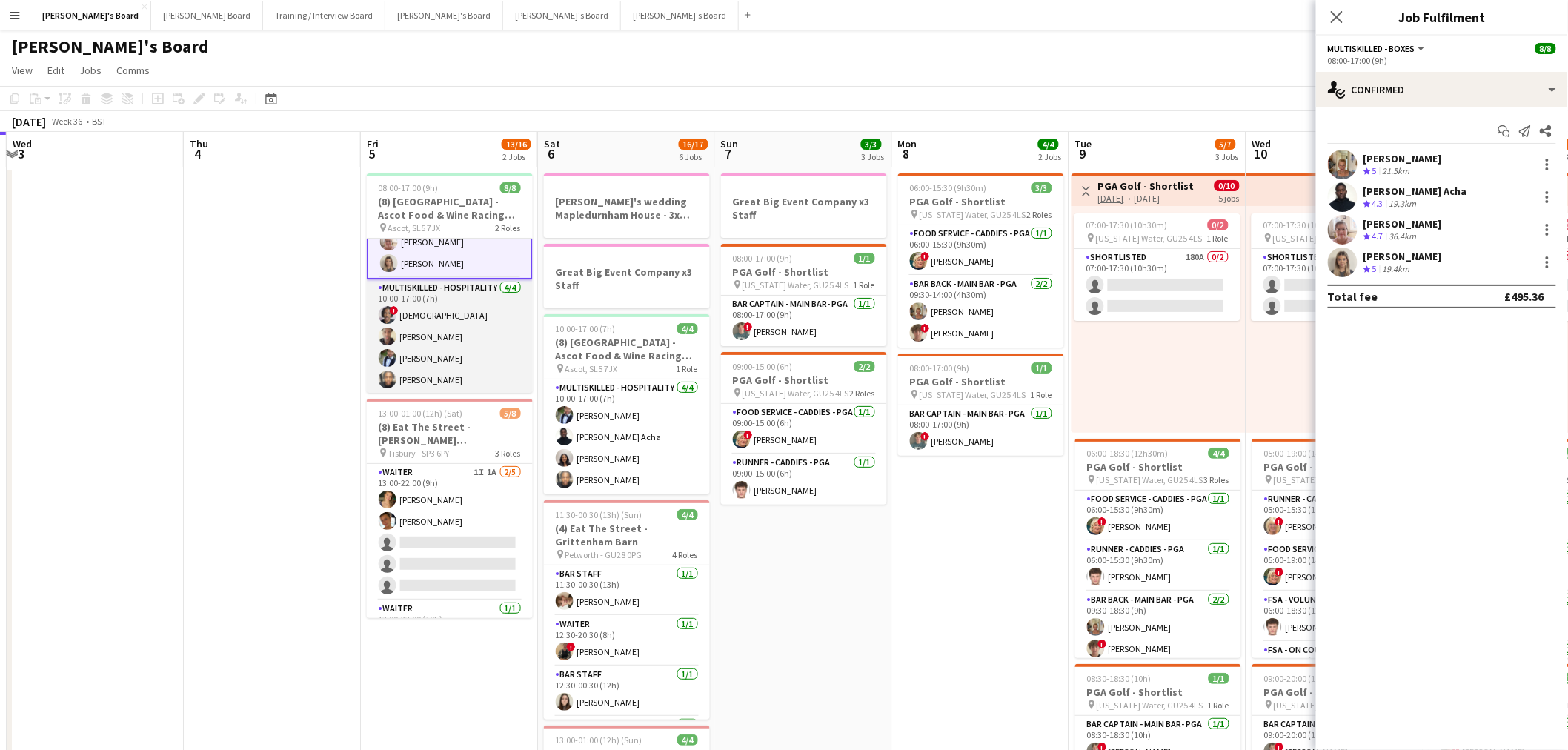
click at [433, 317] on app-card-role "Multiskilled - Hospitality [DATE] 10:00-17:00 (7h) ! [PERSON_NAME] [PERSON_NAME…" at bounding box center [450, 337] width 166 height 115
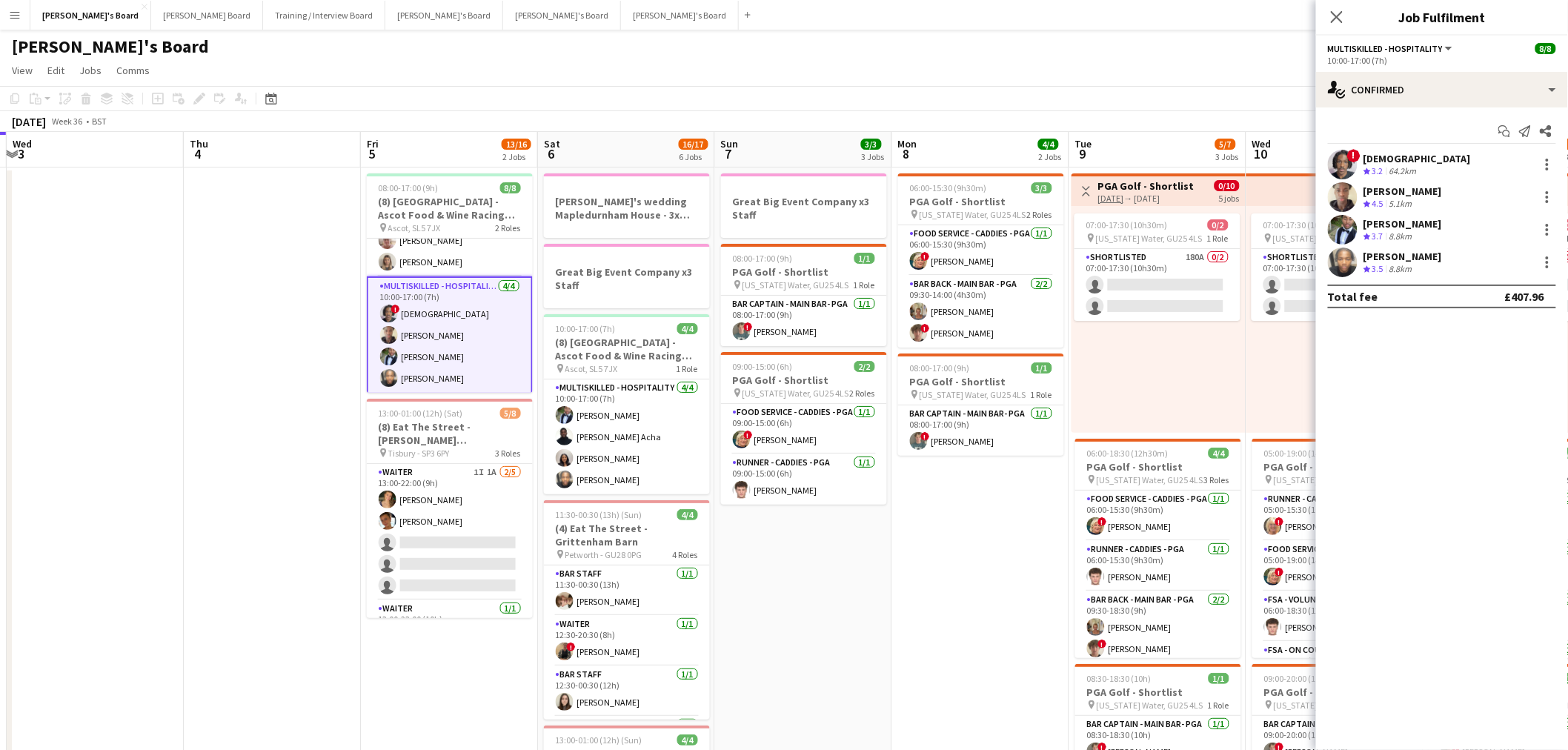
scroll to position [77, 0]
click at [1435, 224] on div "[PERSON_NAME]" at bounding box center [1403, 224] width 78 height 13
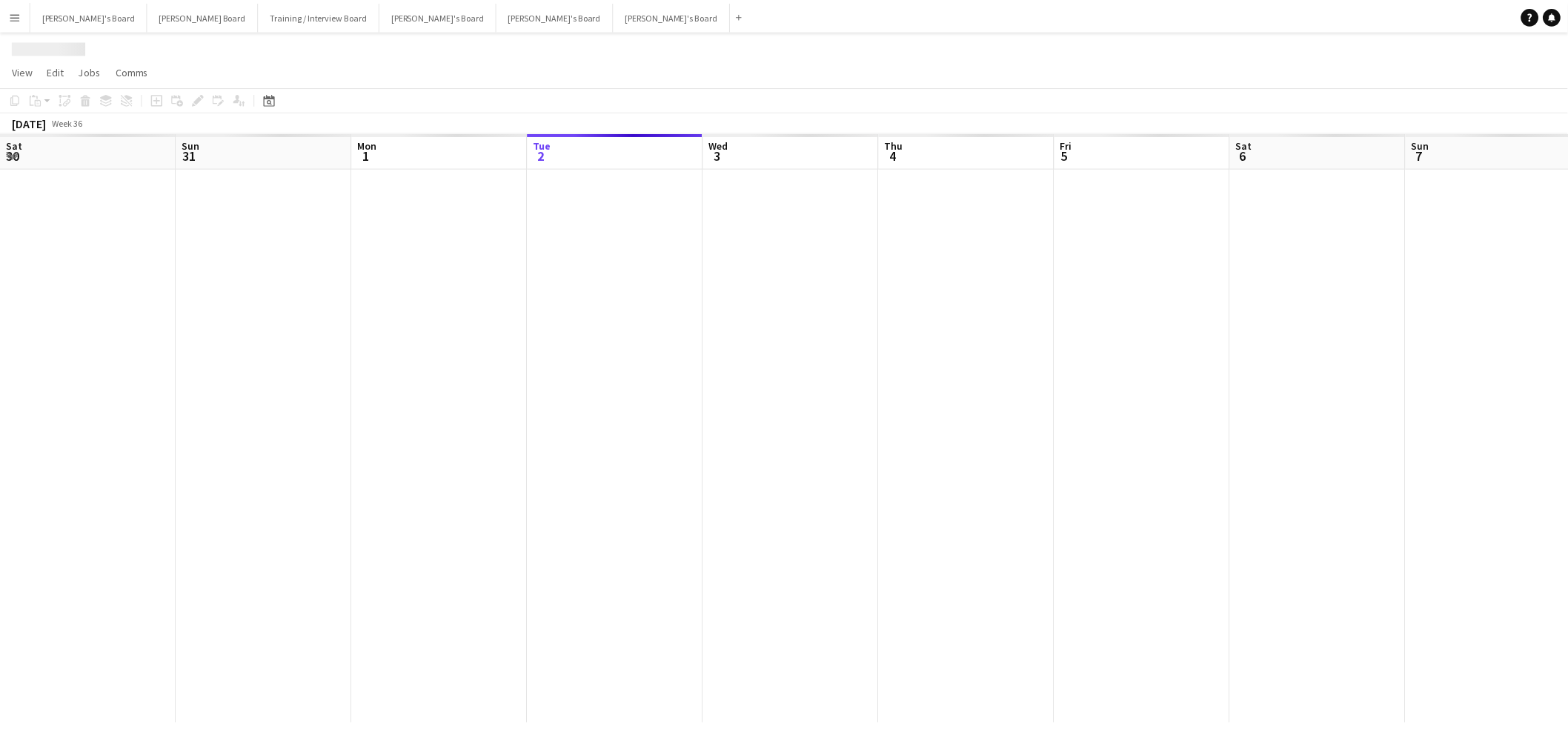
scroll to position [0, 354]
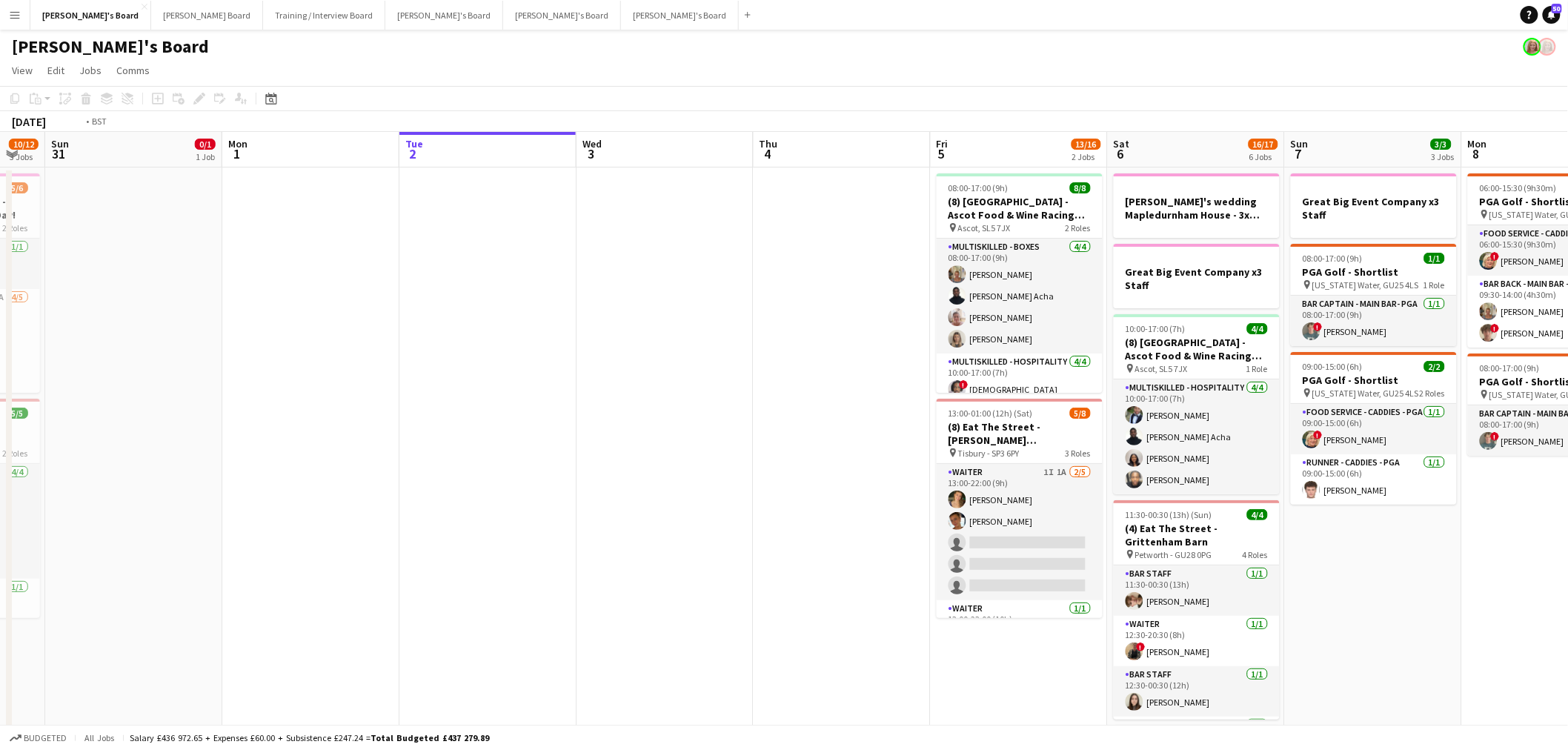
drag, startPoint x: 516, startPoint y: 258, endPoint x: 26, endPoint y: 339, distance: 496.6
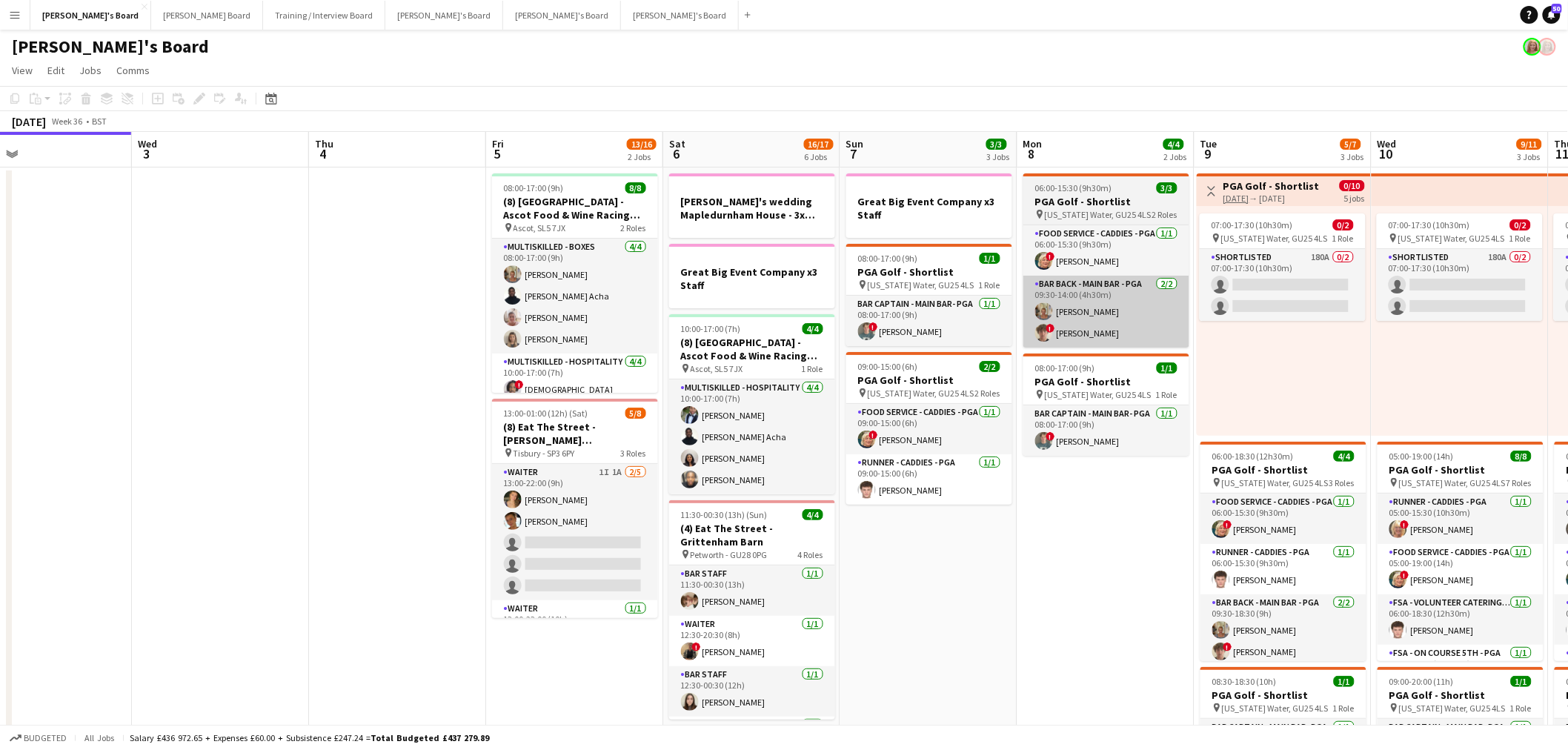
drag, startPoint x: 847, startPoint y: 252, endPoint x: 1220, endPoint y: 278, distance: 373.9
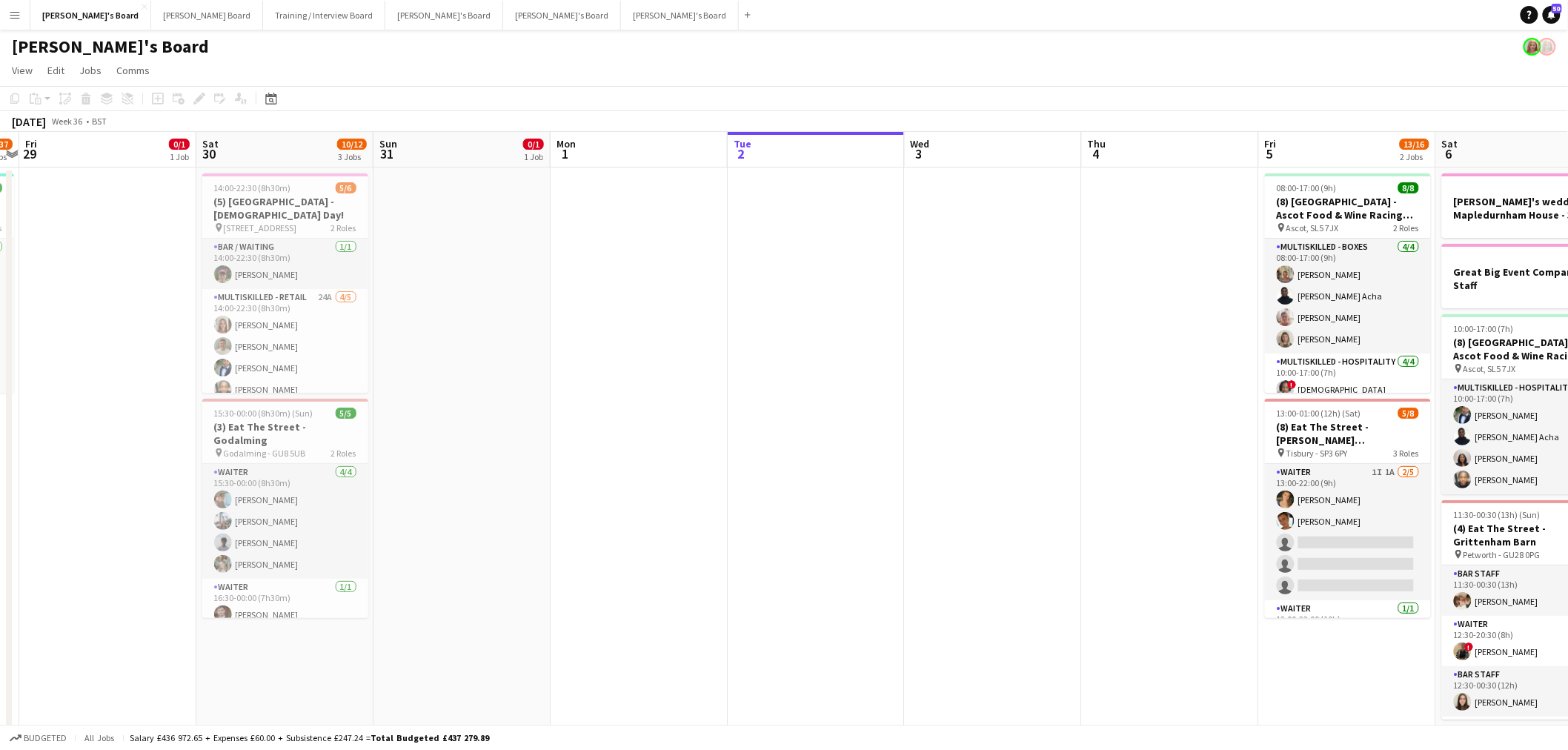
drag, startPoint x: 570, startPoint y: 340, endPoint x: 1122, endPoint y: 297, distance: 553.7
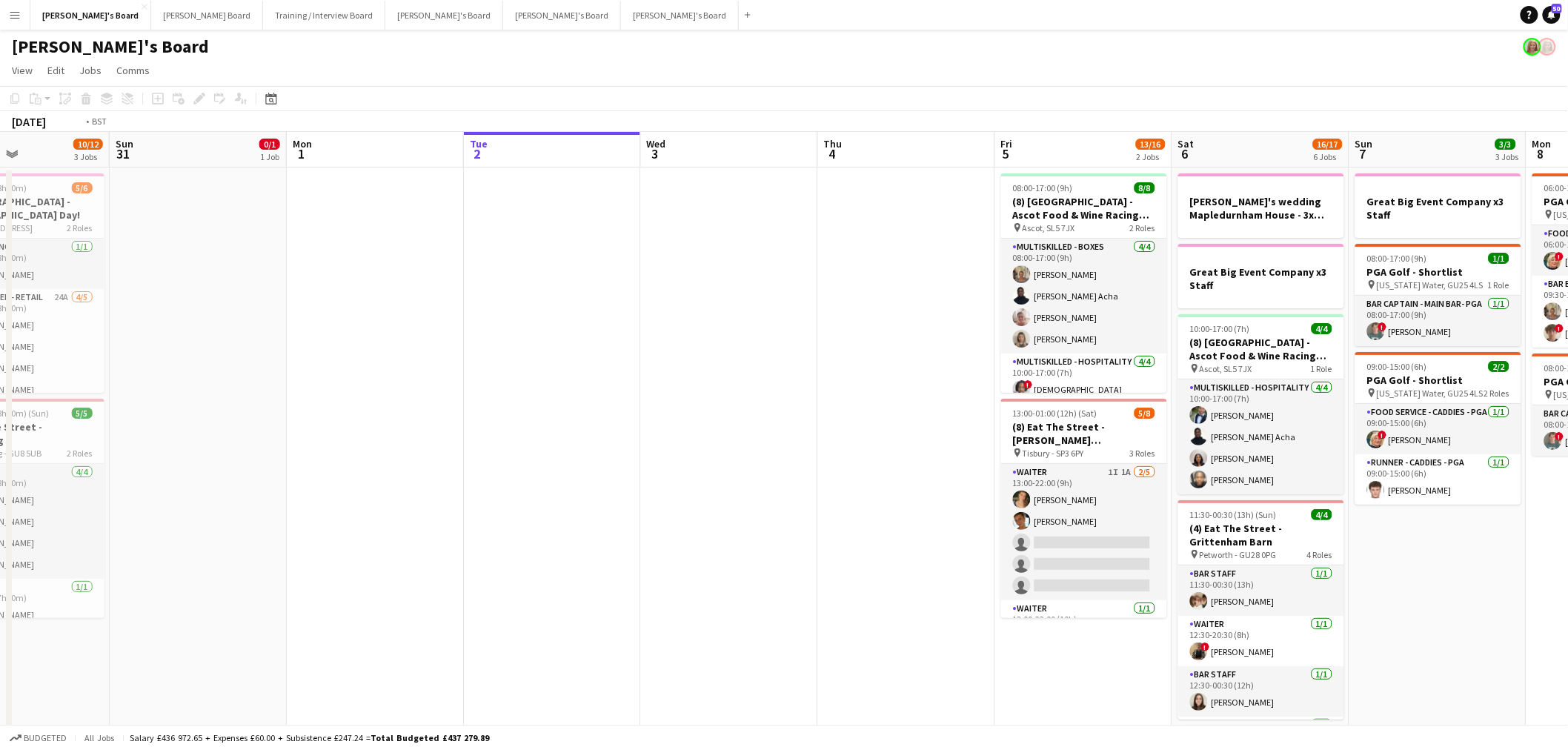
drag, startPoint x: 1027, startPoint y: 282, endPoint x: 378, endPoint y: 340, distance: 651.6
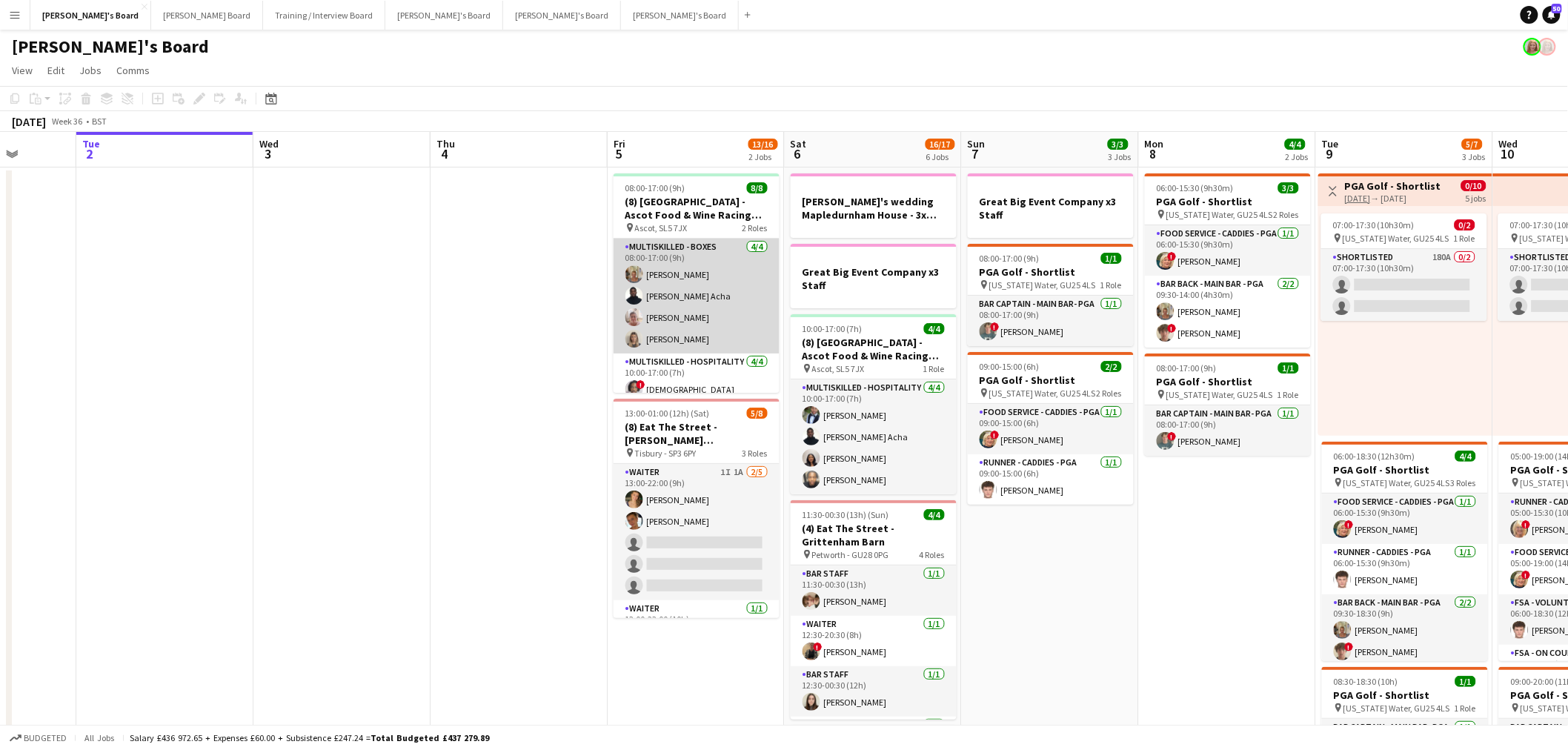
scroll to position [76, 0]
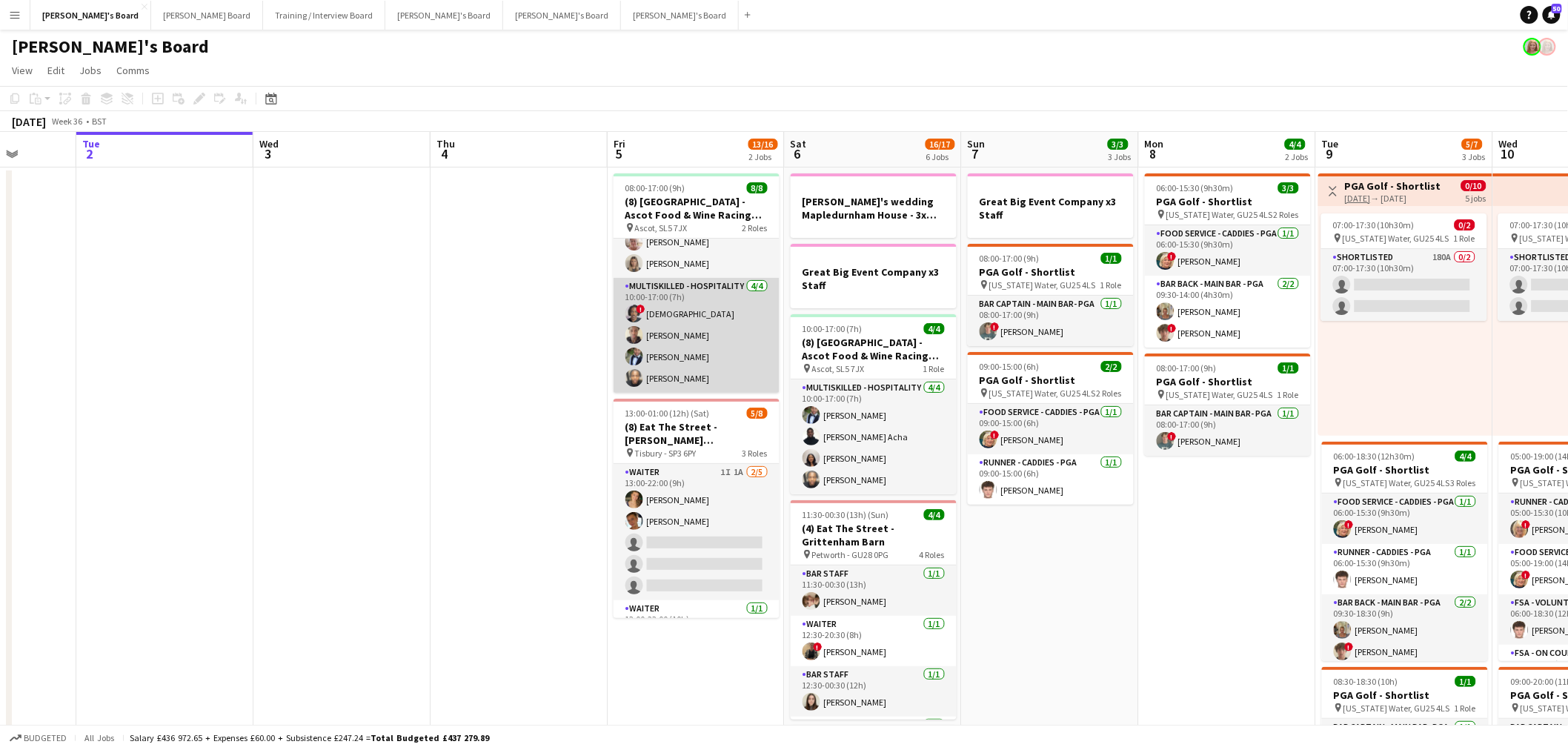
click at [670, 336] on app-card-role "Multiskilled - Hospitality [DATE] 10:00-17:00 (7h) ! [PERSON_NAME] [PERSON_NAME…" at bounding box center [696, 335] width 166 height 115
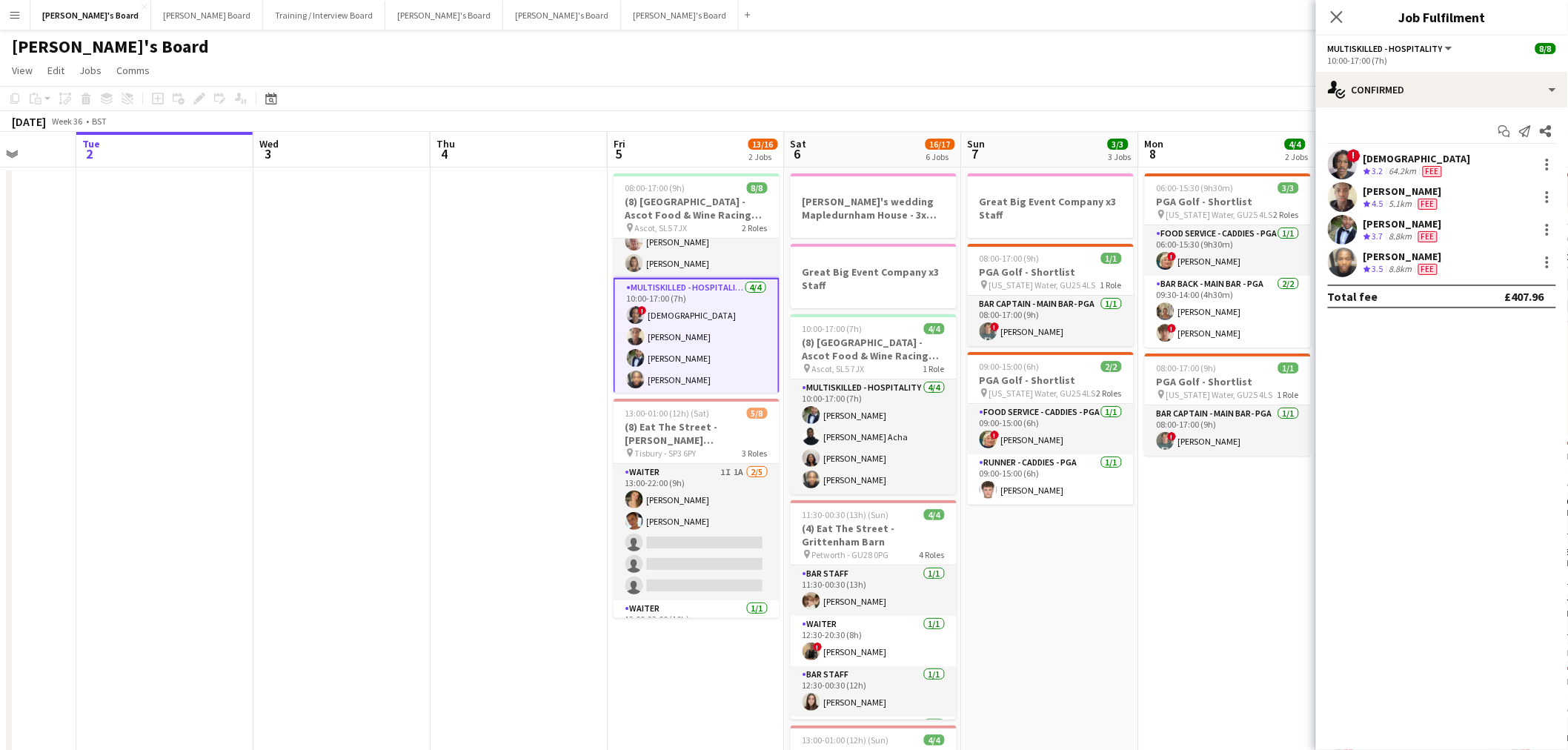
click at [1406, 224] on div "[PERSON_NAME]" at bounding box center [1403, 224] width 78 height 13
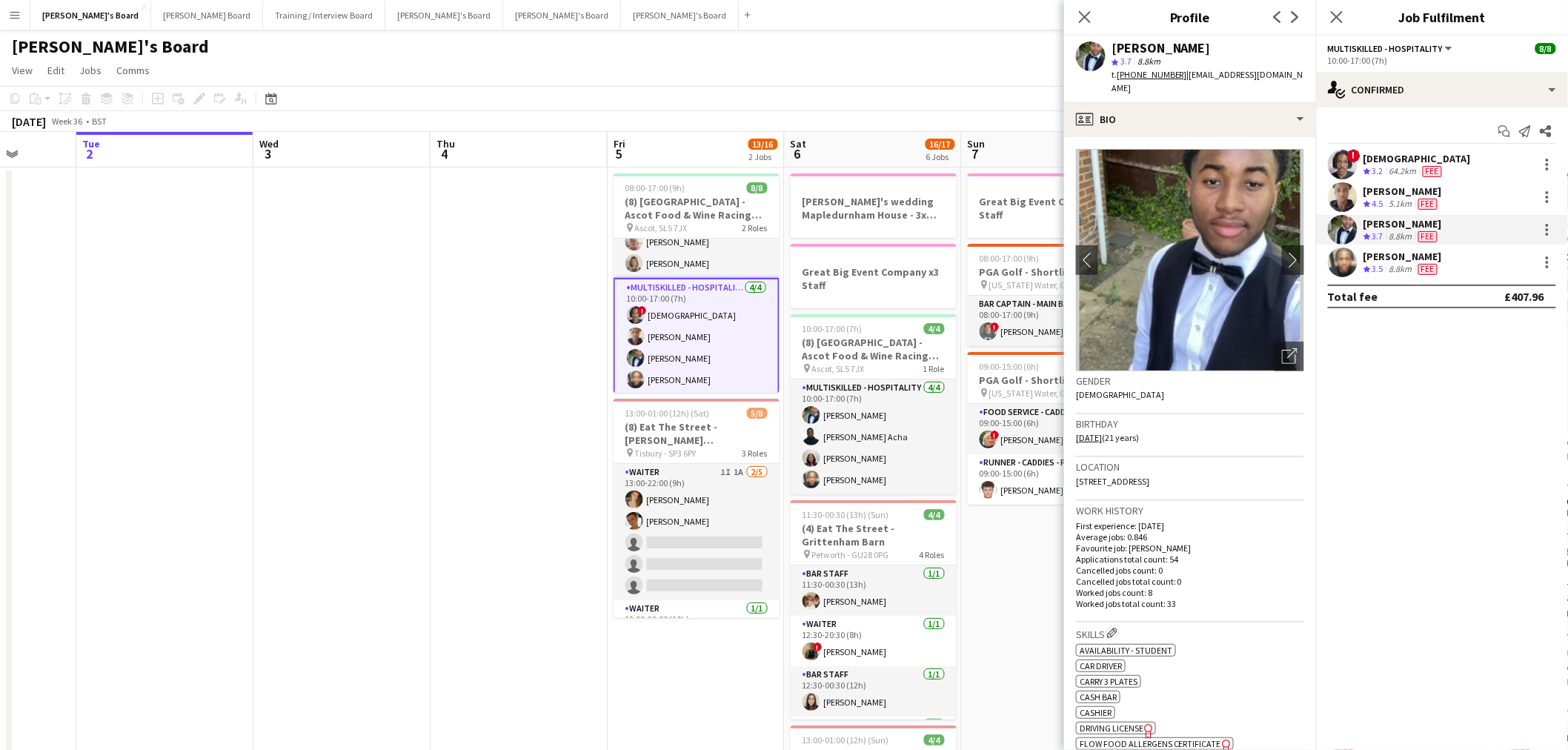
drag, startPoint x: 1238, startPoint y: 44, endPoint x: 1140, endPoint y: 52, distance: 98.3
click at [1140, 52] on div "[PERSON_NAME]" at bounding box center [1207, 48] width 192 height 13
copy div "Kanyangarara"
click at [1373, 264] on span "3.5" at bounding box center [1377, 268] width 11 height 11
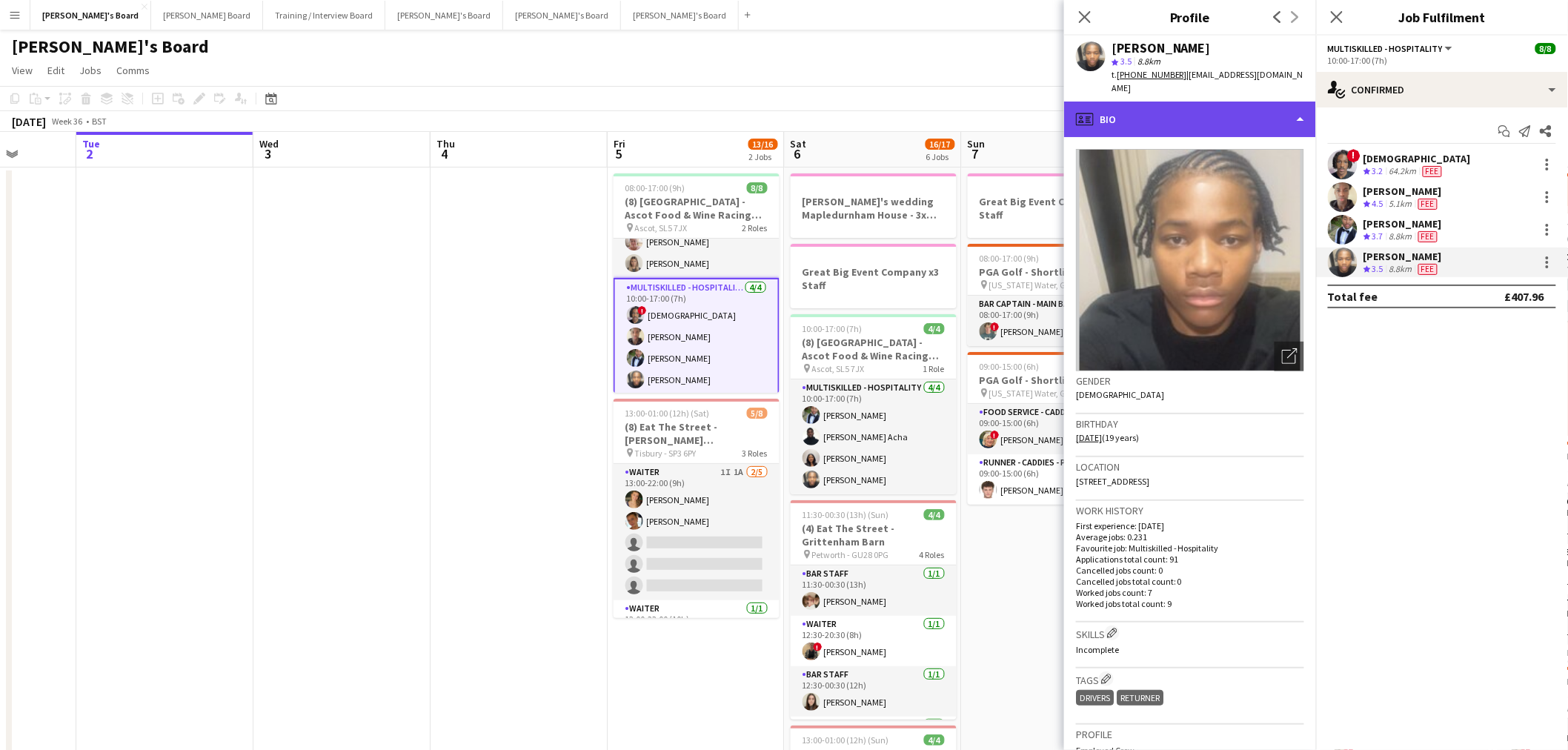
click at [1153, 102] on div "profile Bio" at bounding box center [1190, 119] width 252 height 36
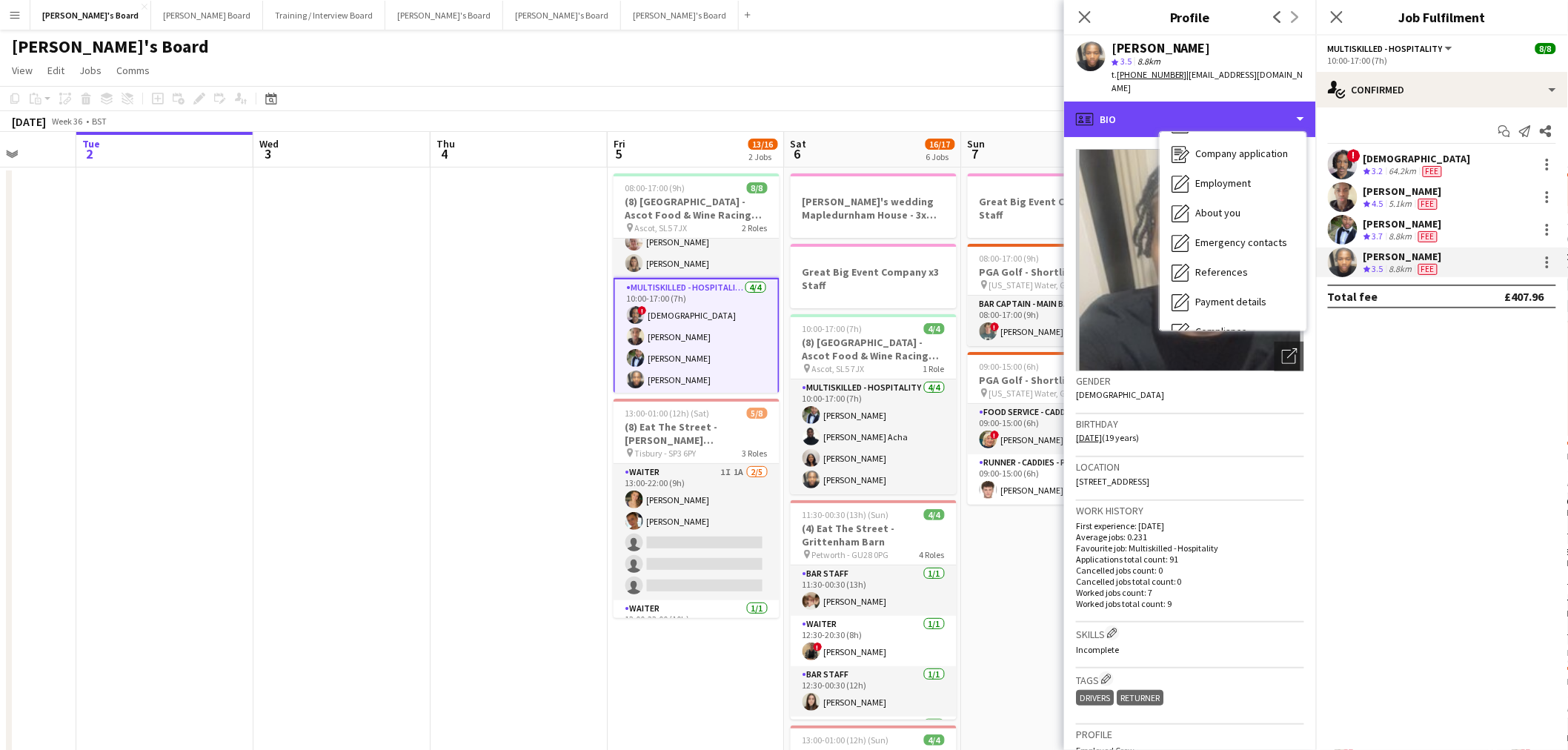
scroll to position [226, 0]
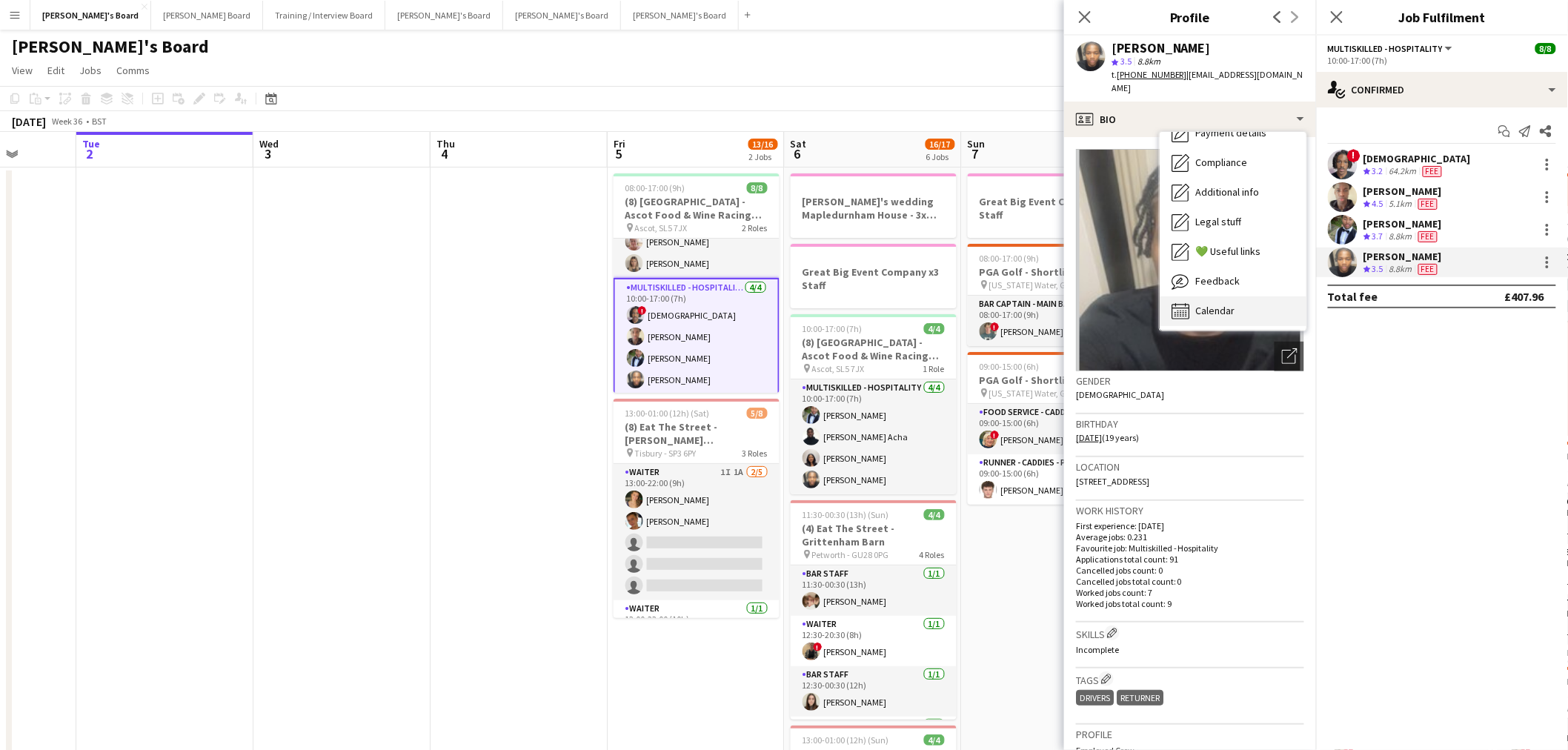
click at [1242, 300] on div "Calendar Calendar" at bounding box center [1233, 311] width 147 height 30
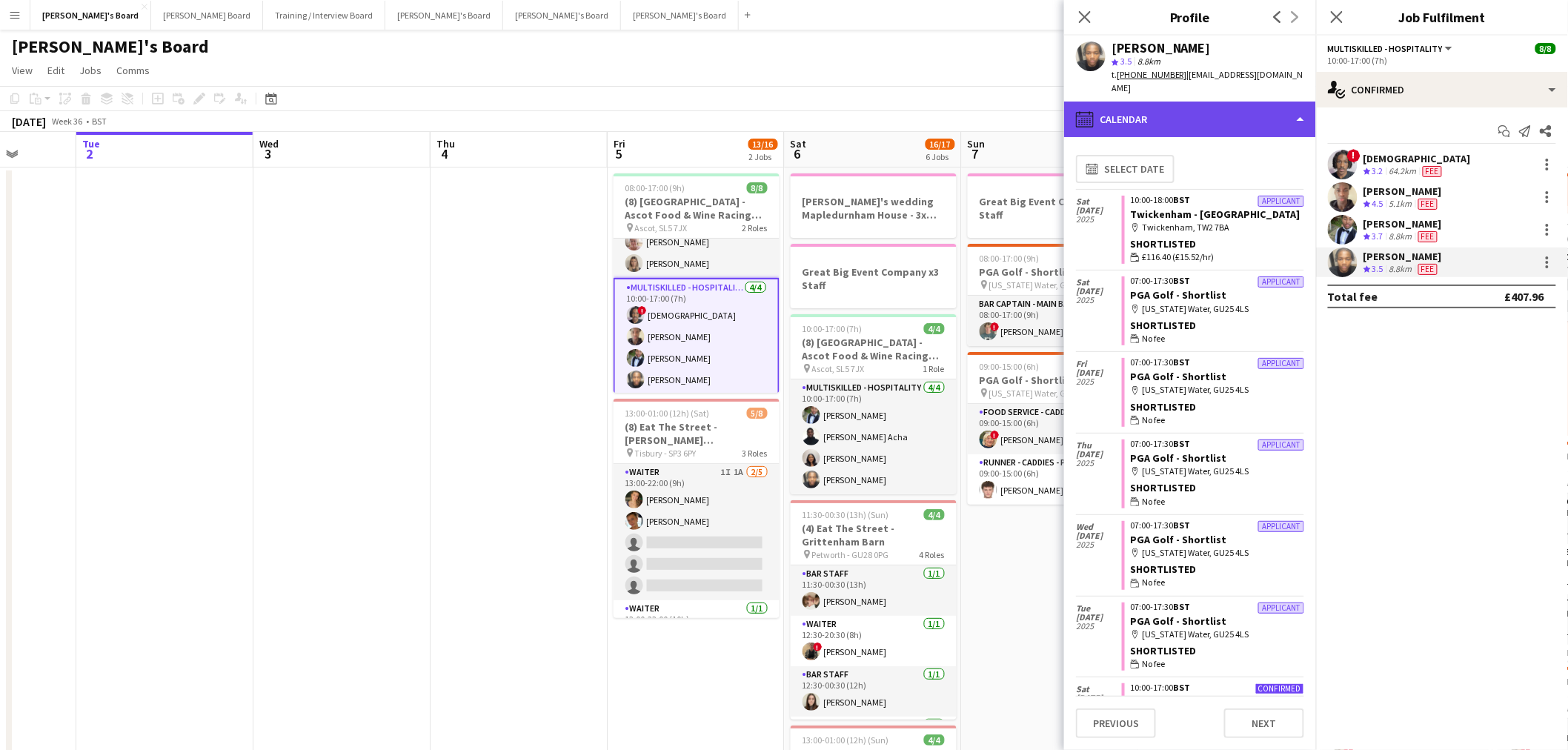
click at [1223, 111] on div "calendar-full Calendar" at bounding box center [1190, 119] width 252 height 36
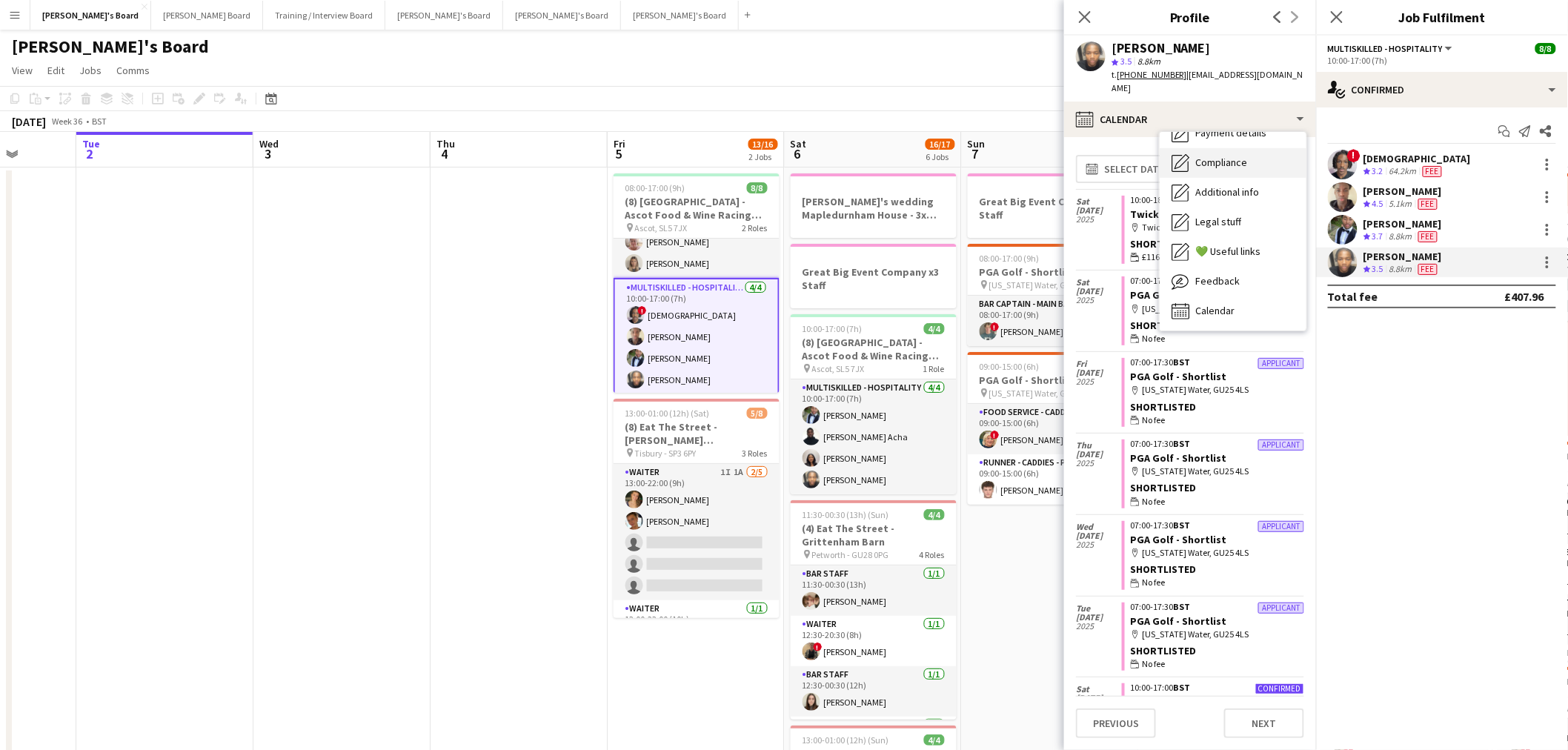
click at [1233, 156] on span "Compliance" at bounding box center [1221, 162] width 52 height 13
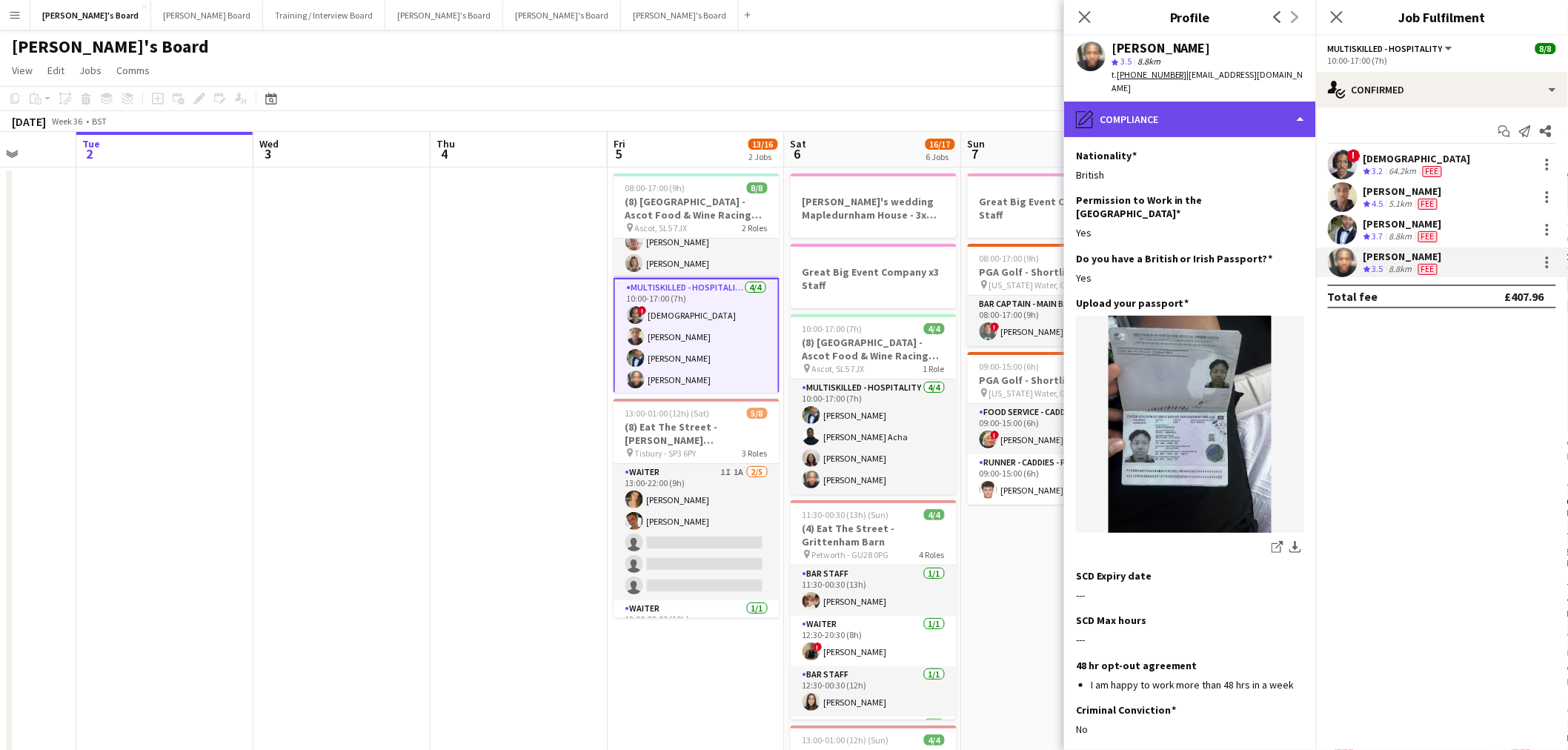
click at [1219, 102] on div "pencil4 Compliance" at bounding box center [1190, 119] width 252 height 36
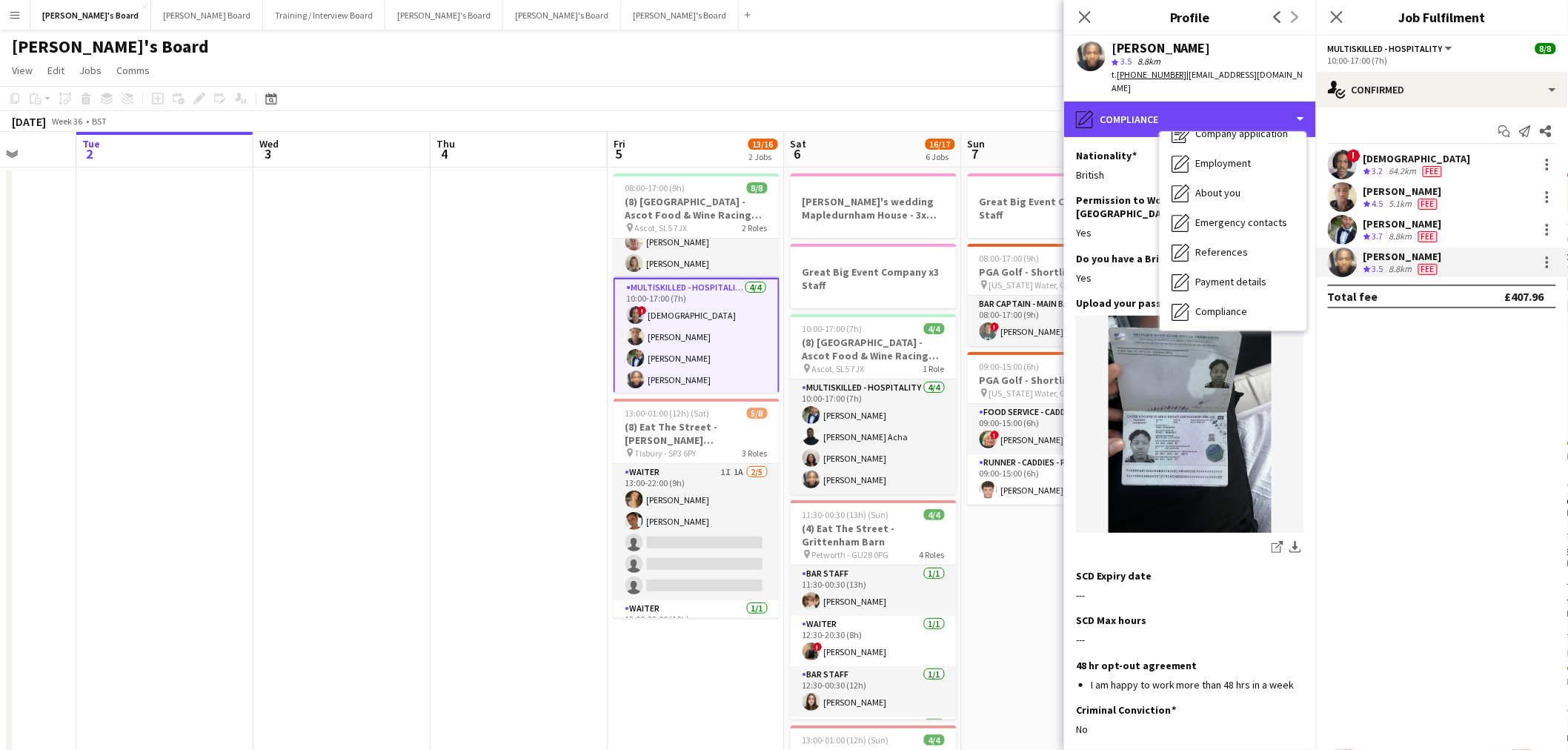
scroll to position [0, 0]
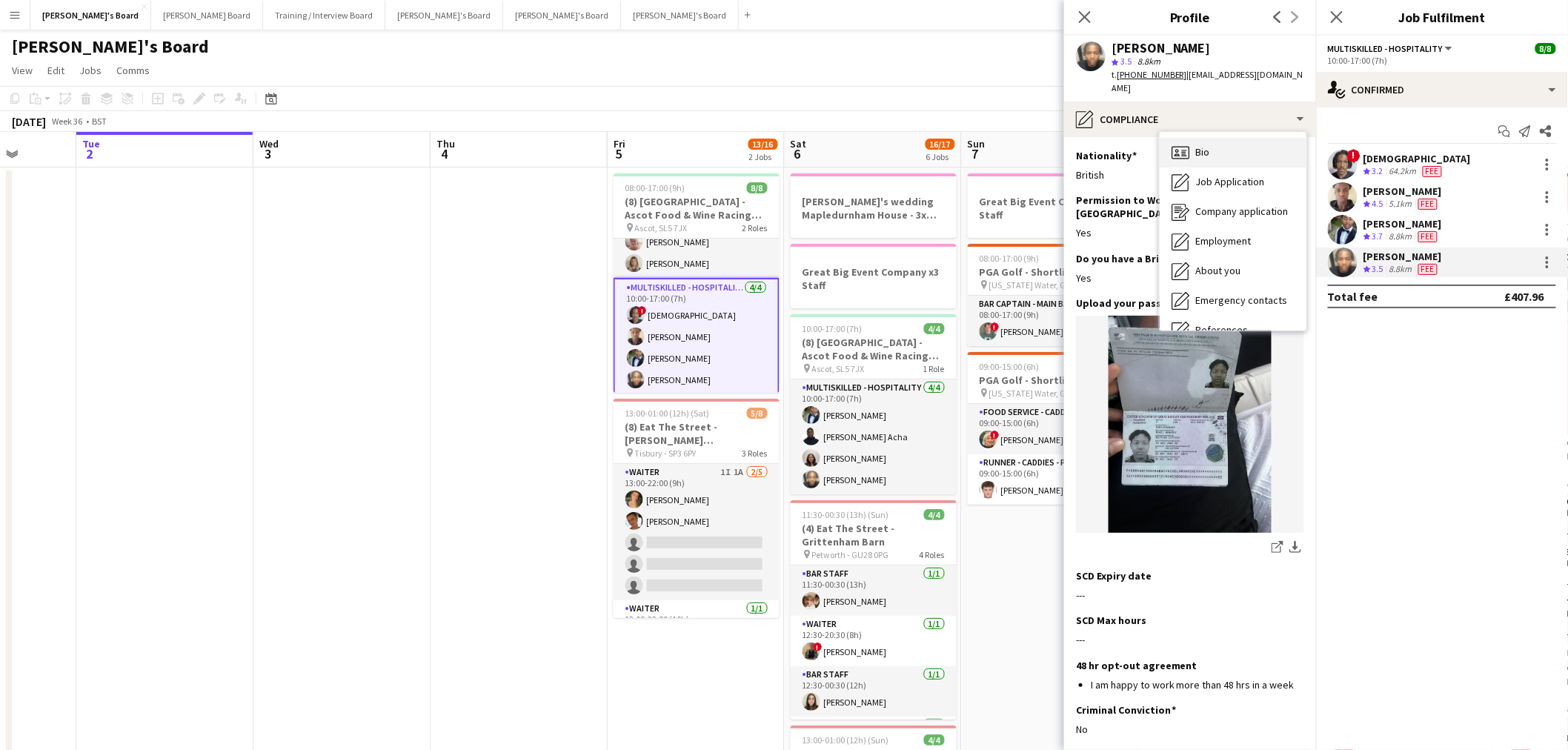
click at [1222, 138] on div "Bio Bio" at bounding box center [1233, 153] width 147 height 30
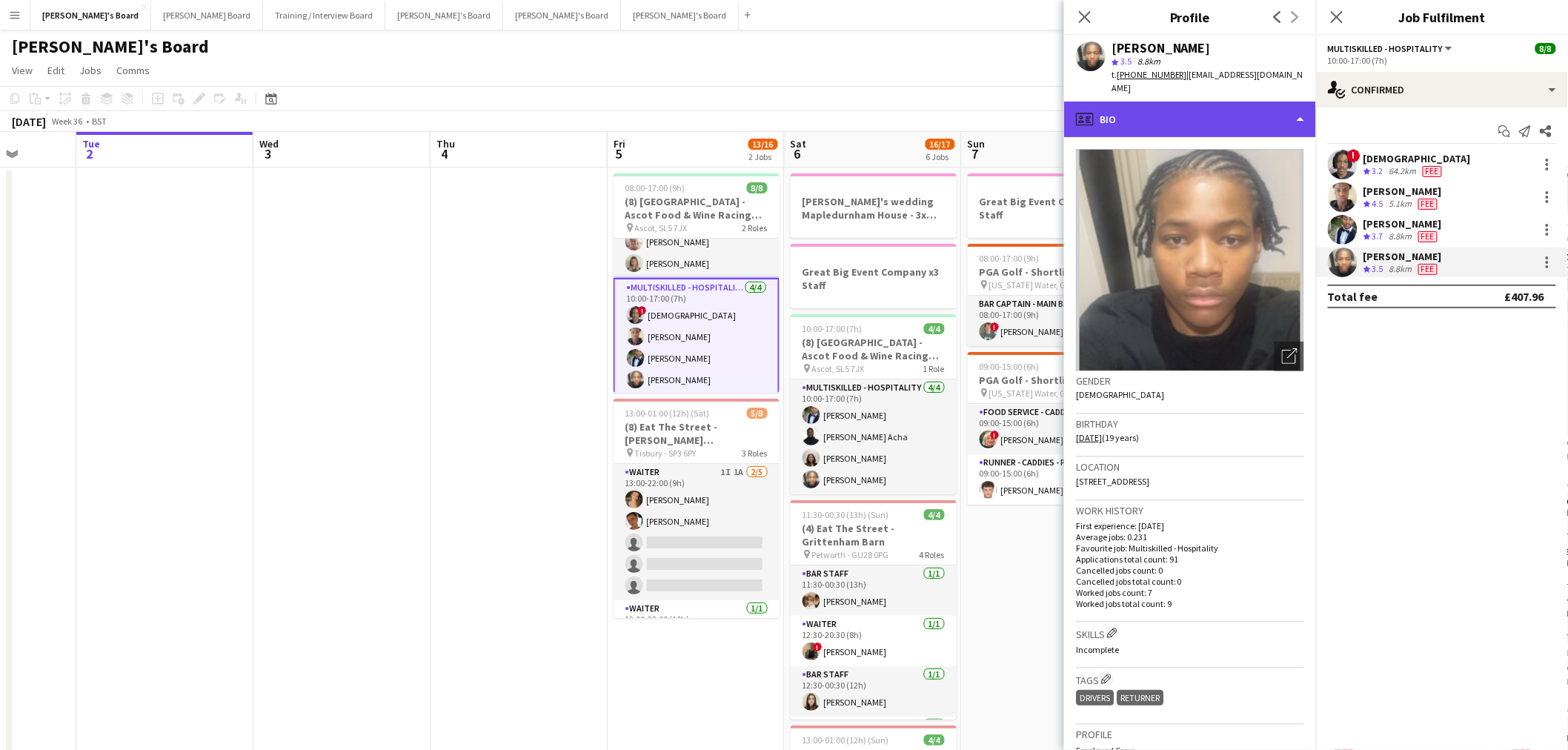
click at [1229, 102] on div "profile Bio" at bounding box center [1190, 119] width 252 height 36
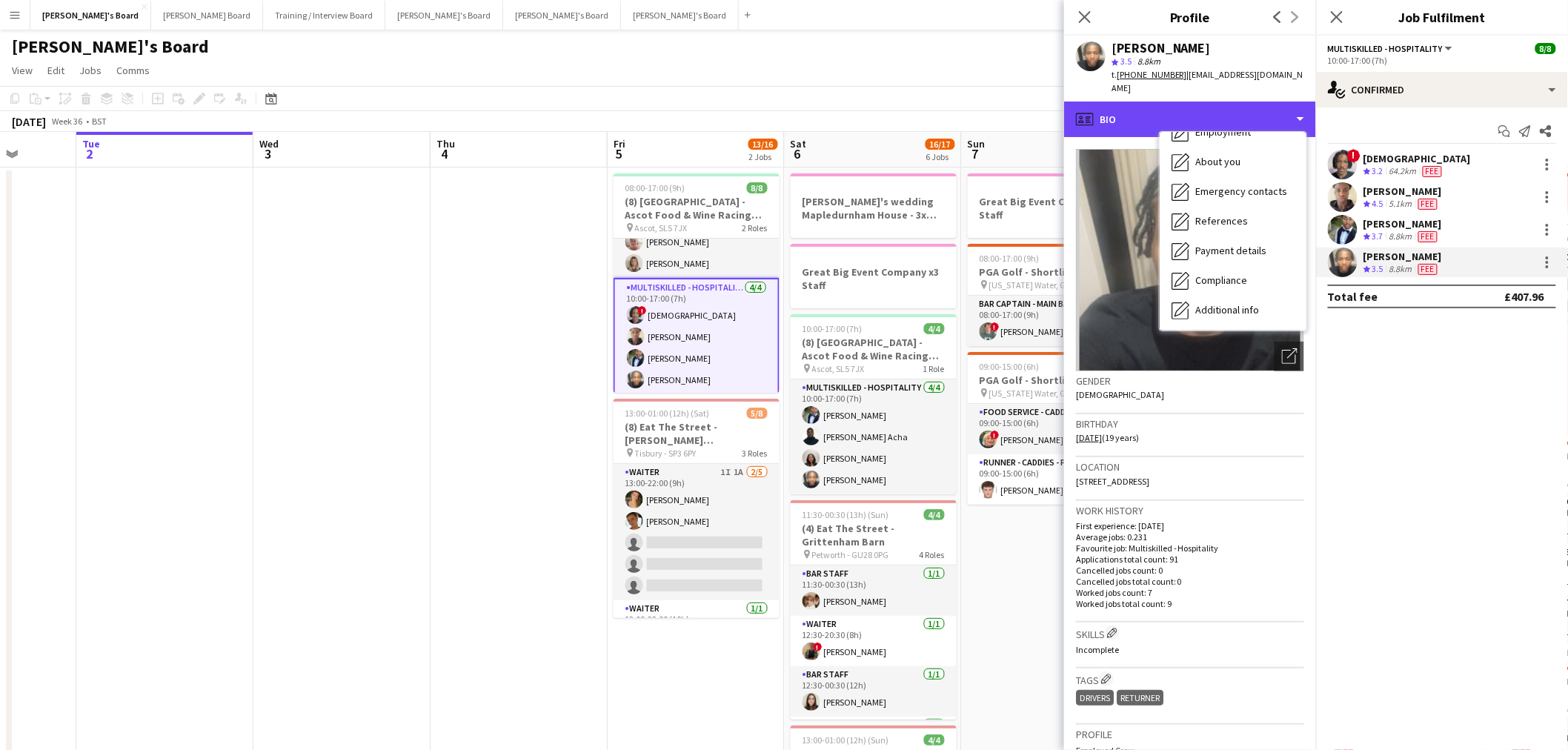
scroll to position [226, 0]
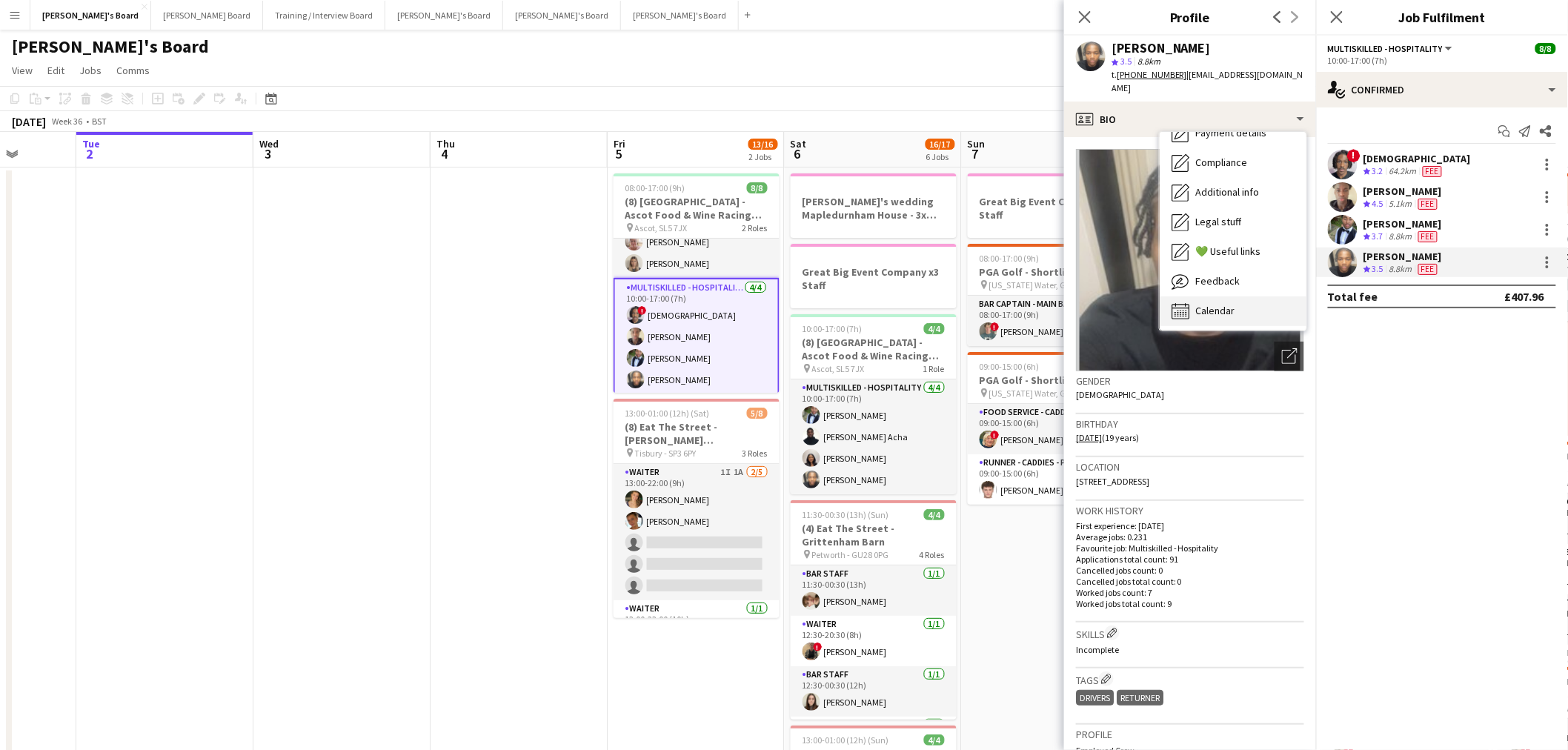
click at [1253, 300] on div "Calendar Calendar" at bounding box center [1233, 311] width 147 height 30
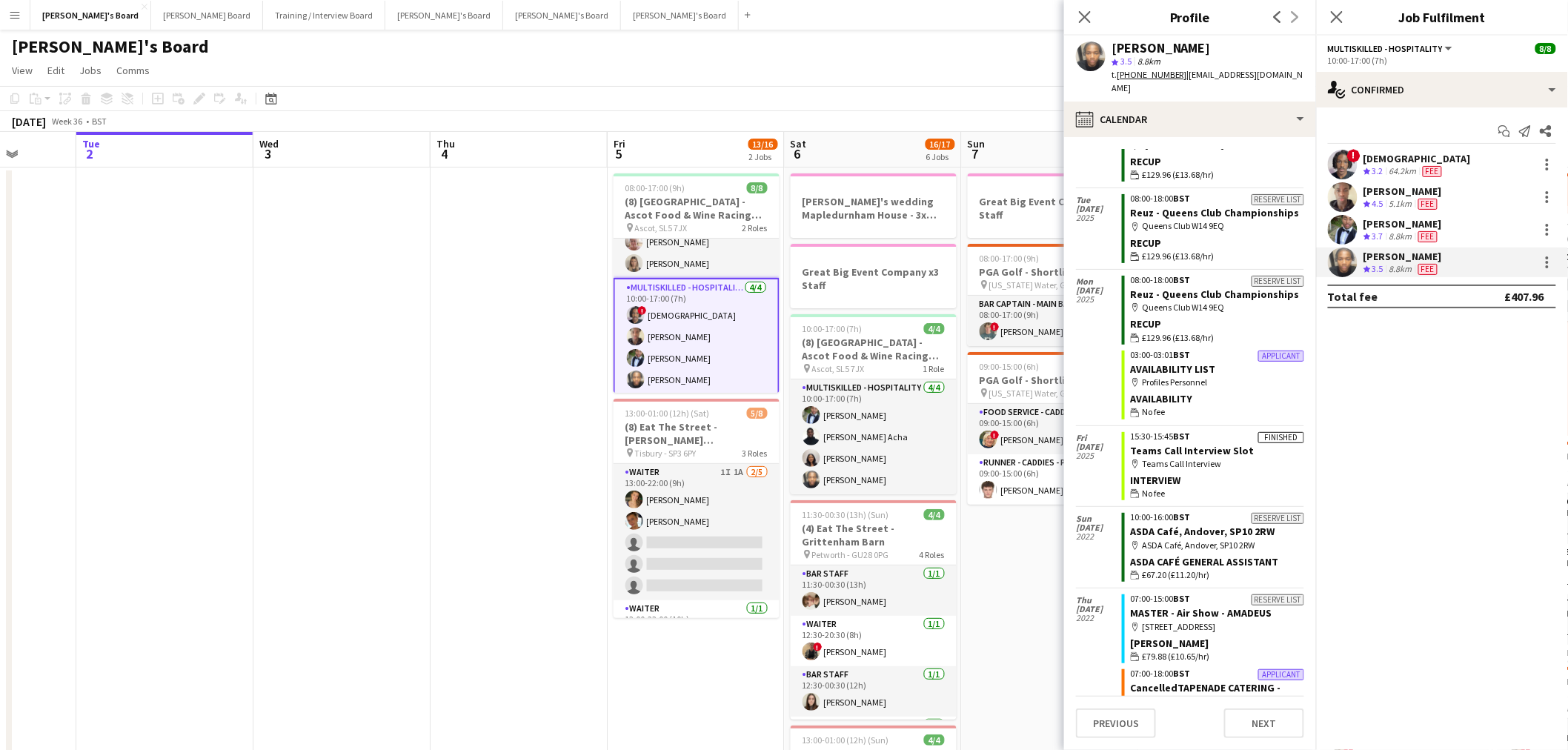
scroll to position [5139, 0]
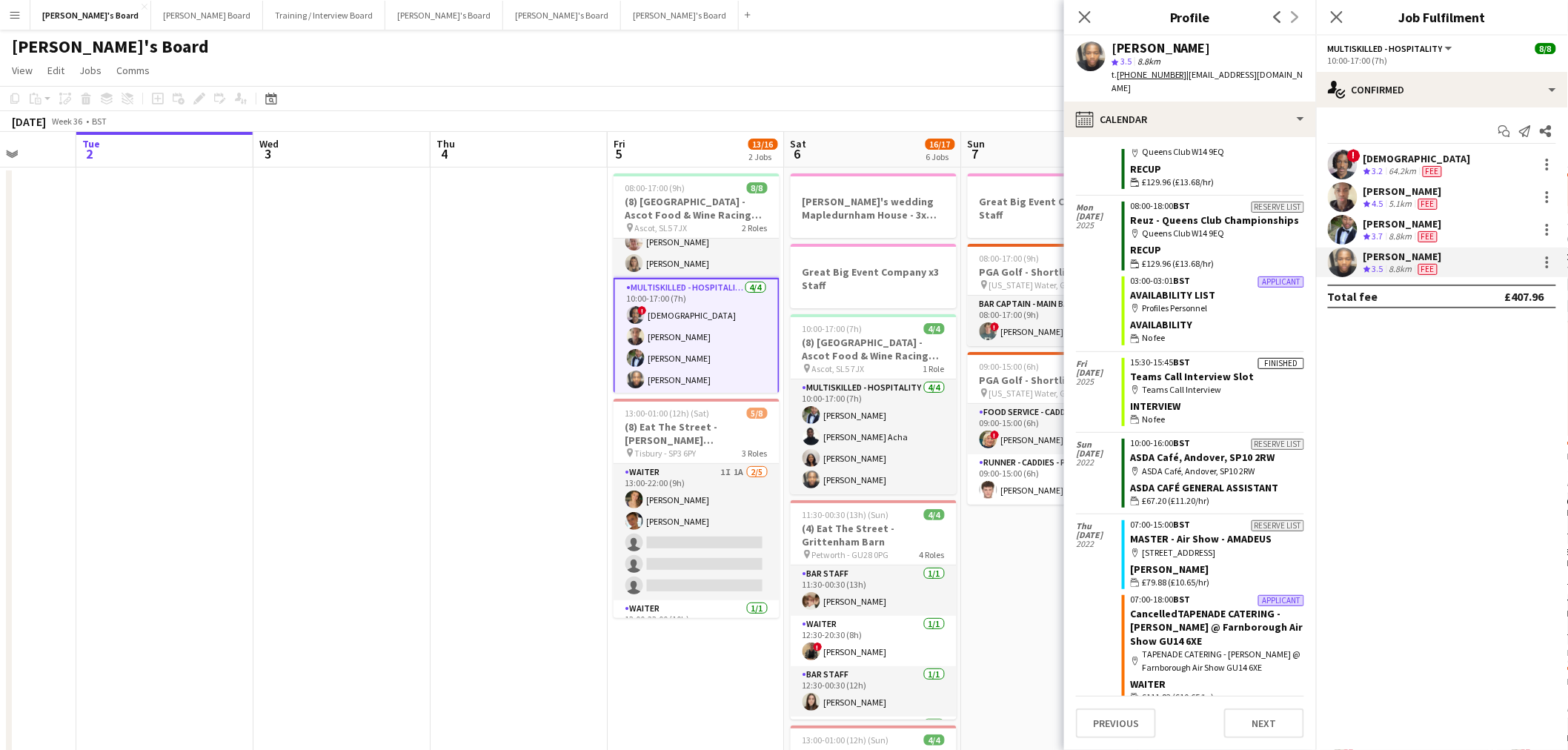
drag, startPoint x: 1223, startPoint y: 42, endPoint x: 1100, endPoint y: 37, distance: 123.1
click at [1100, 37] on div "Nigel Kanyangarara star 3.5 8.8km t. +4407473726602 | nigelkanyangarara@icloud.…" at bounding box center [1190, 68] width 252 height 66
copy div "[PERSON_NAME]"
click at [1172, 50] on div "[PERSON_NAME]" at bounding box center [1161, 48] width 99 height 13
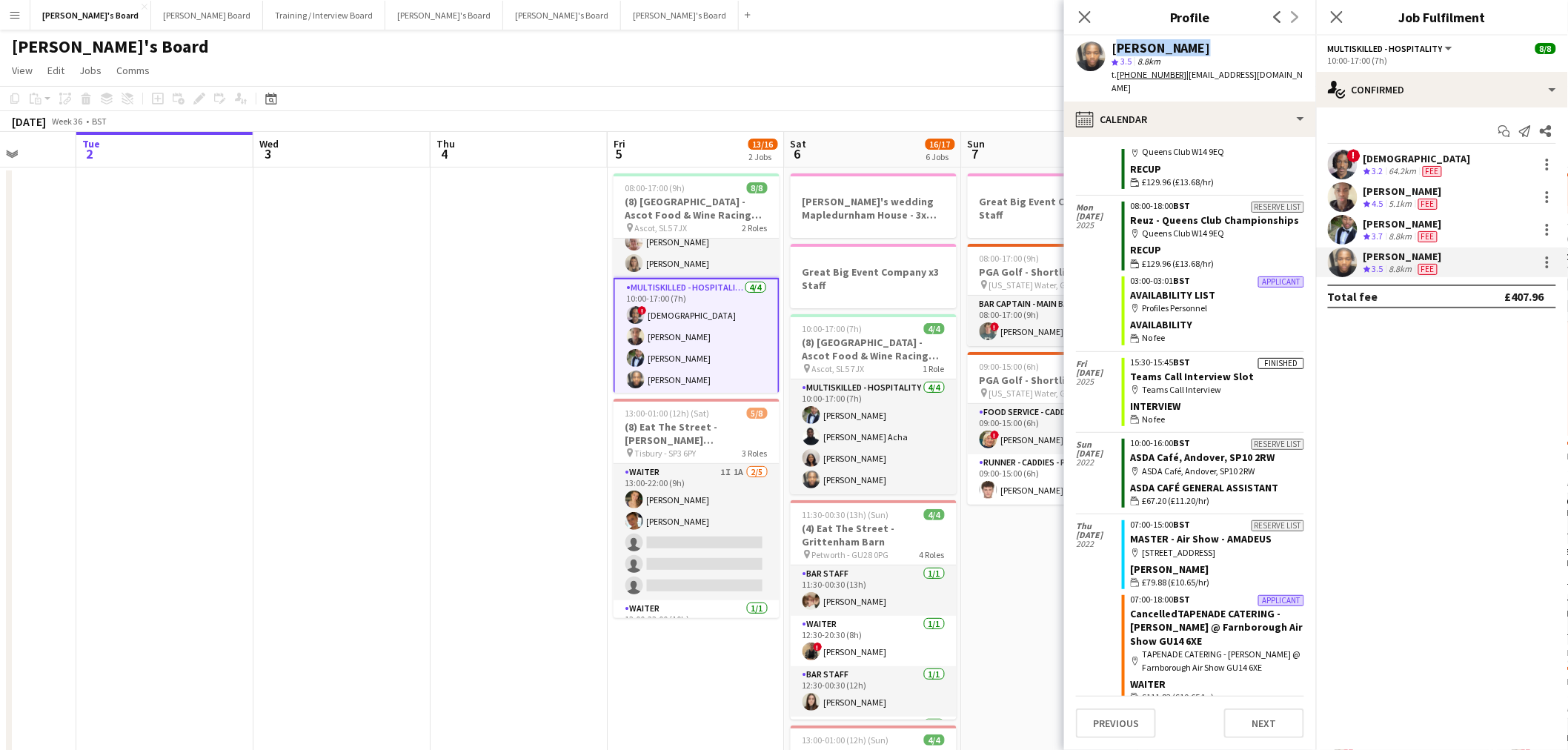
click at [1172, 50] on div "[PERSON_NAME]" at bounding box center [1161, 48] width 99 height 13
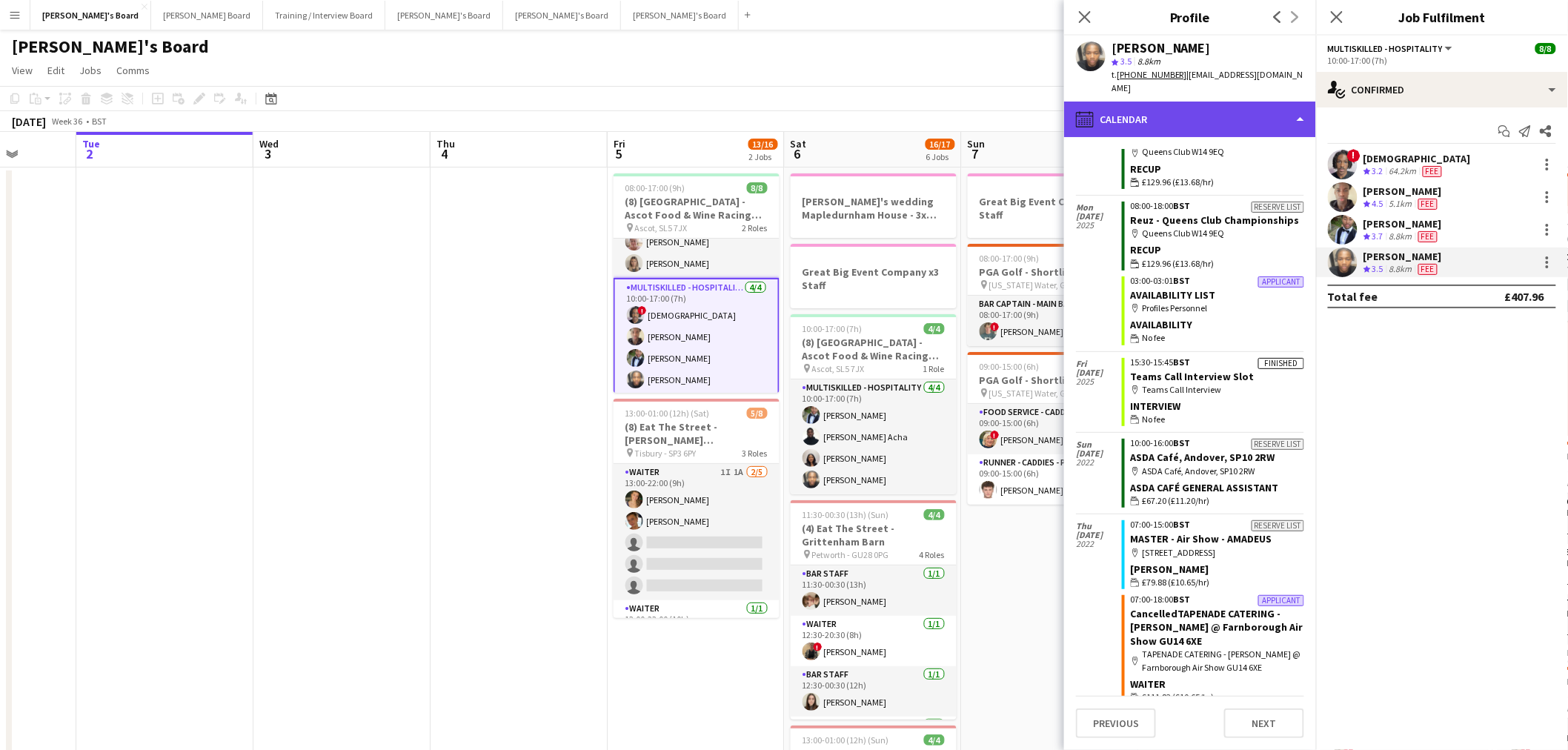
click at [1157, 112] on div "calendar-full Calendar" at bounding box center [1190, 119] width 252 height 36
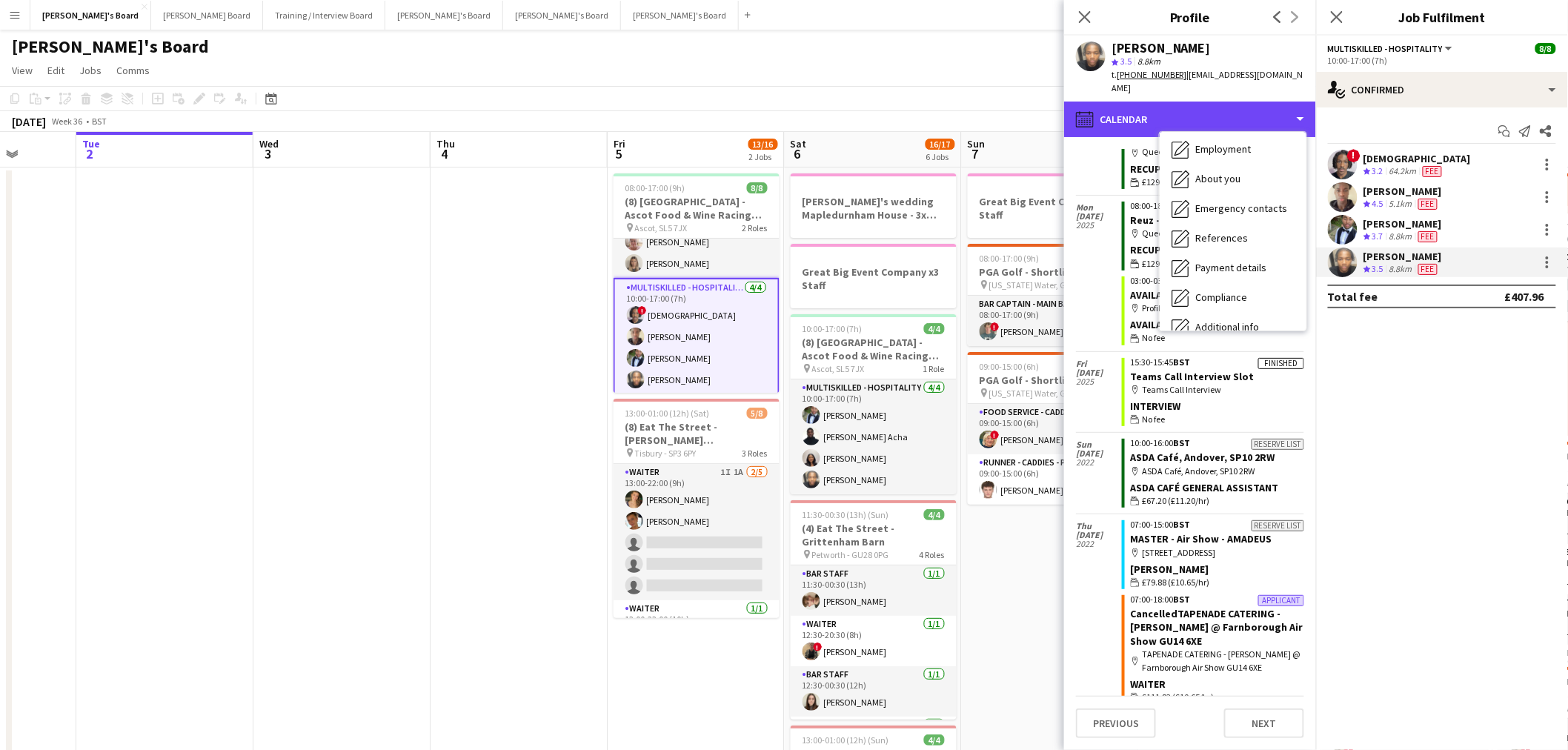
scroll to position [0, 0]
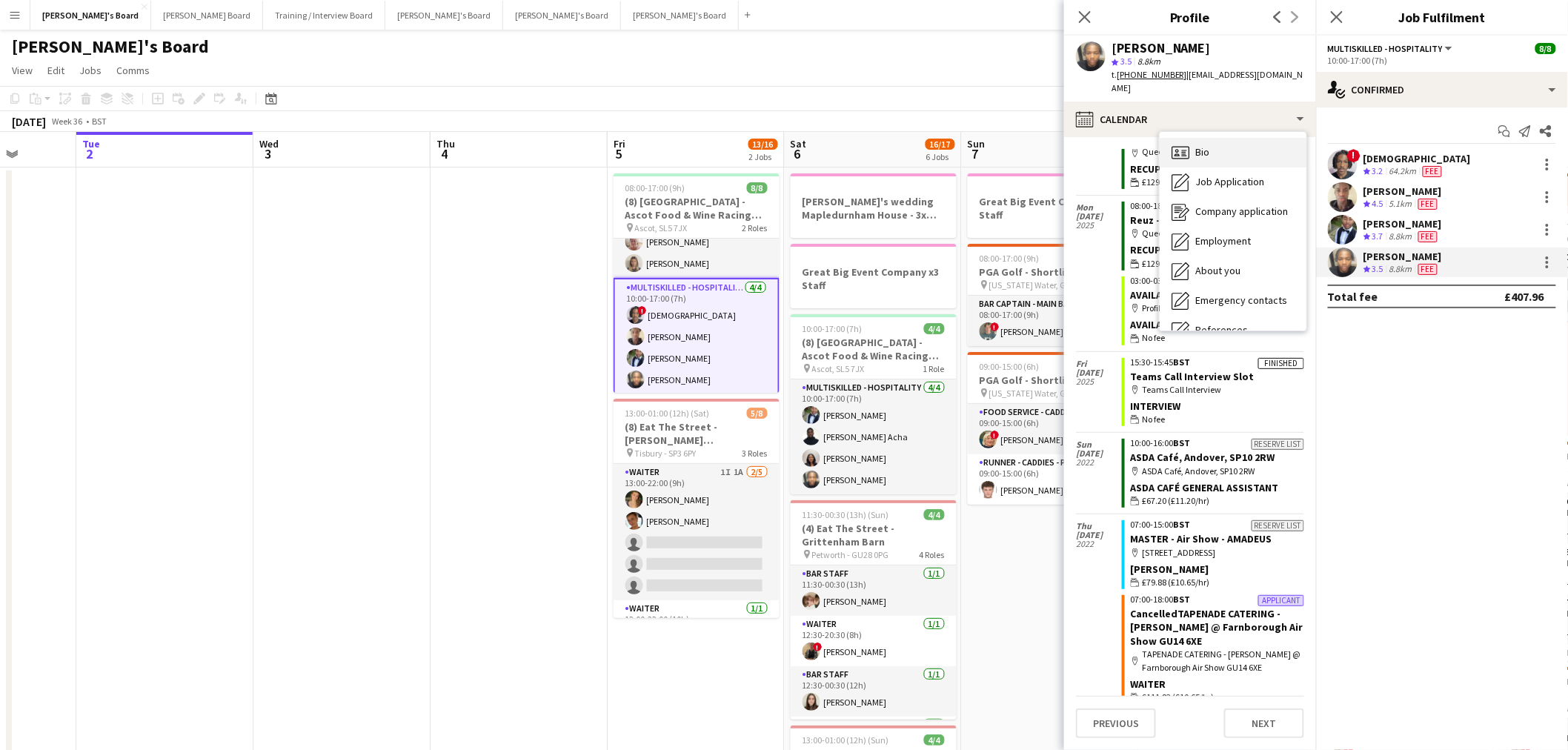
click at [1248, 138] on div "Bio Bio" at bounding box center [1233, 153] width 147 height 30
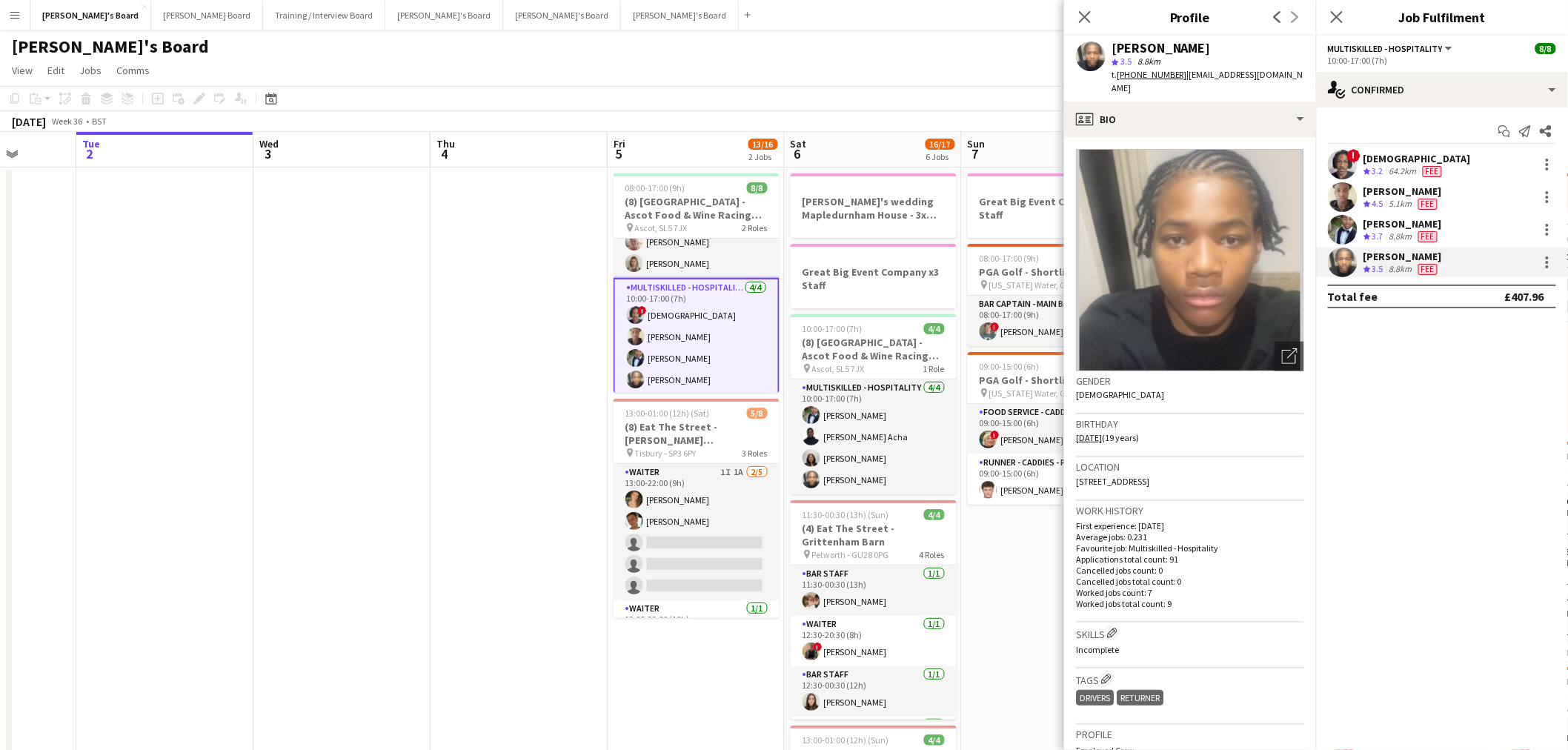
drag, startPoint x: 1301, startPoint y: 71, endPoint x: 1187, endPoint y: 84, distance: 114.7
click at [1187, 84] on div "Nigel Kanyangarara star 3.5 8.8km t. +4407473726602 | nigelkanyangarara@icloud.…" at bounding box center [1190, 68] width 252 height 66
copy span "nigelkanyangarara@icloud.com"
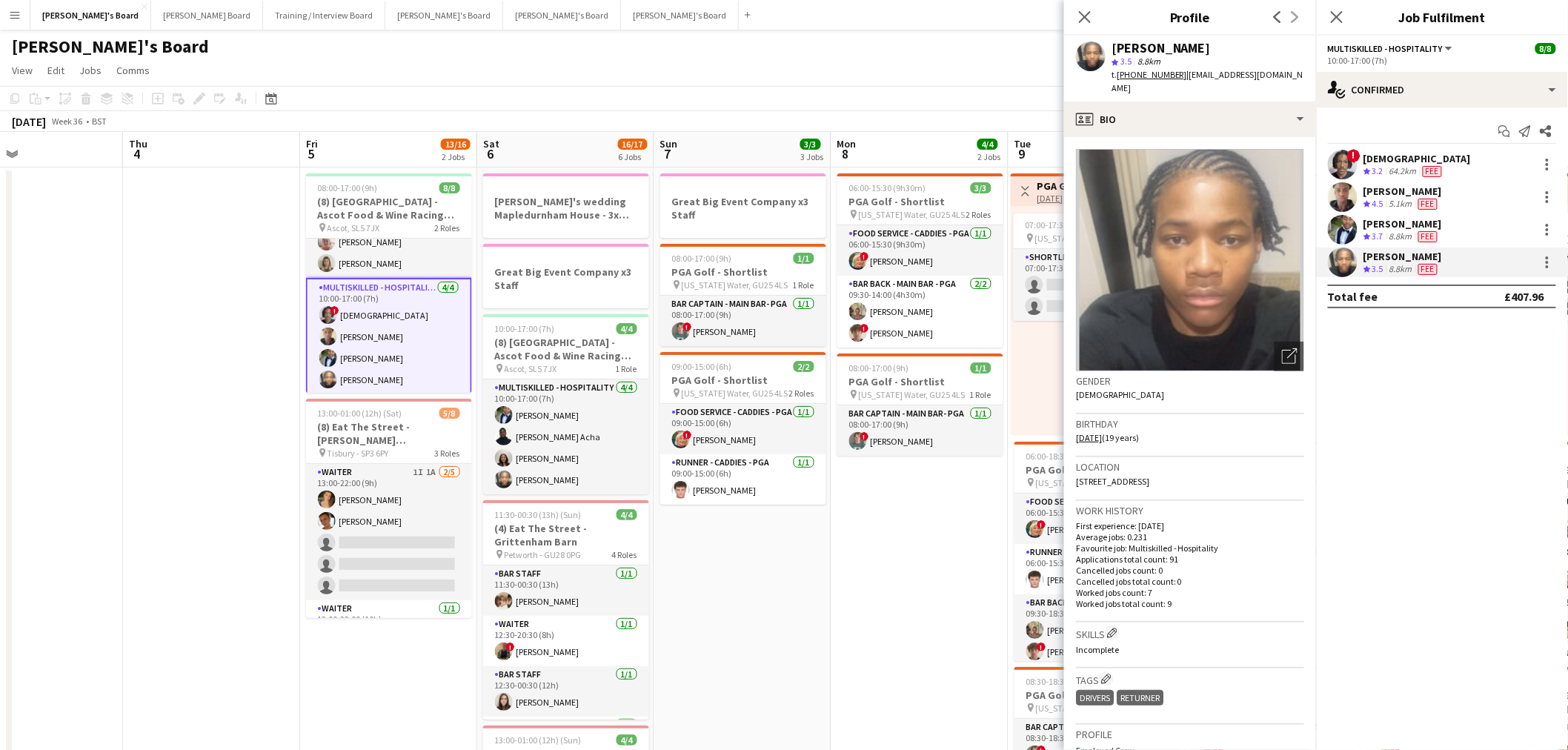
scroll to position [0, 433]
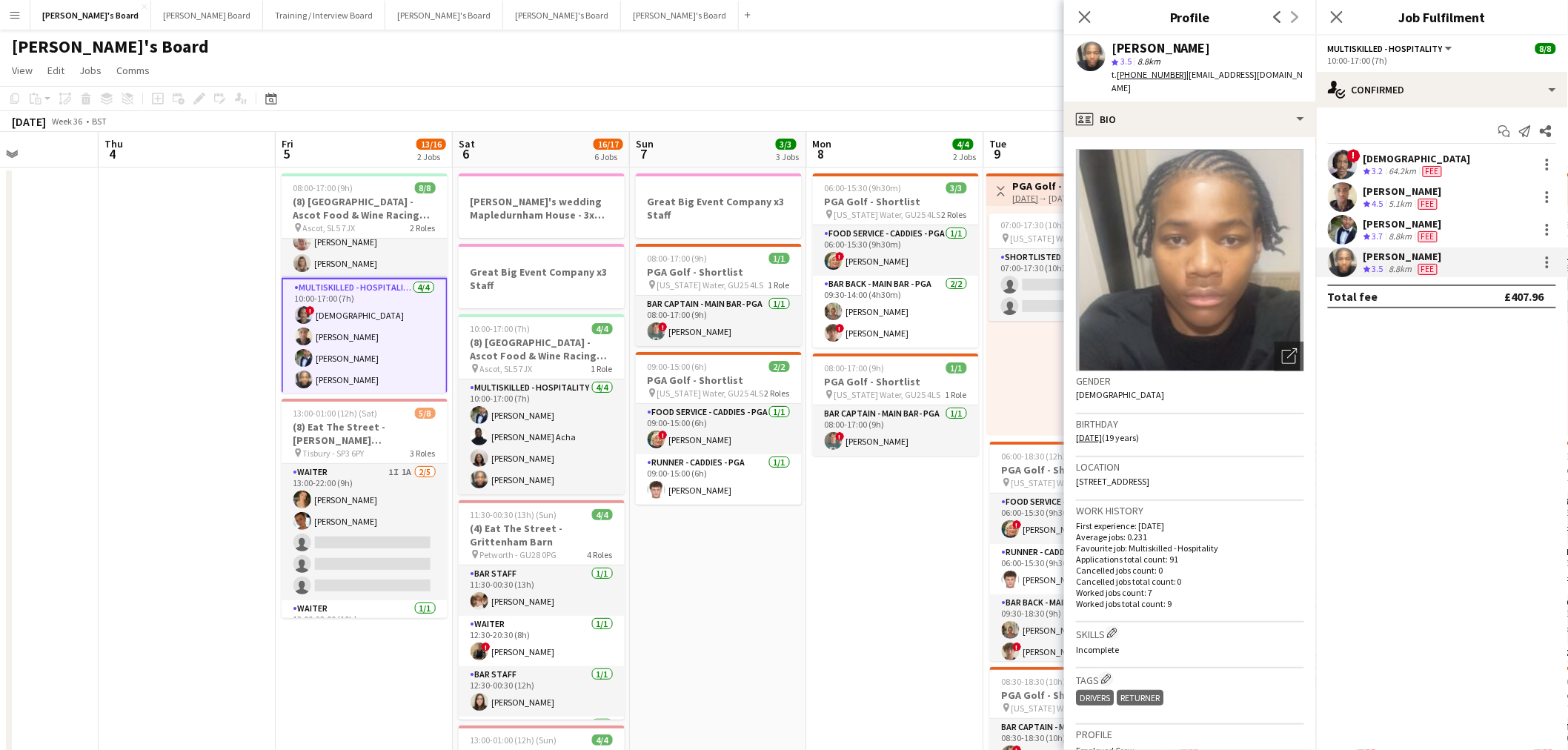
drag, startPoint x: 553, startPoint y: 380, endPoint x: 221, endPoint y: 380, distance: 332.0
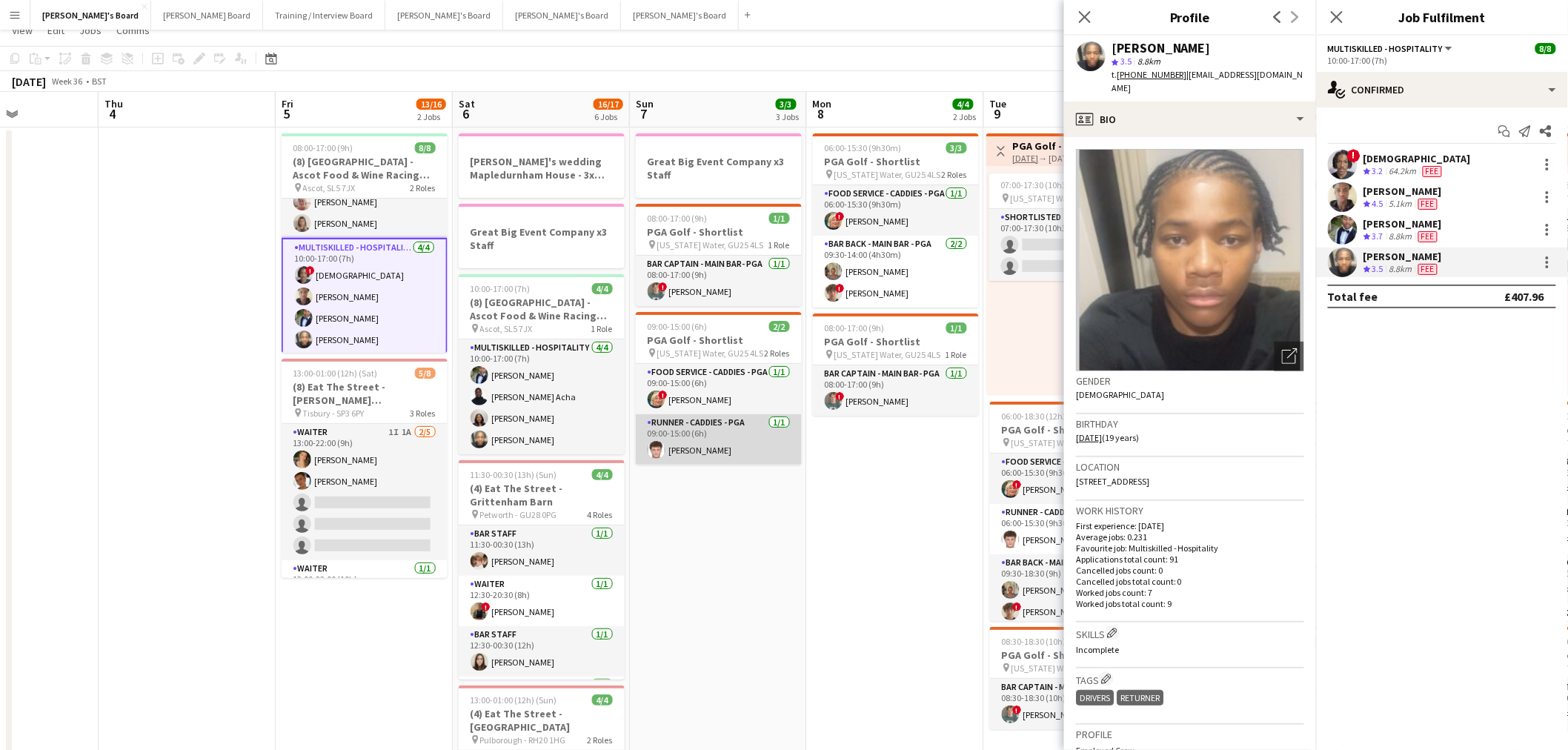
scroll to position [0, 0]
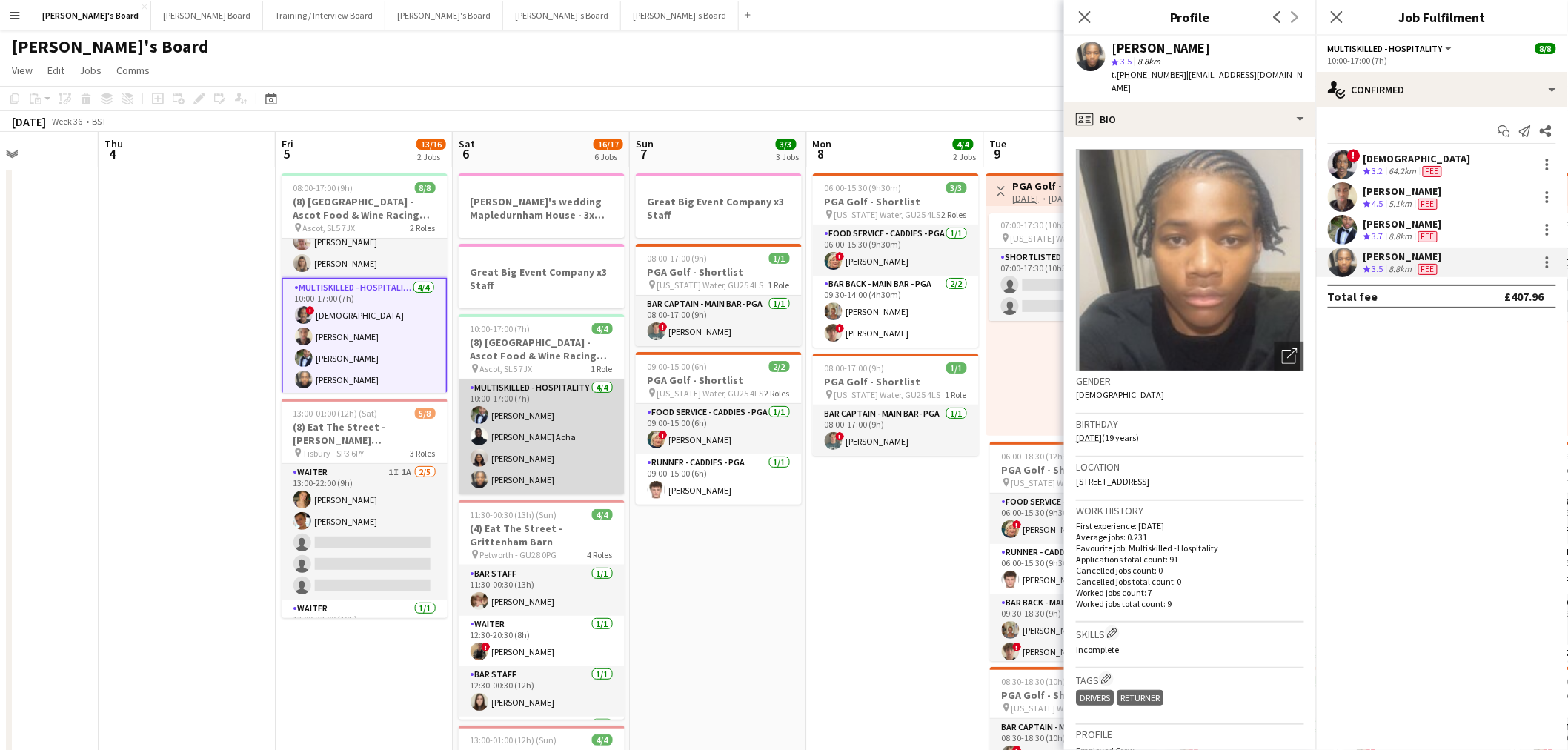
click at [495, 453] on app-card-role "Multiskilled - Hospitality 4/4 10:00-17:00 (7h) Neil Kanyangarara Kelly Serika …" at bounding box center [541, 437] width 166 height 115
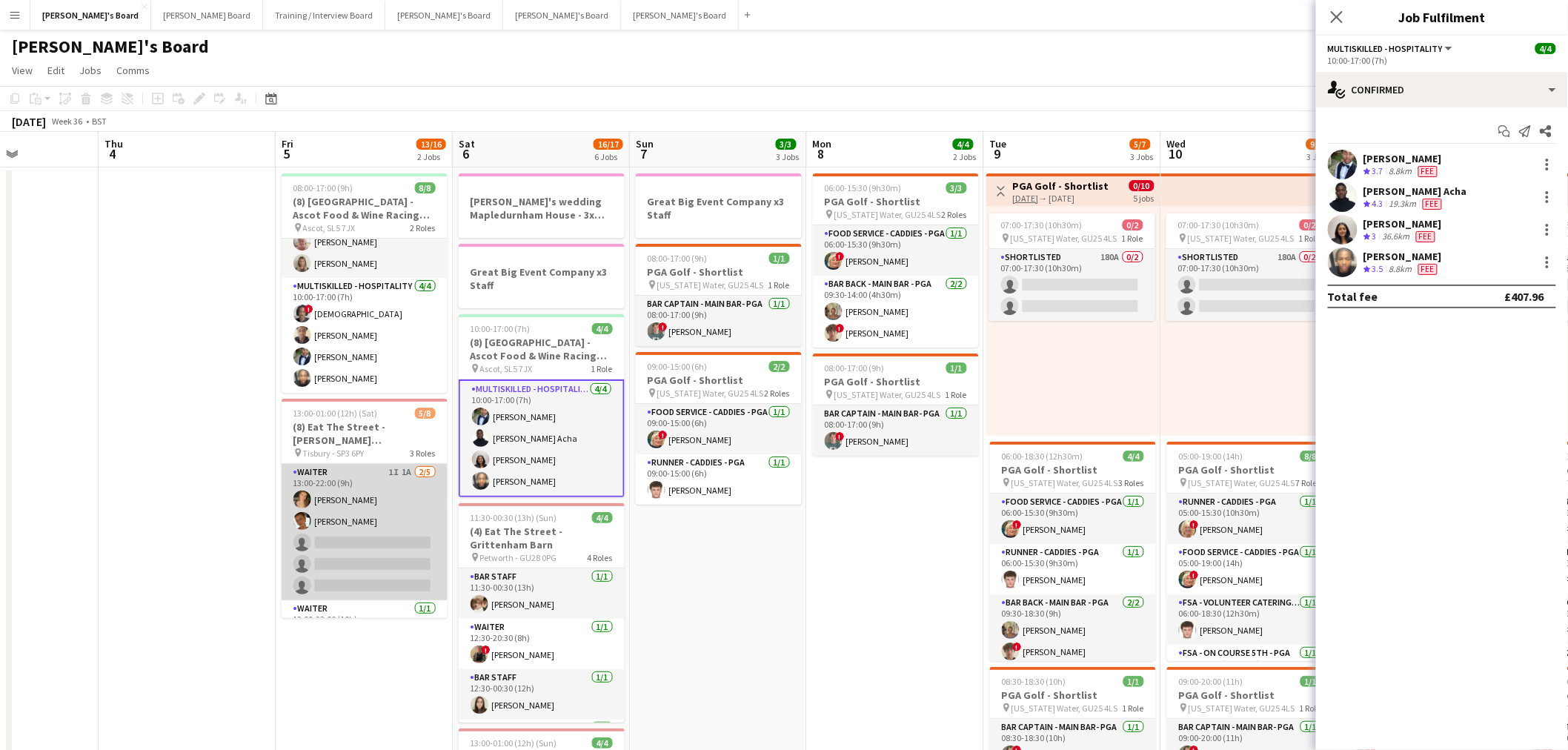
drag, startPoint x: 356, startPoint y: 530, endPoint x: 391, endPoint y: 514, distance: 38.5
click at [356, 530] on app-card-role "Waiter 1I 1A 2/5 13:00-22:00 (9h) annabelle lawrence Izzy Davies single-neutral…" at bounding box center [364, 532] width 166 height 137
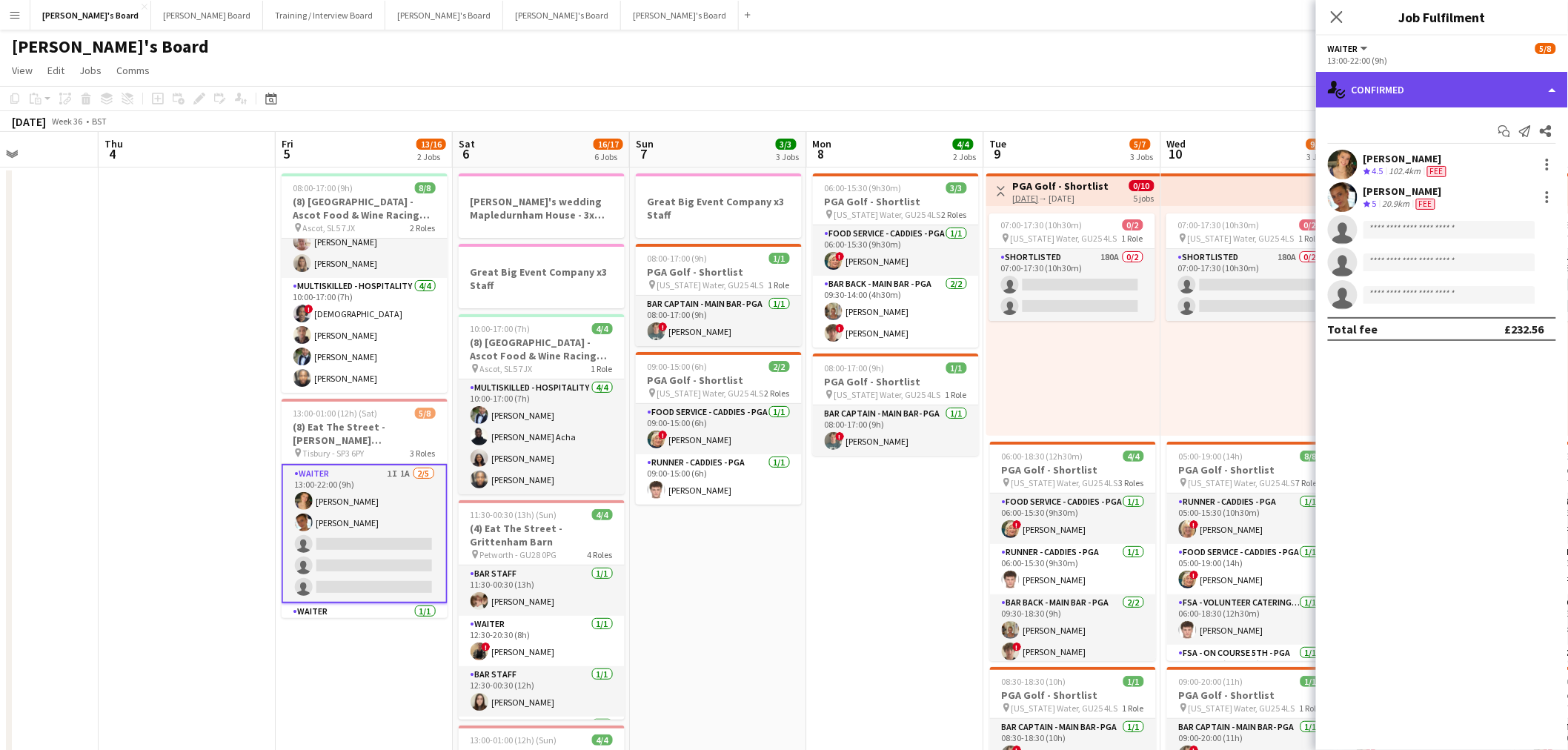
click at [1406, 77] on div "single-neutral-actions-check-2 Confirmed" at bounding box center [1442, 89] width 252 height 36
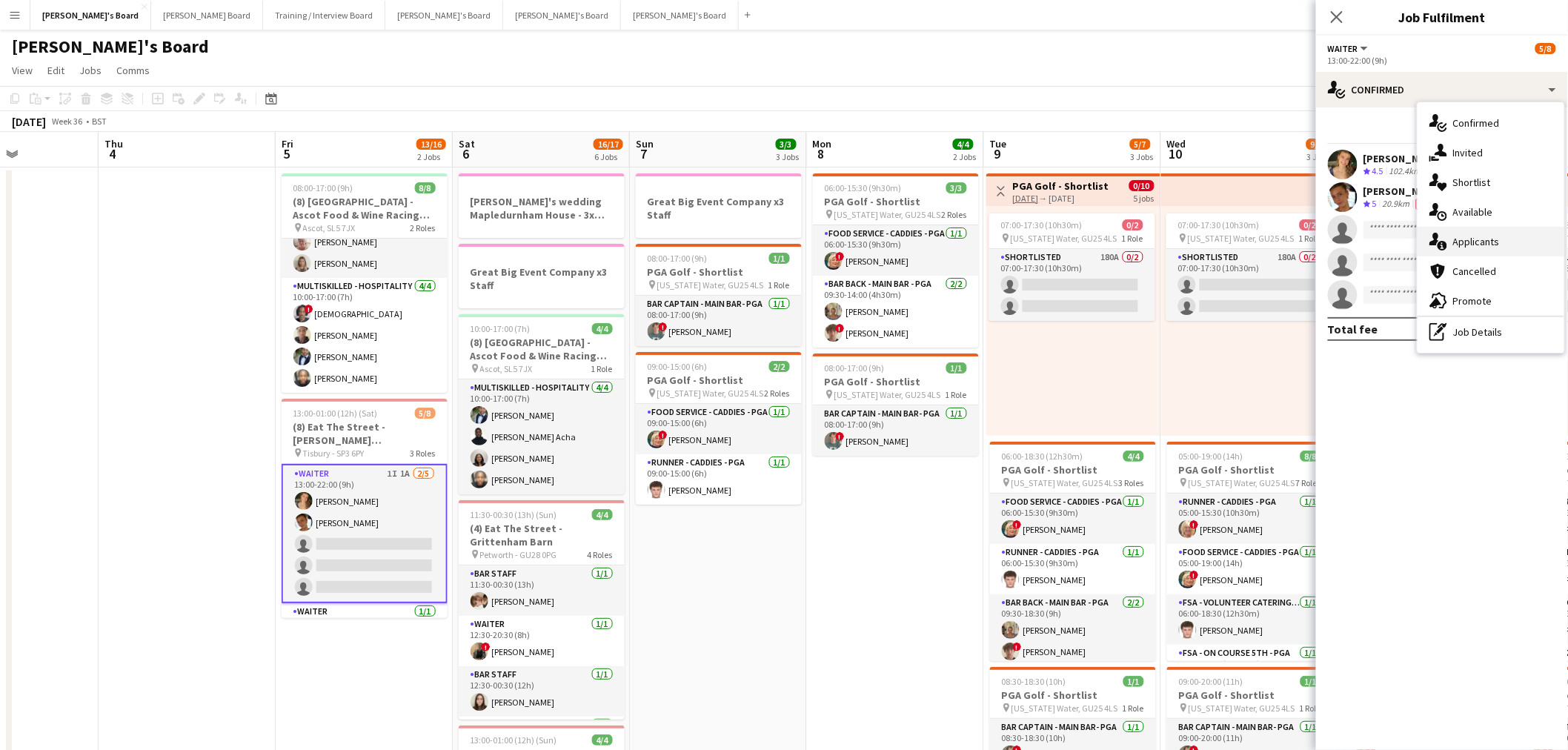
click at [1538, 240] on div "single-neutral-actions-information Applicants" at bounding box center [1491, 241] width 147 height 30
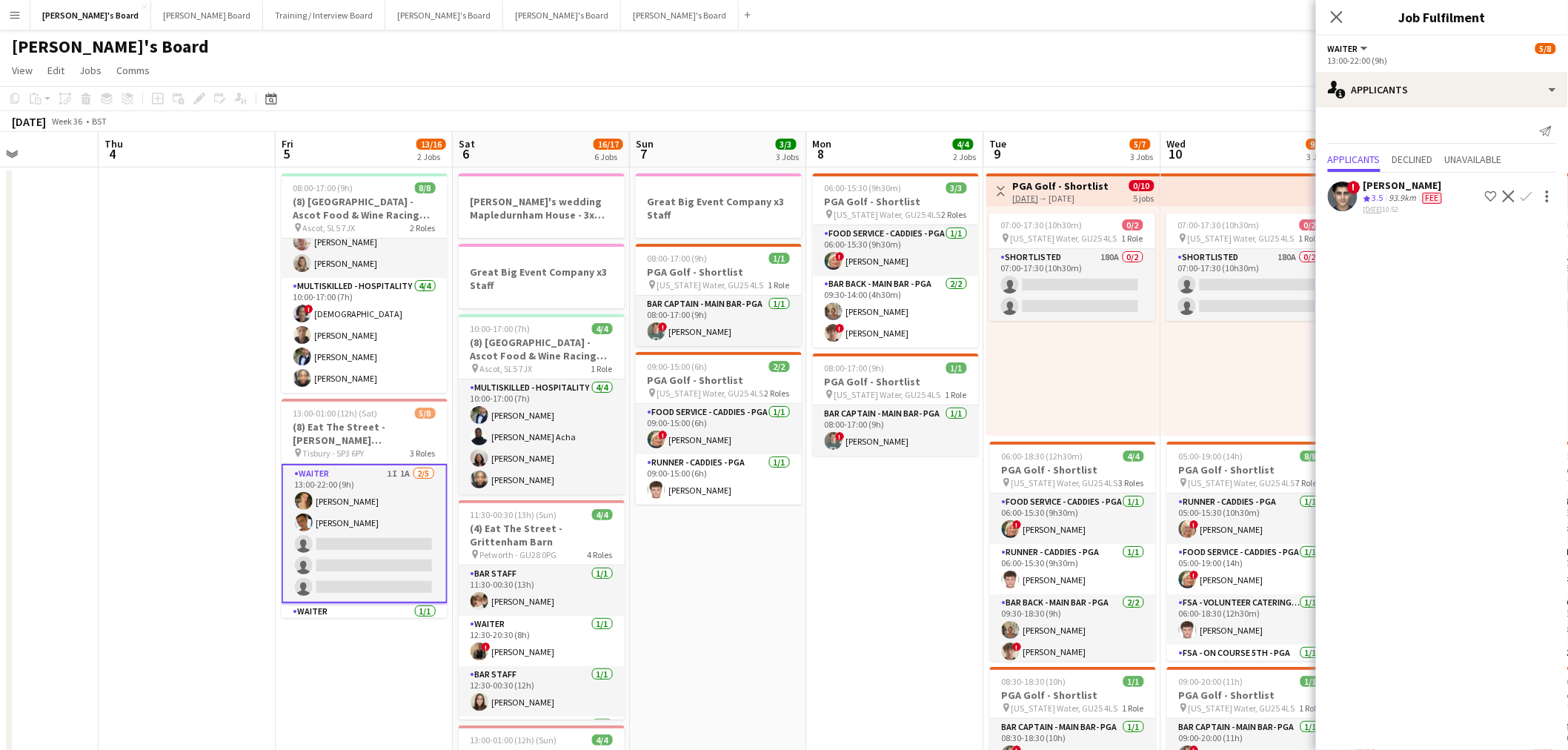
click at [1349, 197] on app-user-avatar at bounding box center [1343, 196] width 30 height 30
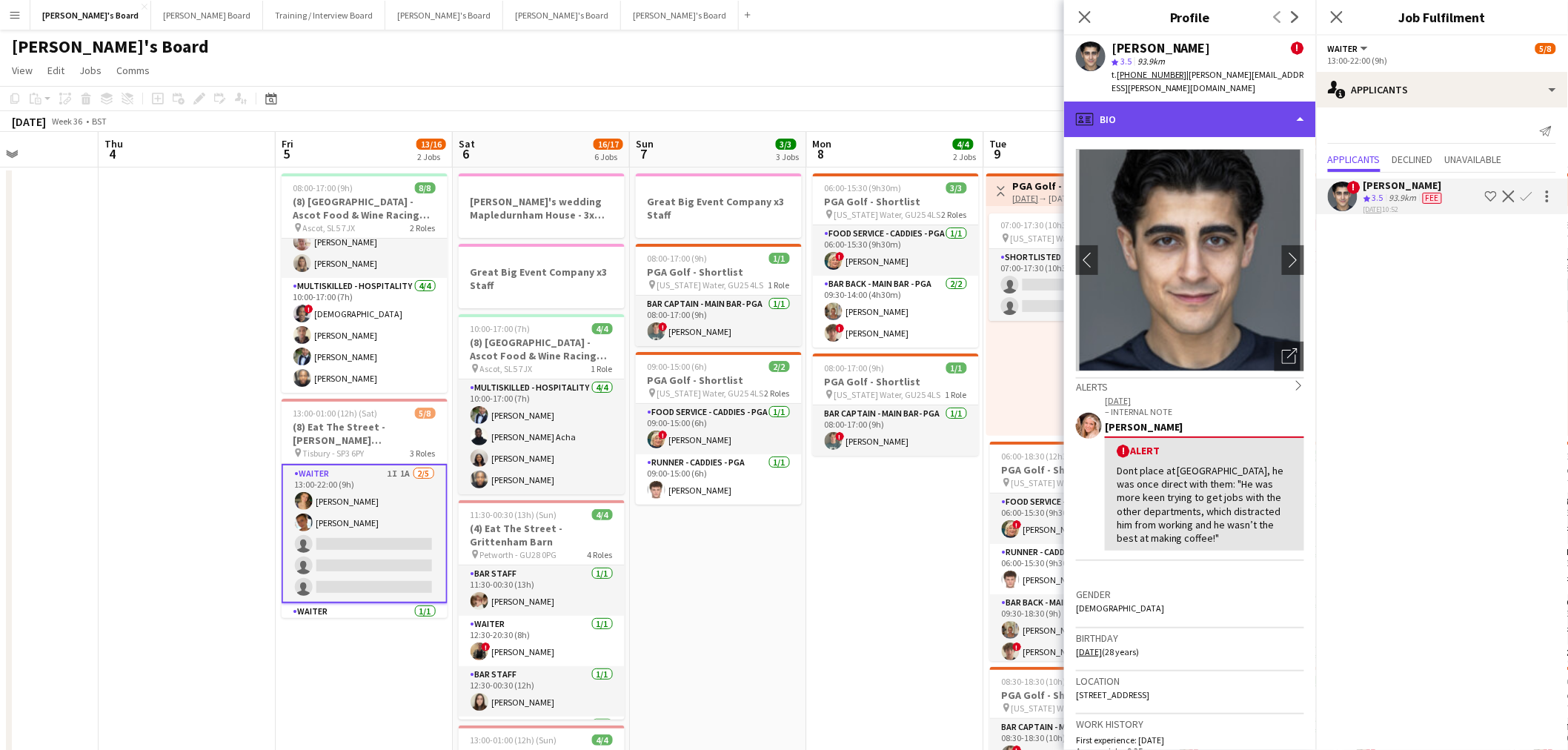
click at [1257, 102] on div "profile Bio" at bounding box center [1190, 119] width 252 height 36
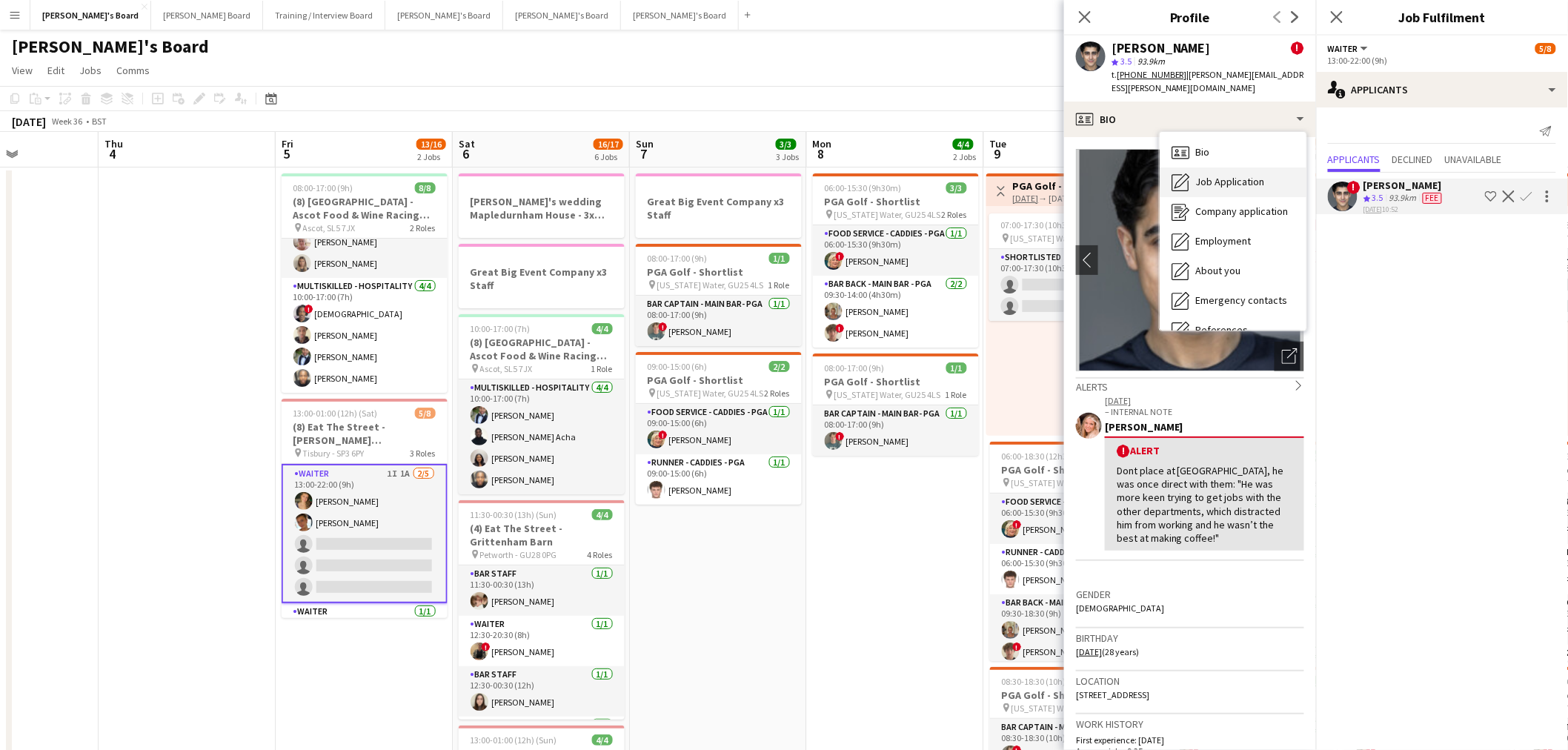
click at [1187, 173] on icon "Job Application" at bounding box center [1180, 181] width 17 height 17
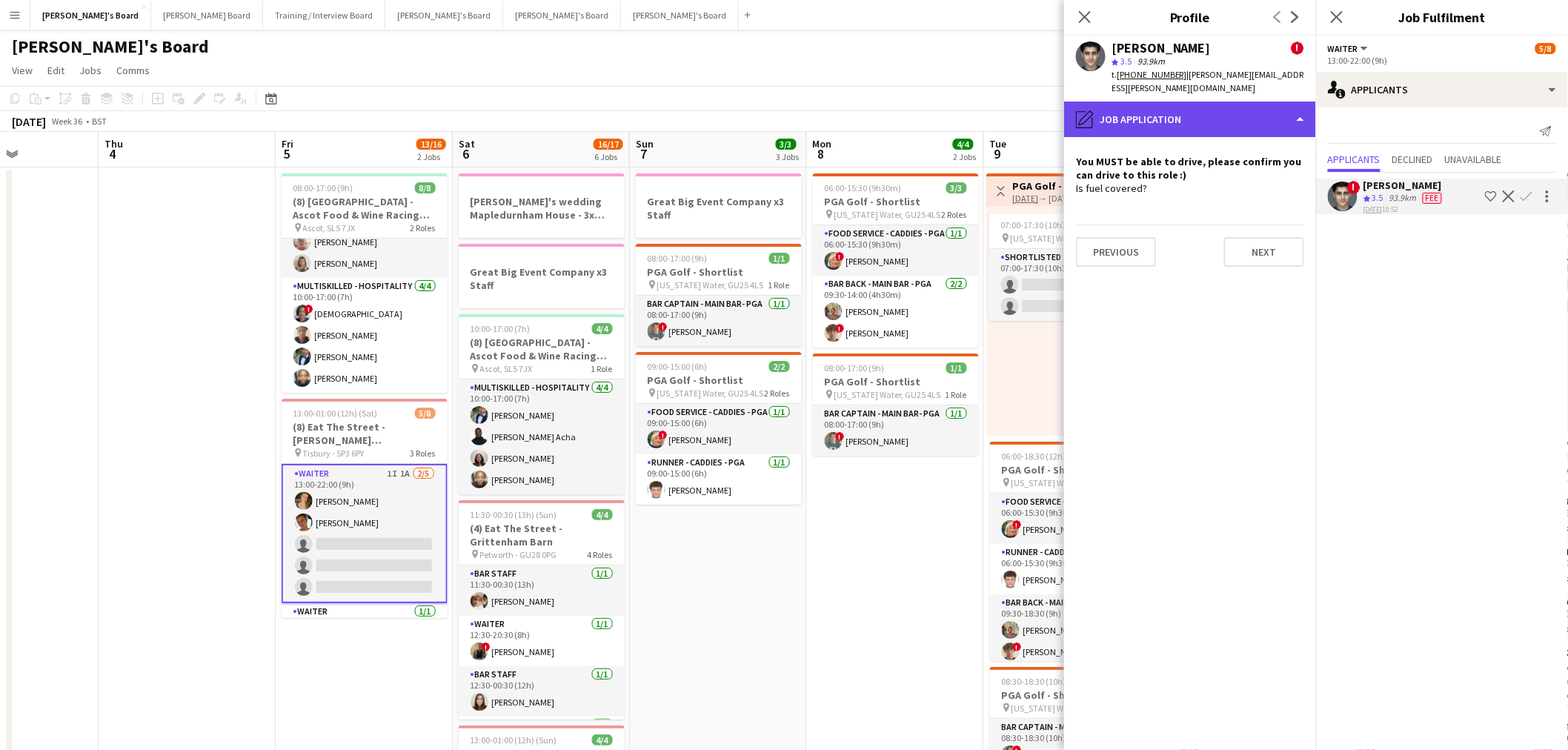
click at [1183, 102] on div "pencil4 Job Application" at bounding box center [1190, 119] width 252 height 36
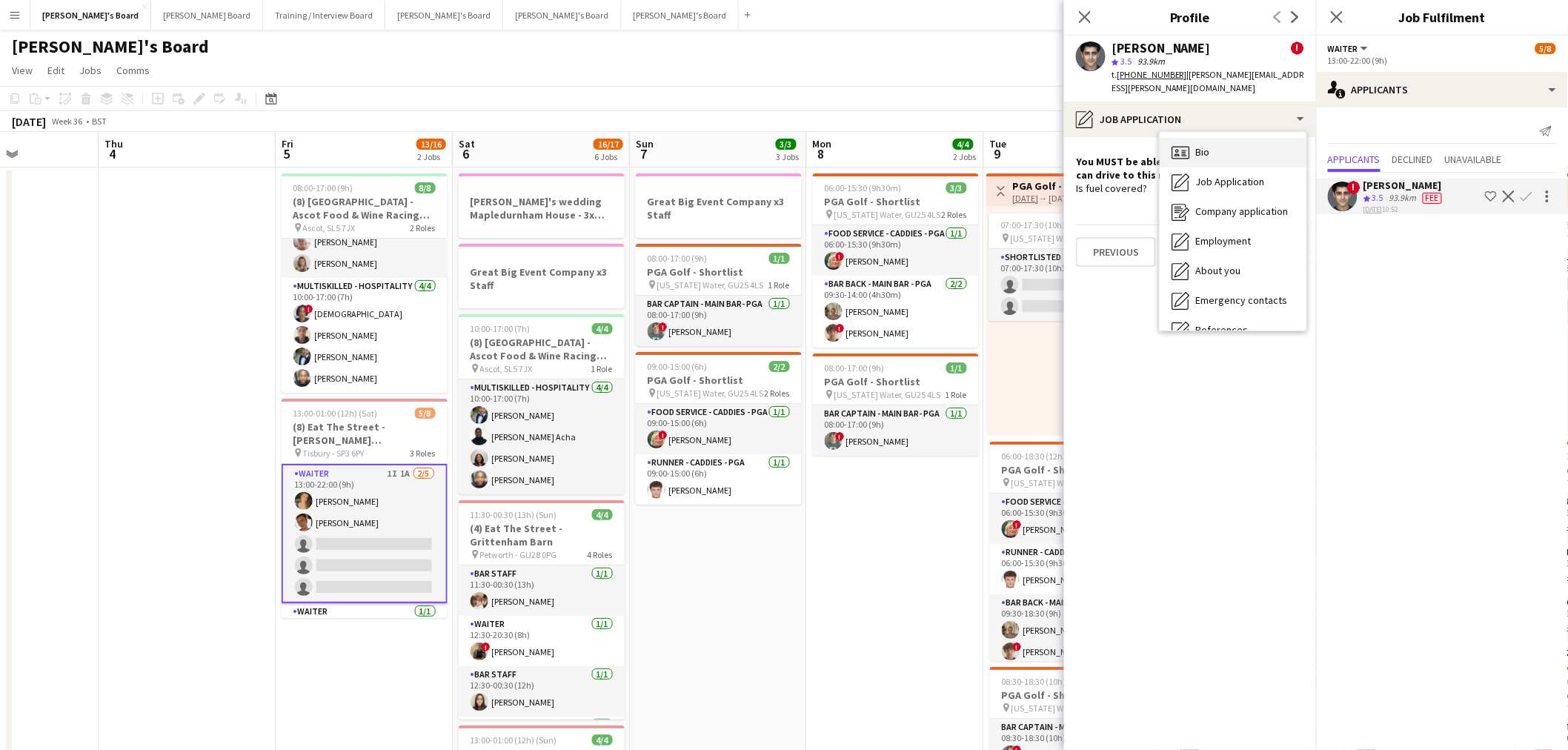
click at [1241, 138] on div "Bio Bio" at bounding box center [1233, 153] width 147 height 30
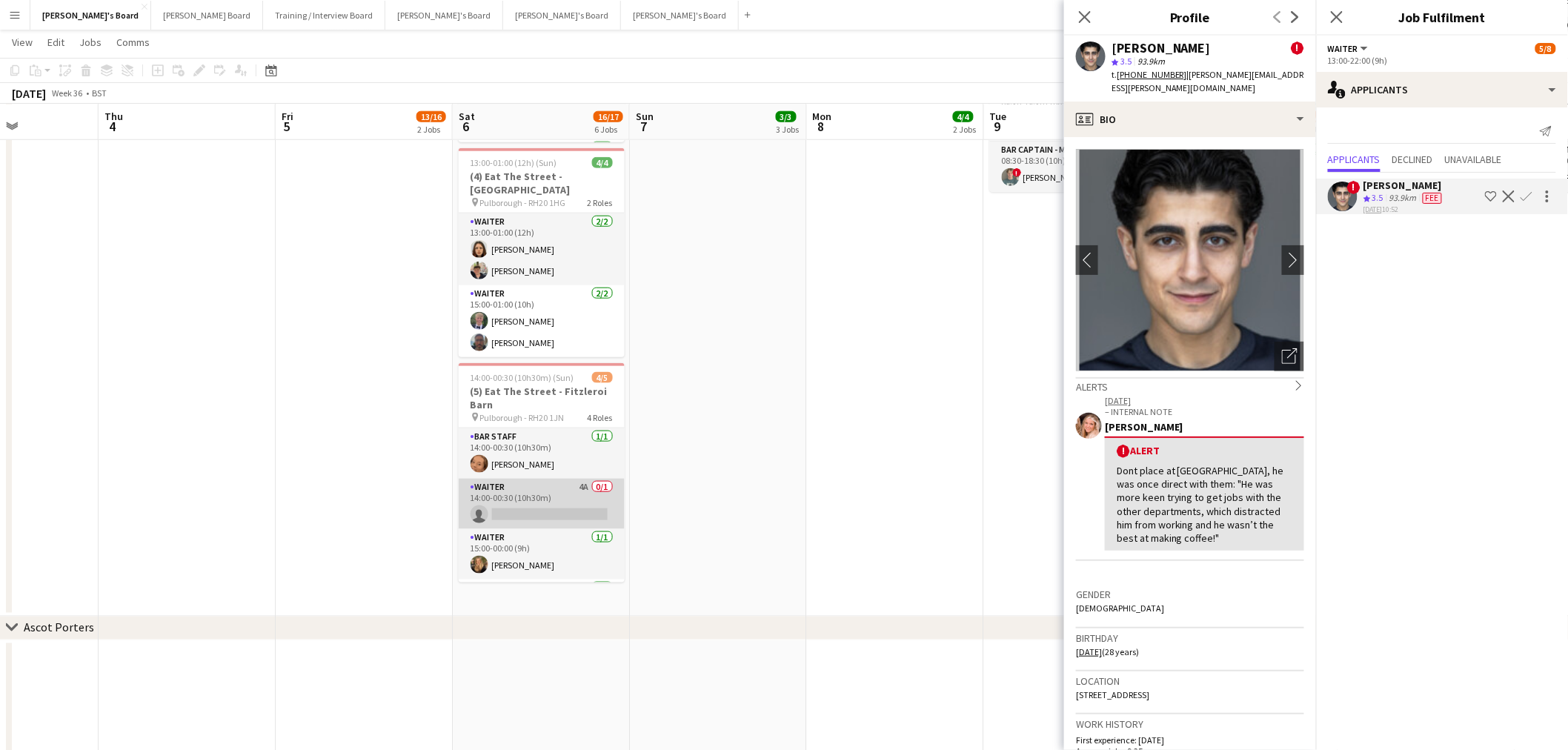
click at [539, 492] on app-card-role "Waiter 4A 0/1 14:00-00:30 (10h30m) single-neutral-actions" at bounding box center [541, 504] width 166 height 51
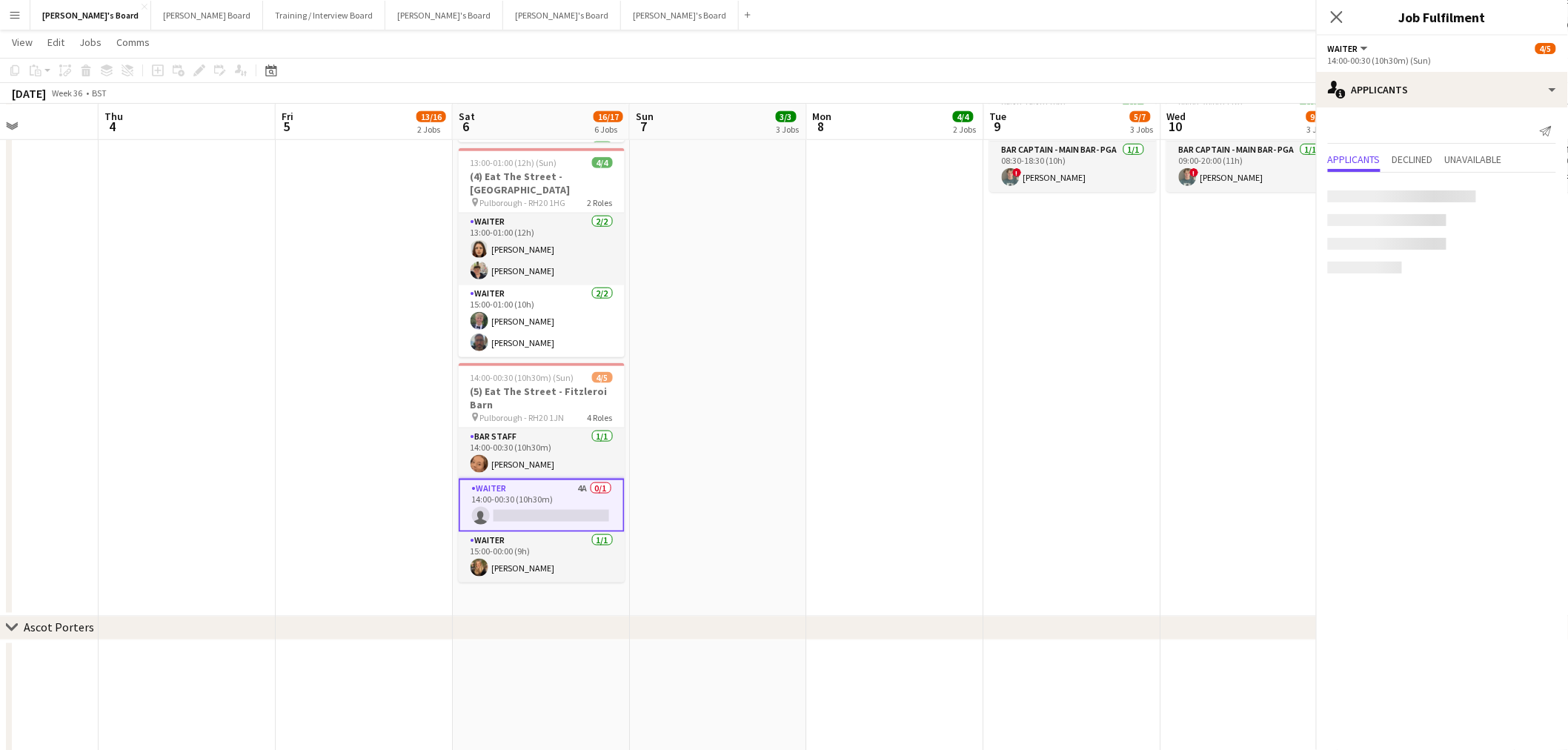
scroll to position [105, 0]
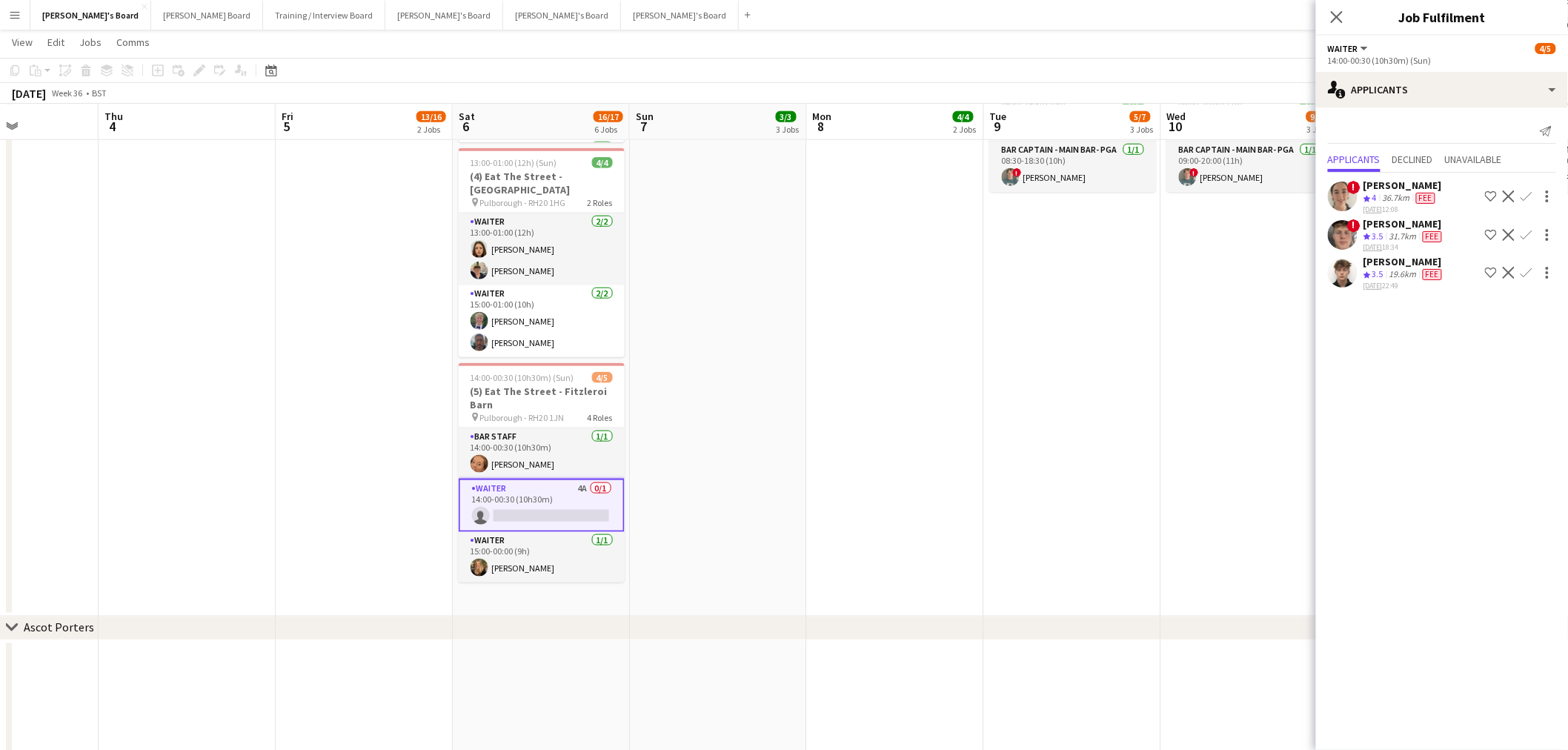
click at [1397, 269] on div "19.6km" at bounding box center [1403, 274] width 33 height 12
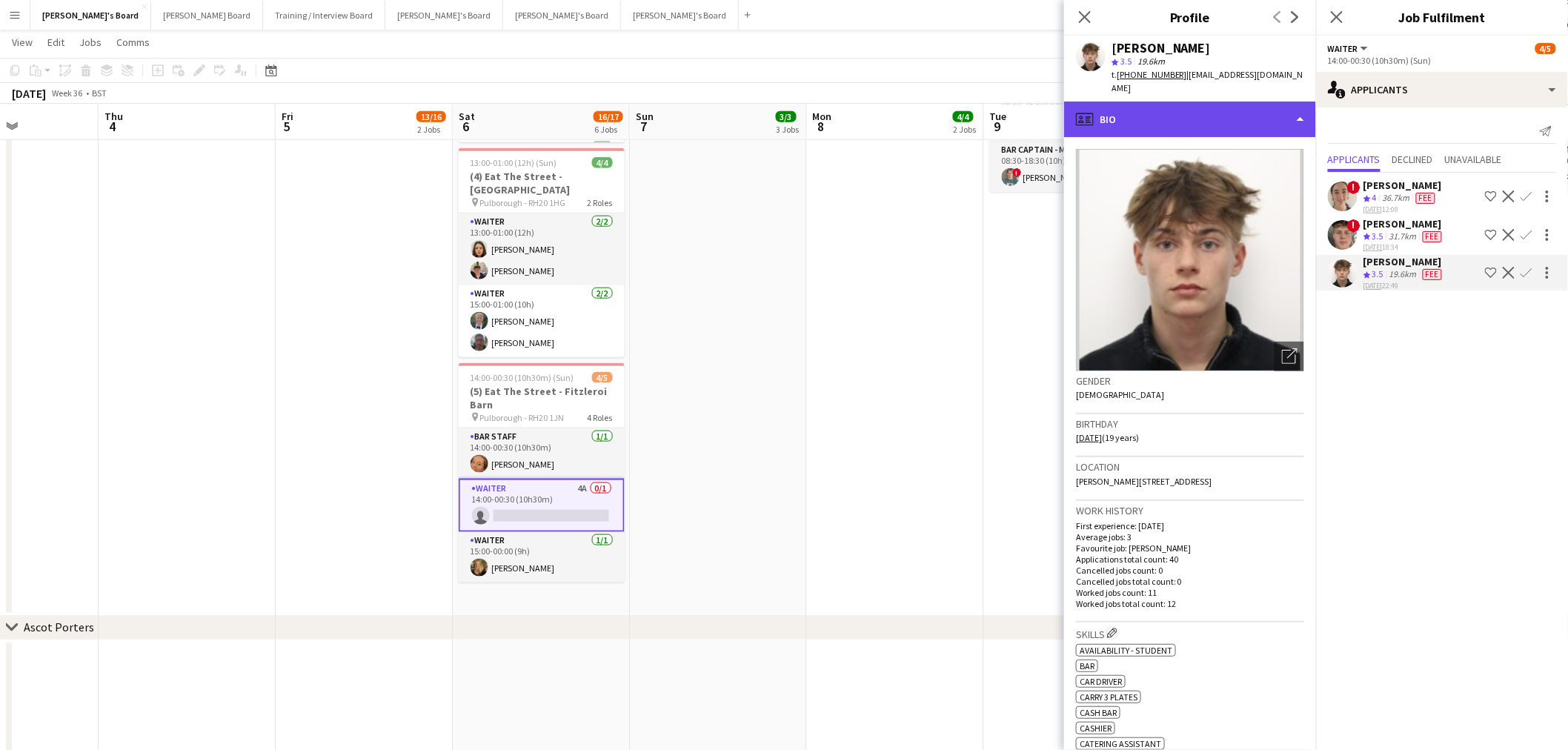
click at [1173, 102] on div "profile Bio" at bounding box center [1190, 119] width 252 height 36
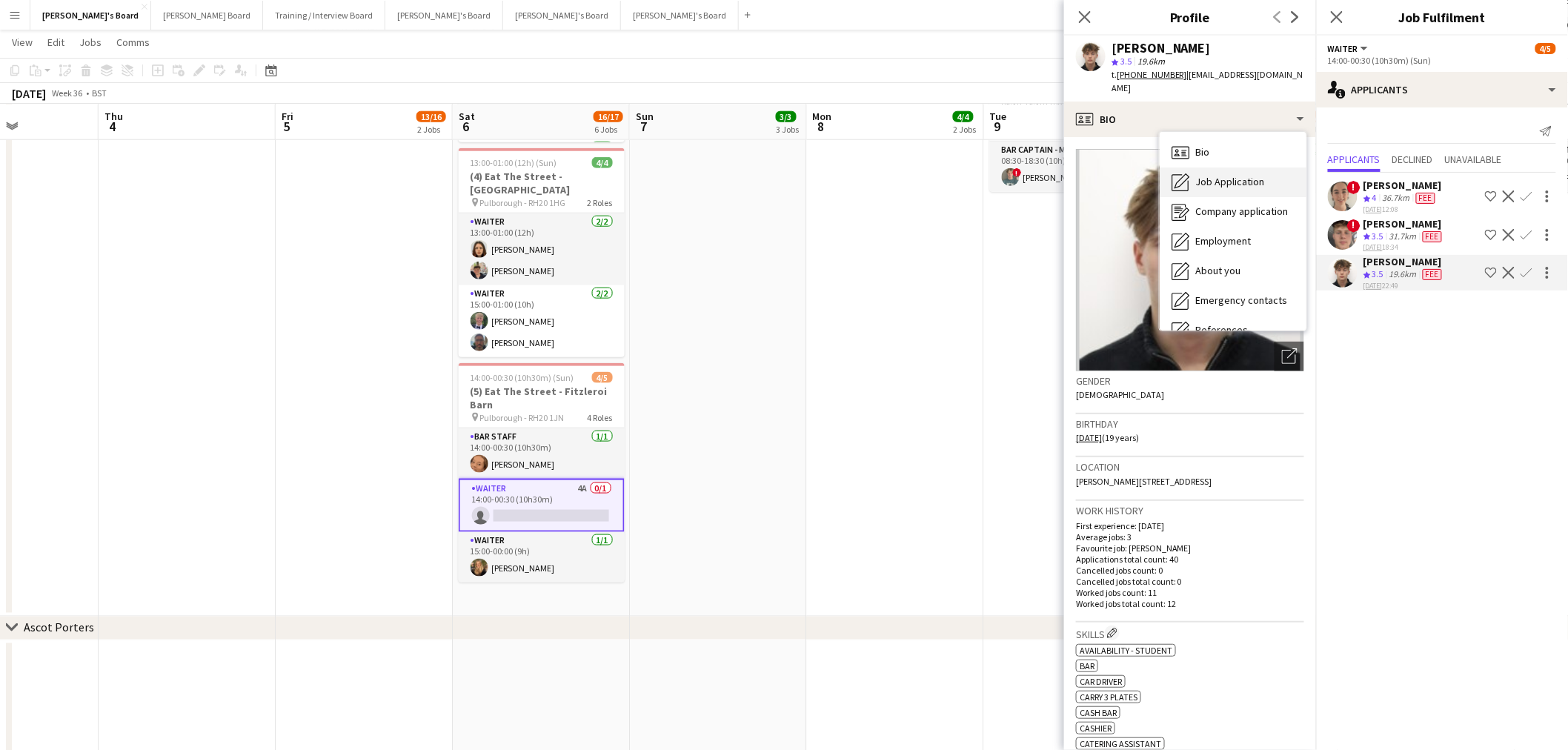
click at [1182, 173] on icon "Job Application" at bounding box center [1180, 181] width 17 height 17
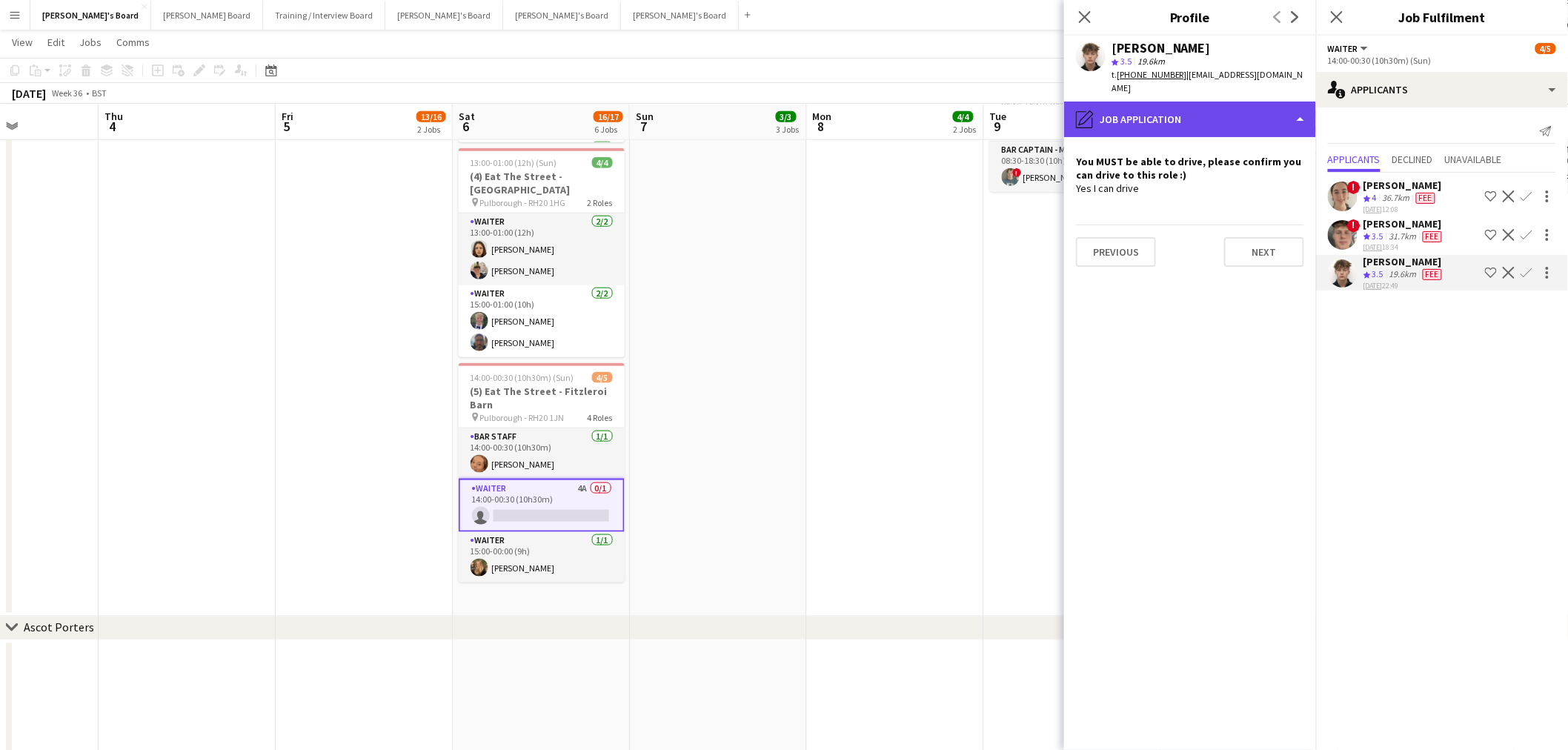
click at [1183, 104] on div "pencil4 Job Application" at bounding box center [1190, 119] width 252 height 36
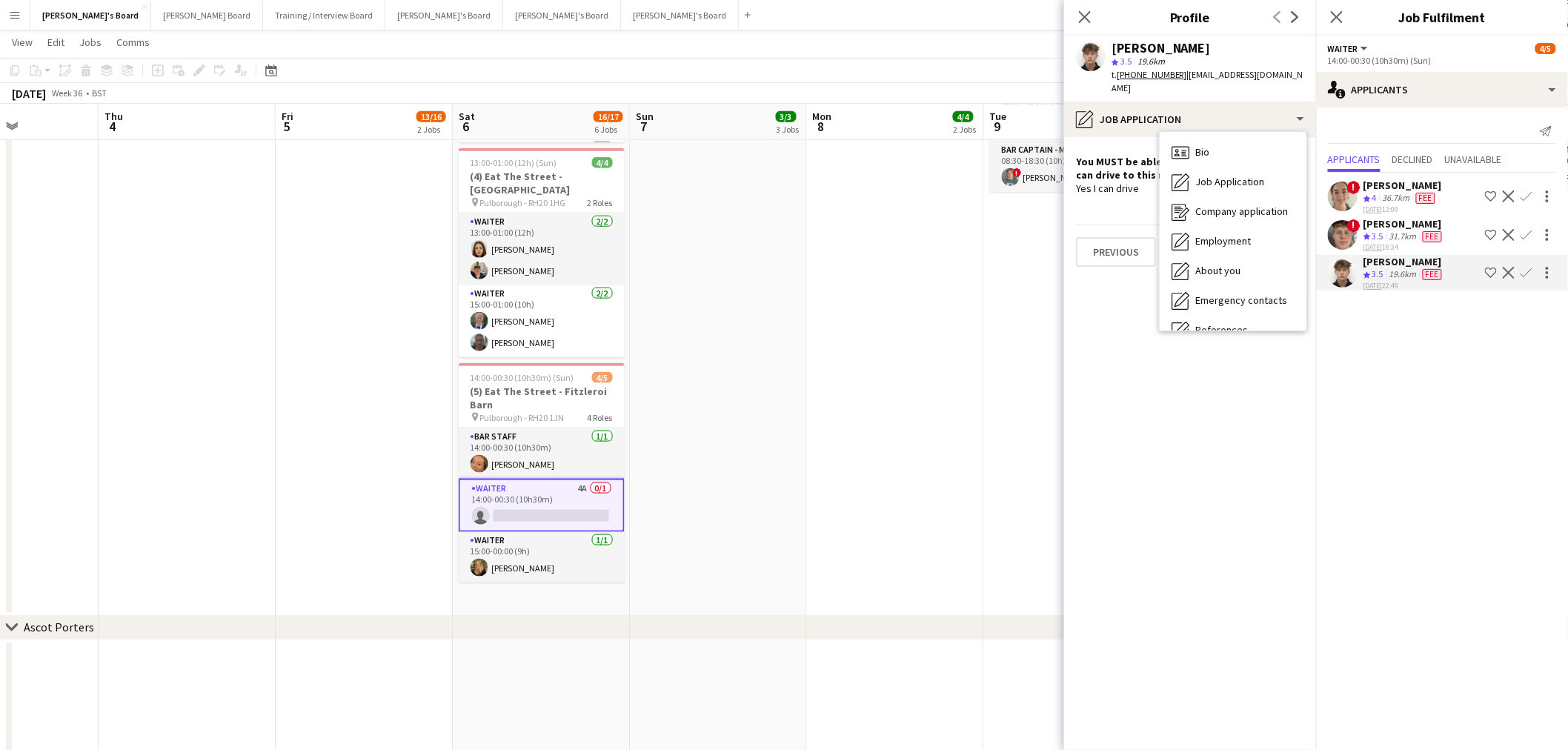
click at [1530, 270] on app-icon "Confirm" at bounding box center [1526, 272] width 12 height 12
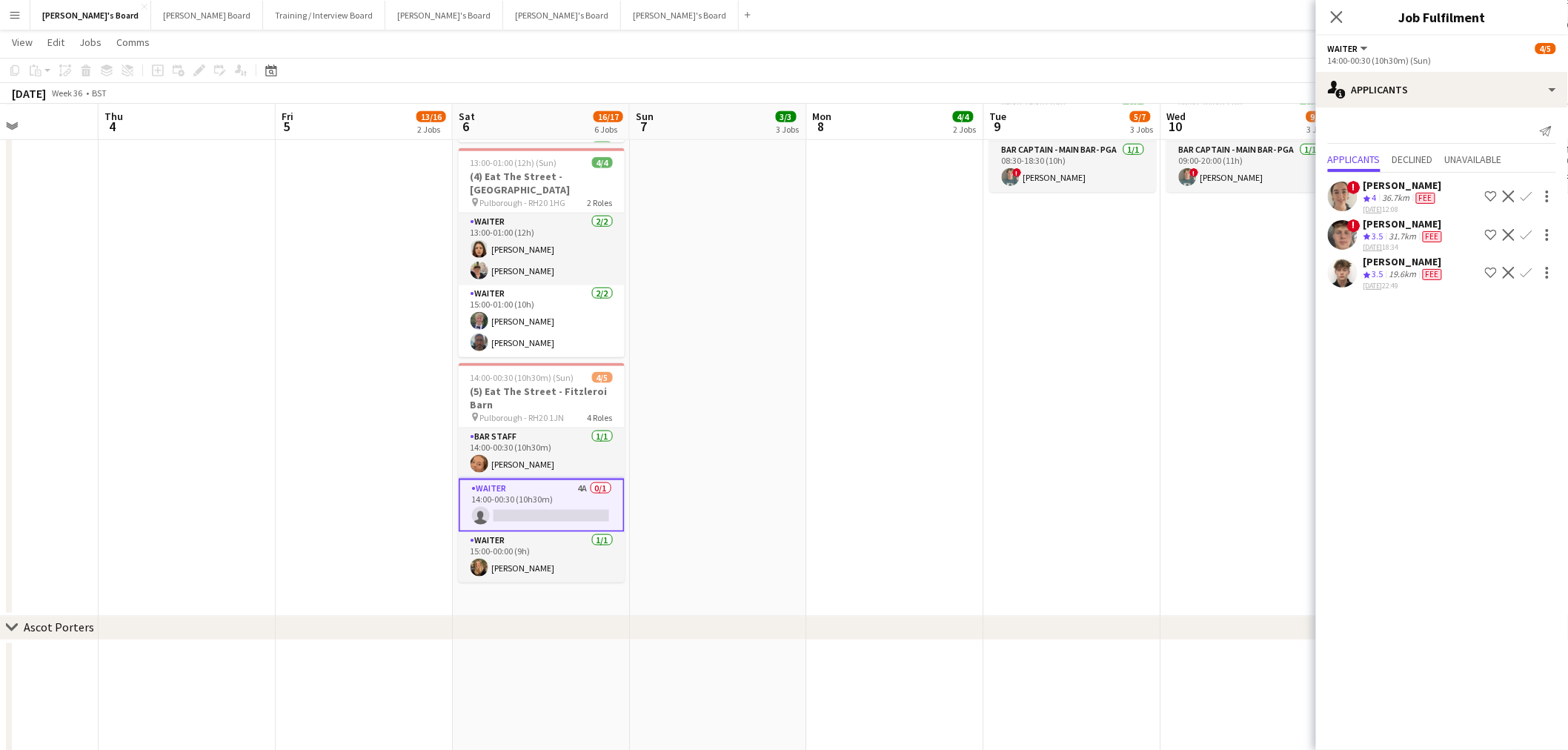
click at [1530, 270] on app-icon "Confirm" at bounding box center [1526, 272] width 12 height 12
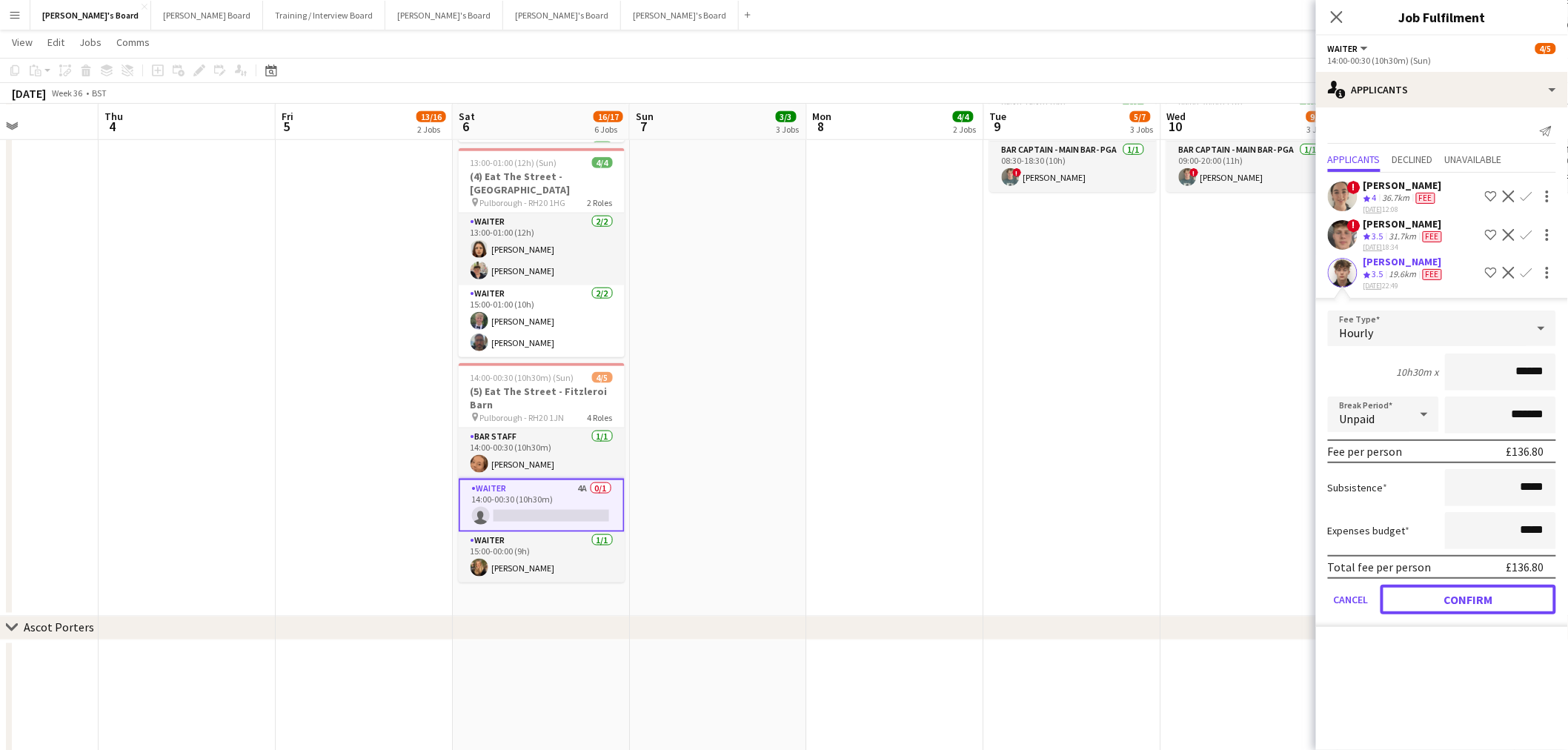
drag, startPoint x: 1461, startPoint y: 593, endPoint x: 1414, endPoint y: 579, distance: 49.0
click at [1461, 591] on button "Confirm" at bounding box center [1468, 599] width 176 height 30
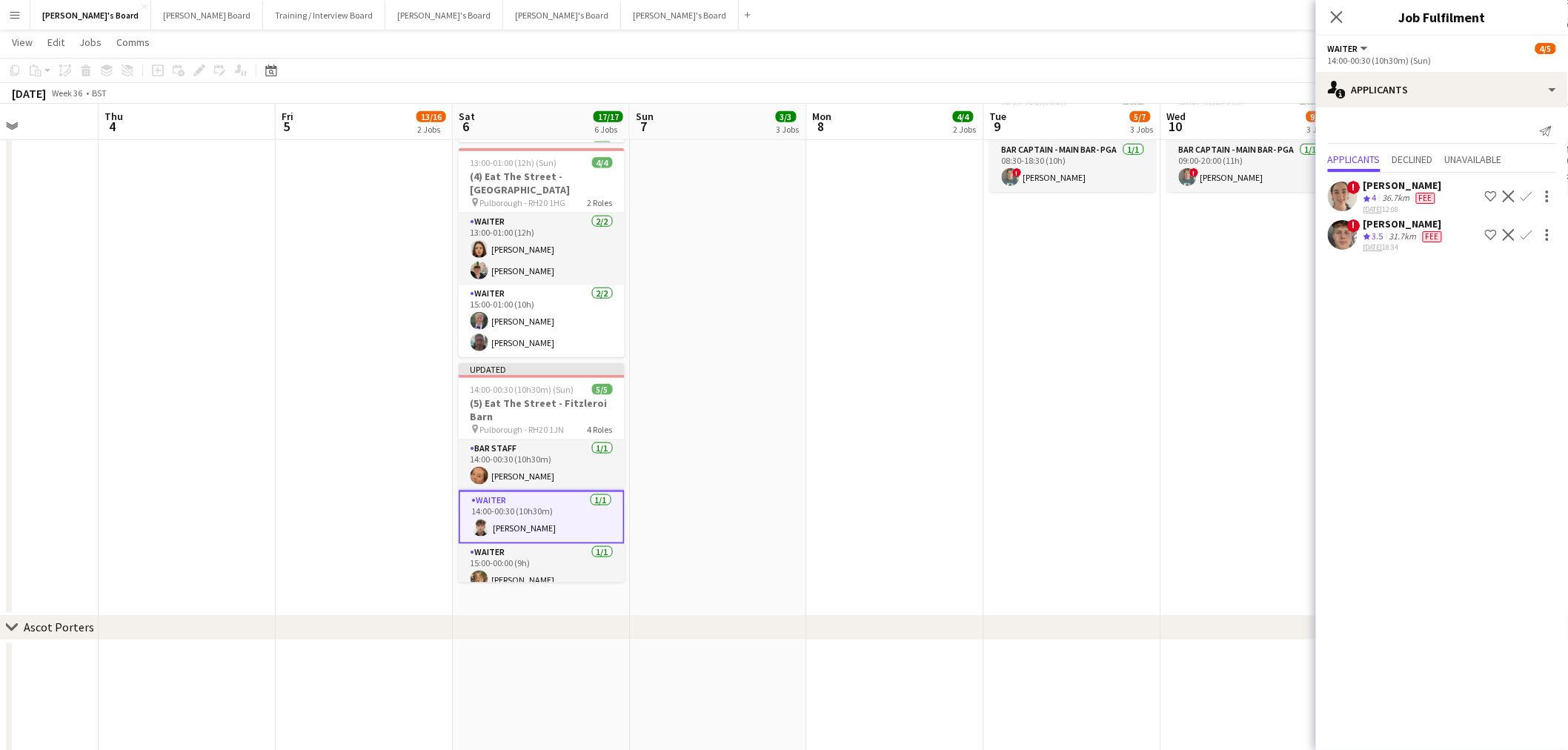
click at [819, 420] on app-date-cell "06:00-15:30 (9h30m) 3/3 PGA Golf - Shortlist pin Virginia Water, GU25 4LS 2 Rol…" at bounding box center [895, 103] width 177 height 1026
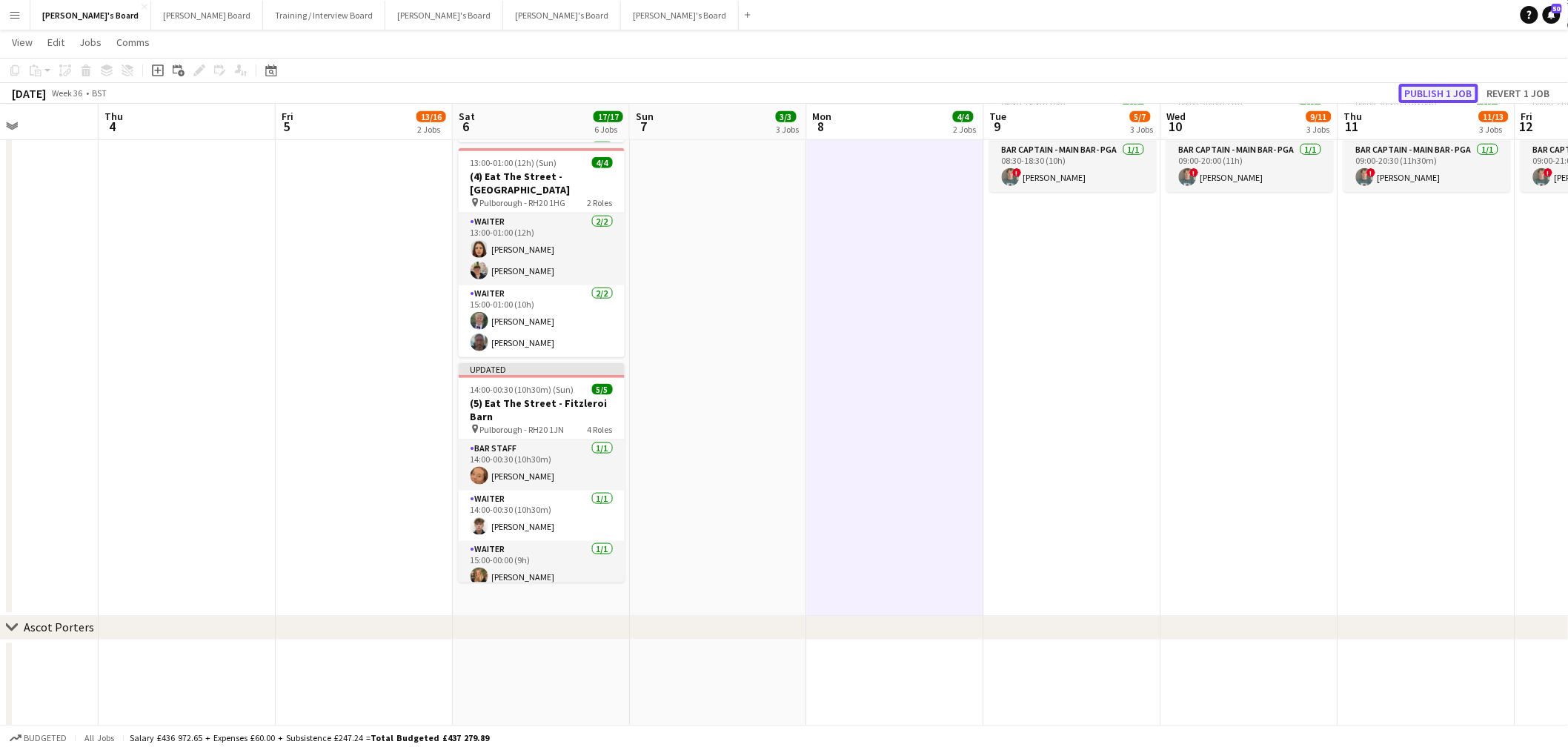
click at [1446, 91] on button "Publish 1 job" at bounding box center [1438, 93] width 79 height 19
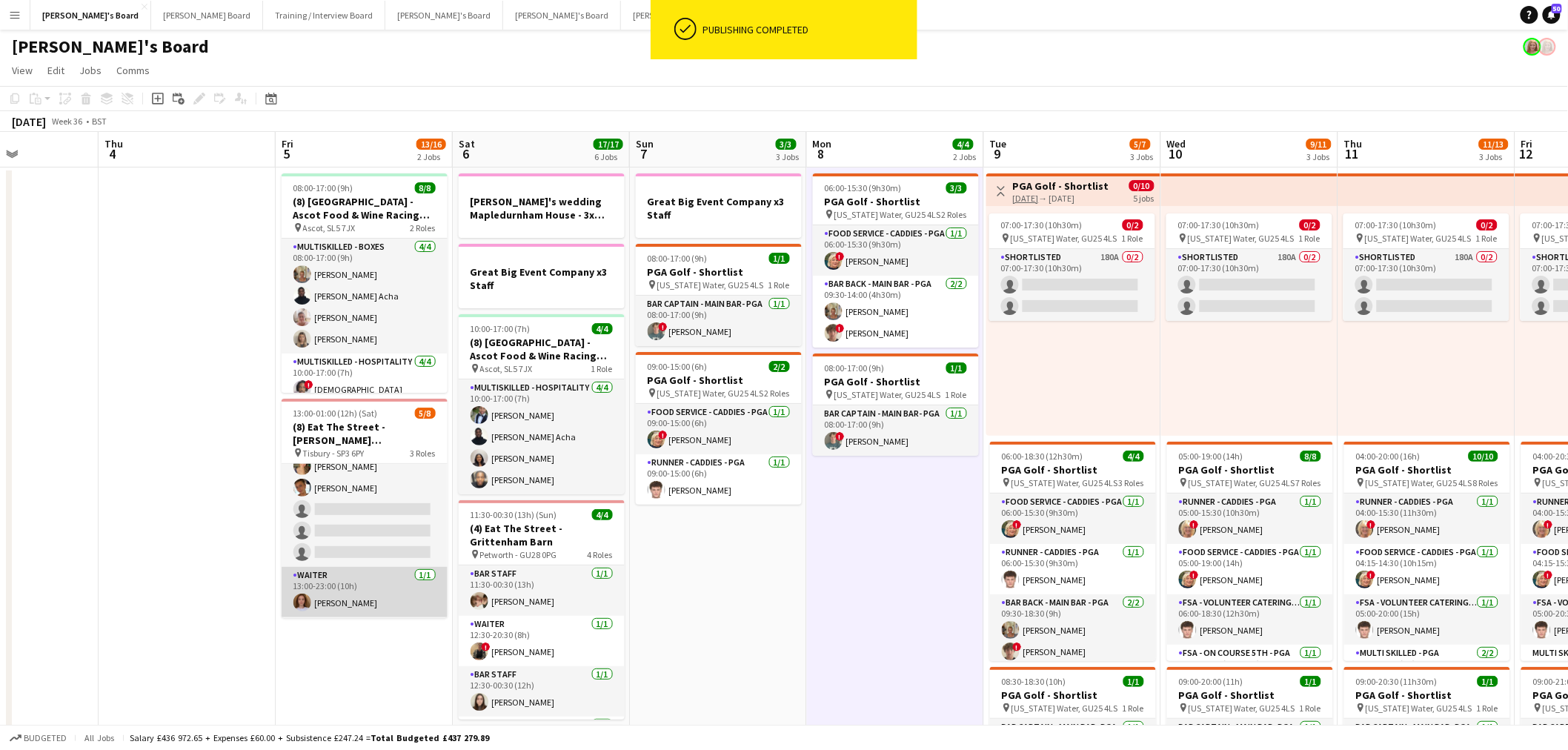
scroll to position [0, 0]
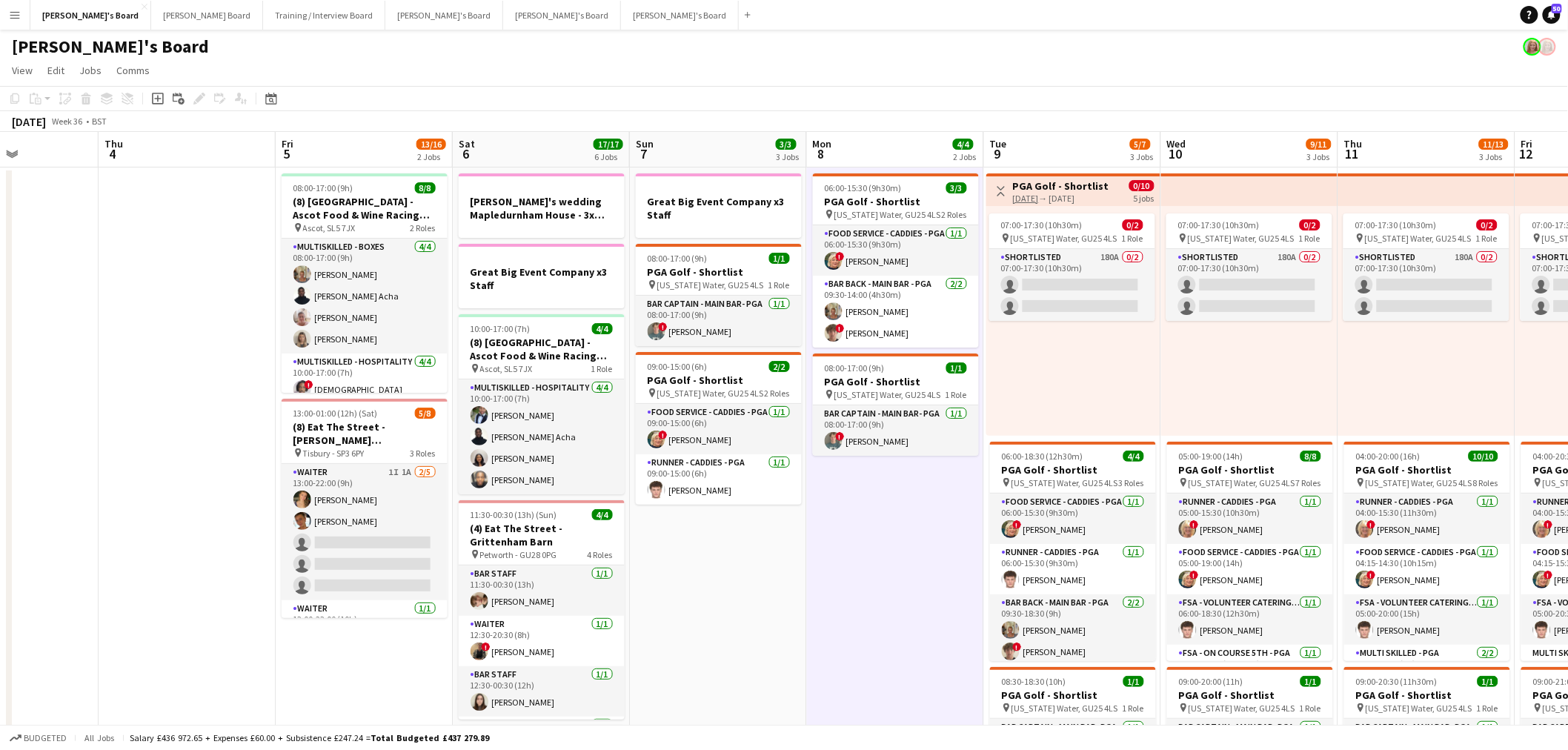
drag, startPoint x: 333, startPoint y: 544, endPoint x: 1580, endPoint y: 139, distance: 1311.1
click at [333, 544] on app-card-role "Waiter 1I 1A 2/5 13:00-22:00 (9h) annabelle lawrence Izzy Davies single-neutral…" at bounding box center [364, 532] width 166 height 137
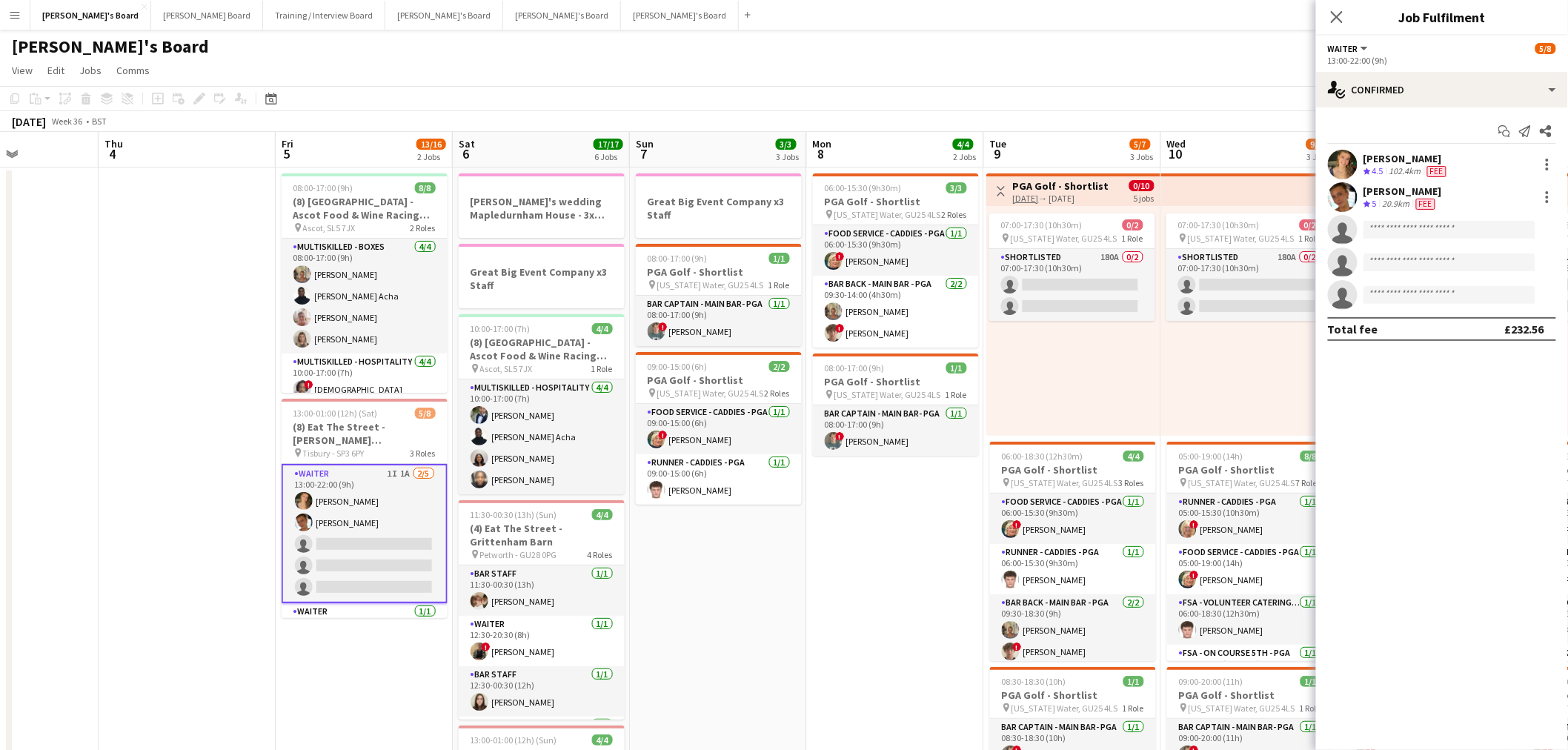
click at [1481, 107] on div "Start chat Send notification Share annabelle lawrence Crew rating 4.5 102.4km F…" at bounding box center [1442, 230] width 252 height 246
click at [1465, 91] on div "single-neutral-actions-check-2 Confirmed" at bounding box center [1442, 89] width 252 height 36
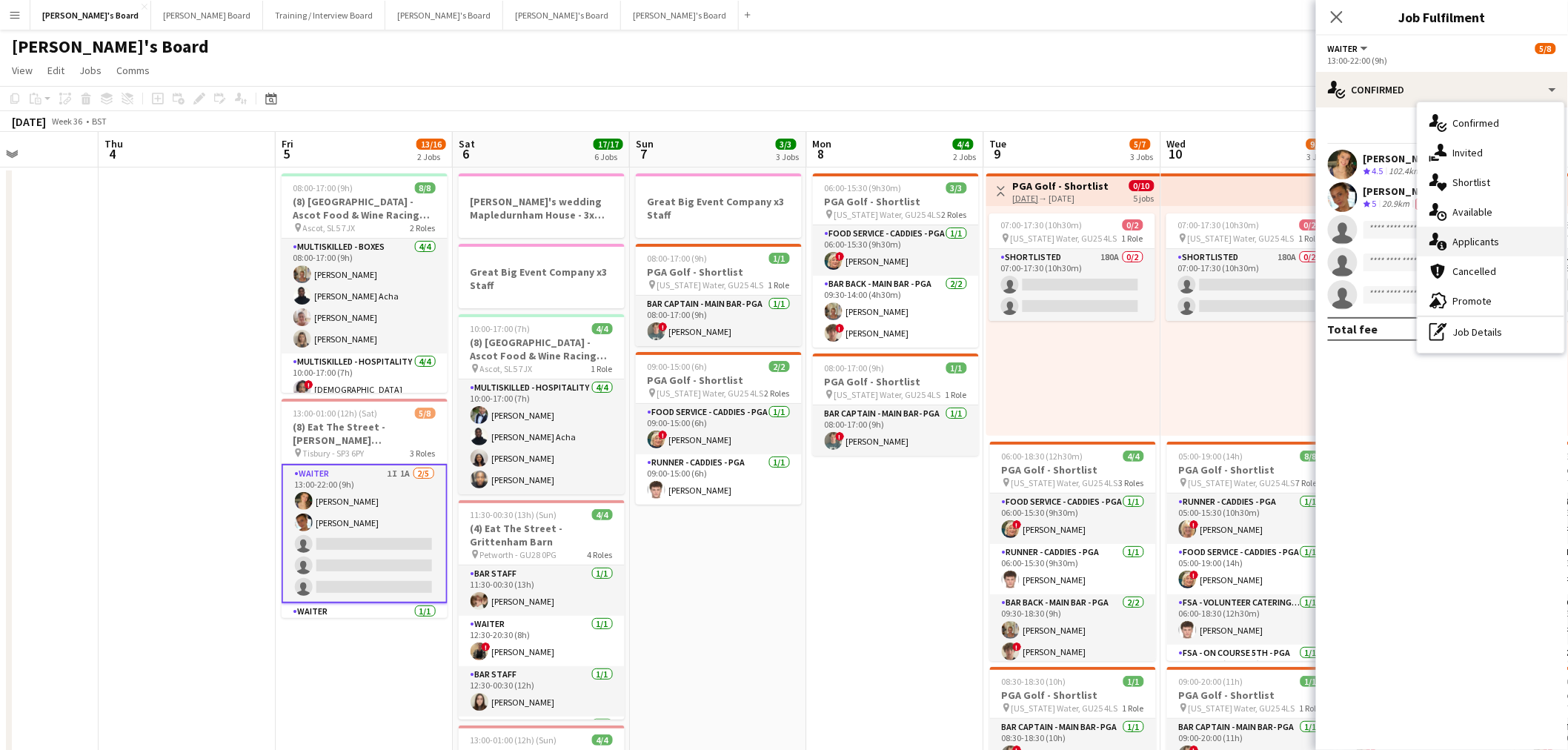
click at [1493, 240] on span "Applicants" at bounding box center [1476, 241] width 47 height 13
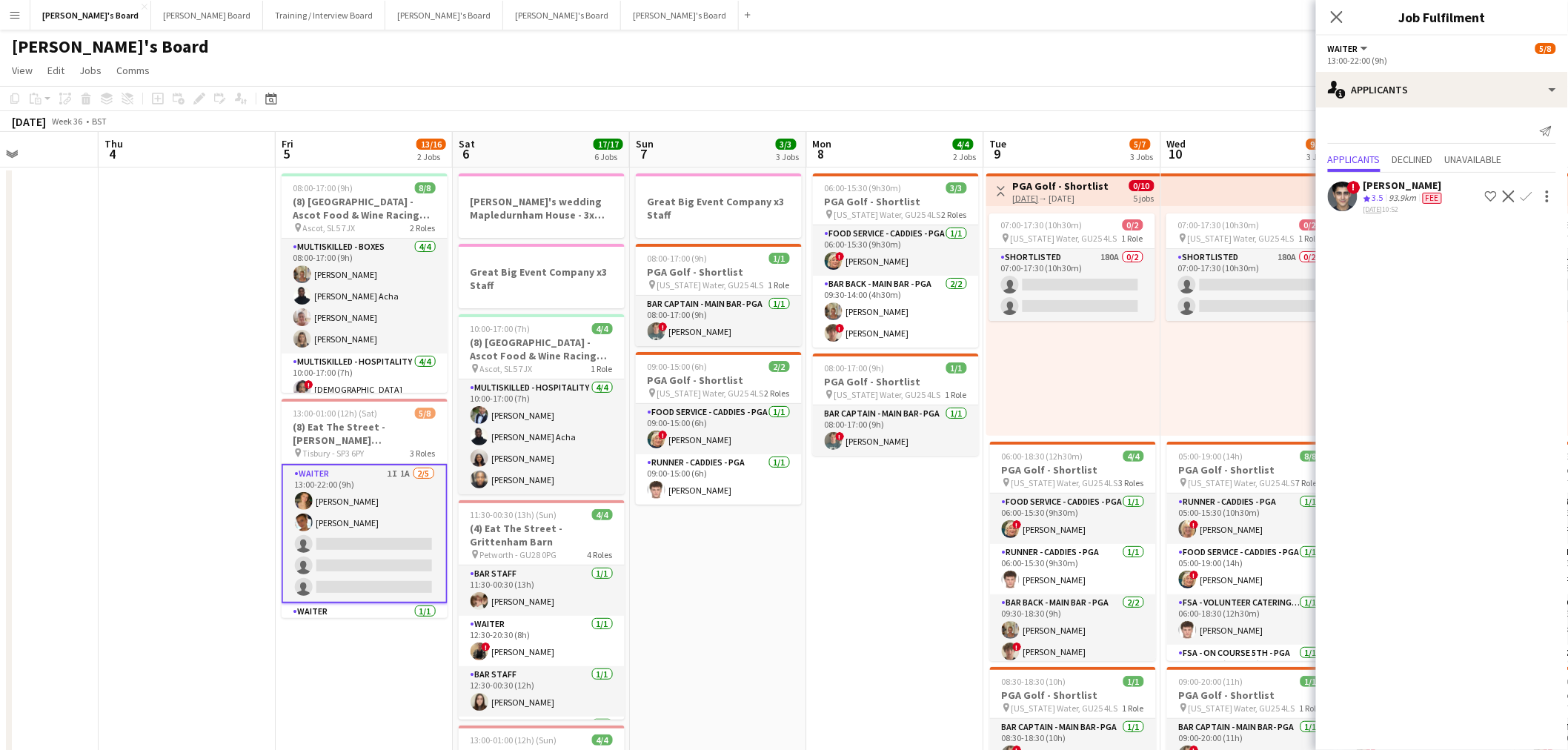
click at [697, 572] on app-date-cell "Great Big Event Company x3 Staff 08:00-17:00 (9h) 1/1 PGA Golf - Shortlist pin …" at bounding box center [718, 680] width 177 height 1026
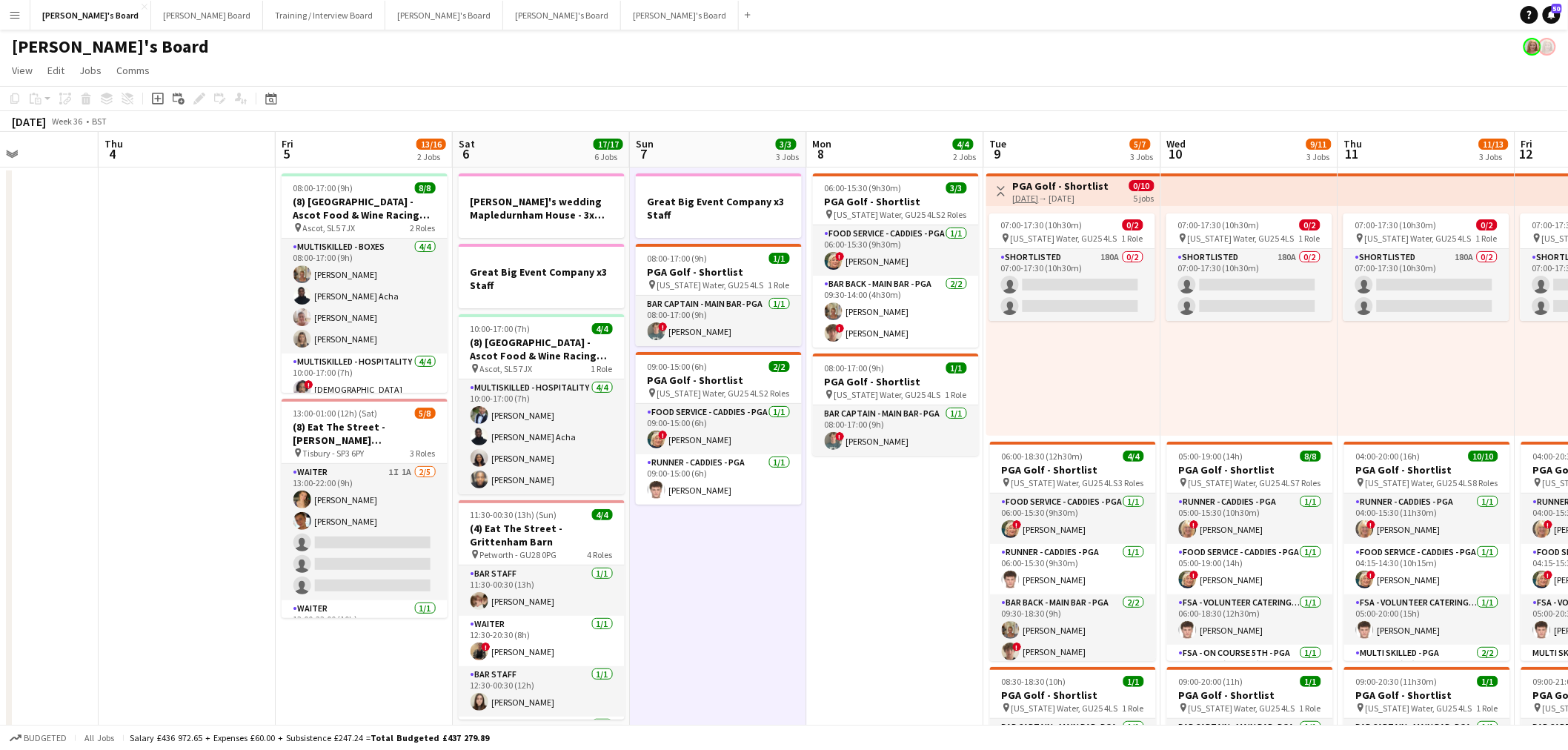
click at [697, 572] on app-date-cell "Great Big Event Company x3 Staff 08:00-17:00 (9h) 1/1 PGA Golf - Shortlist pin …" at bounding box center [718, 680] width 177 height 1026
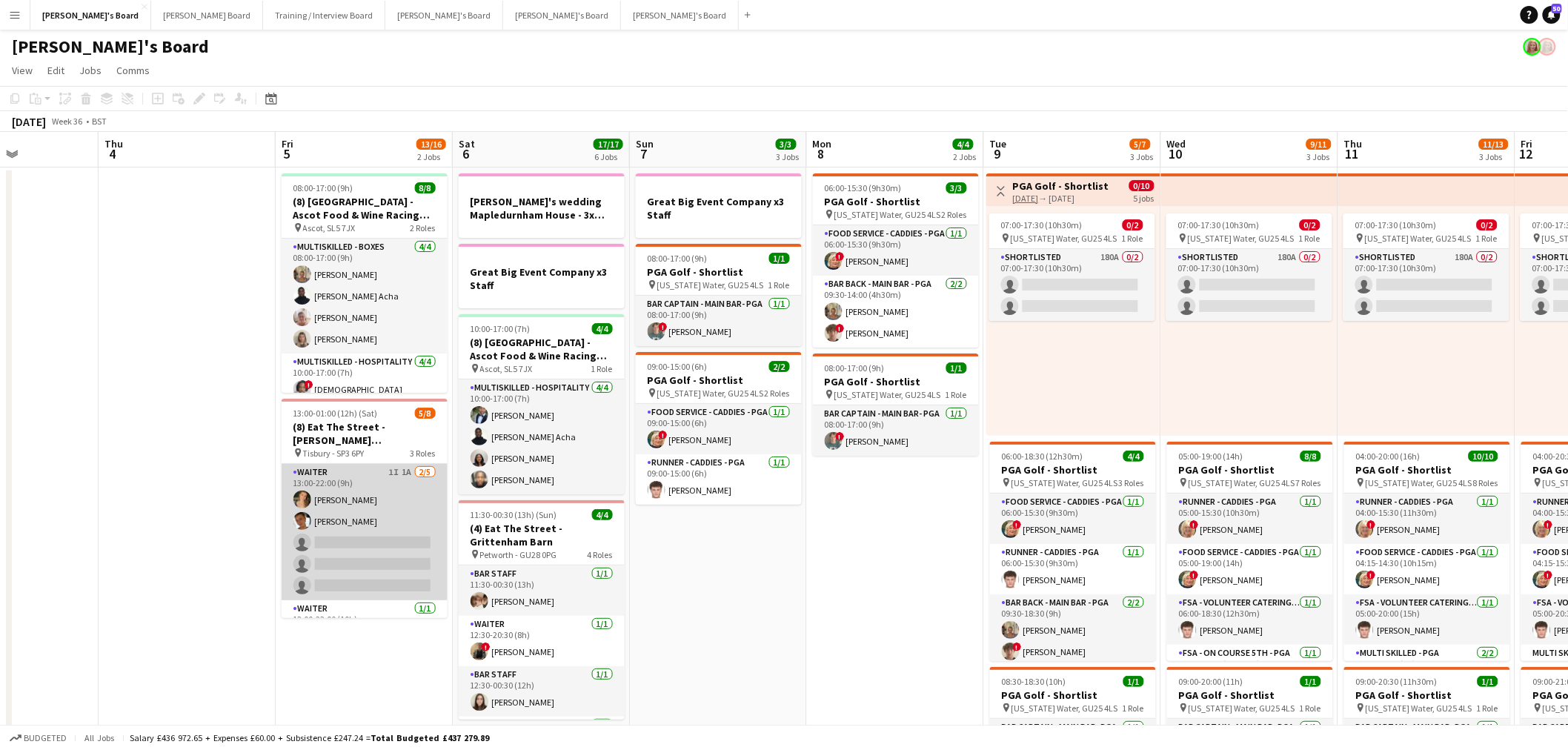
click at [384, 527] on app-card-role "Waiter 1I 1A 2/5 13:00-22:00 (9h) annabelle lawrence Izzy Davies single-neutral…" at bounding box center [364, 532] width 166 height 137
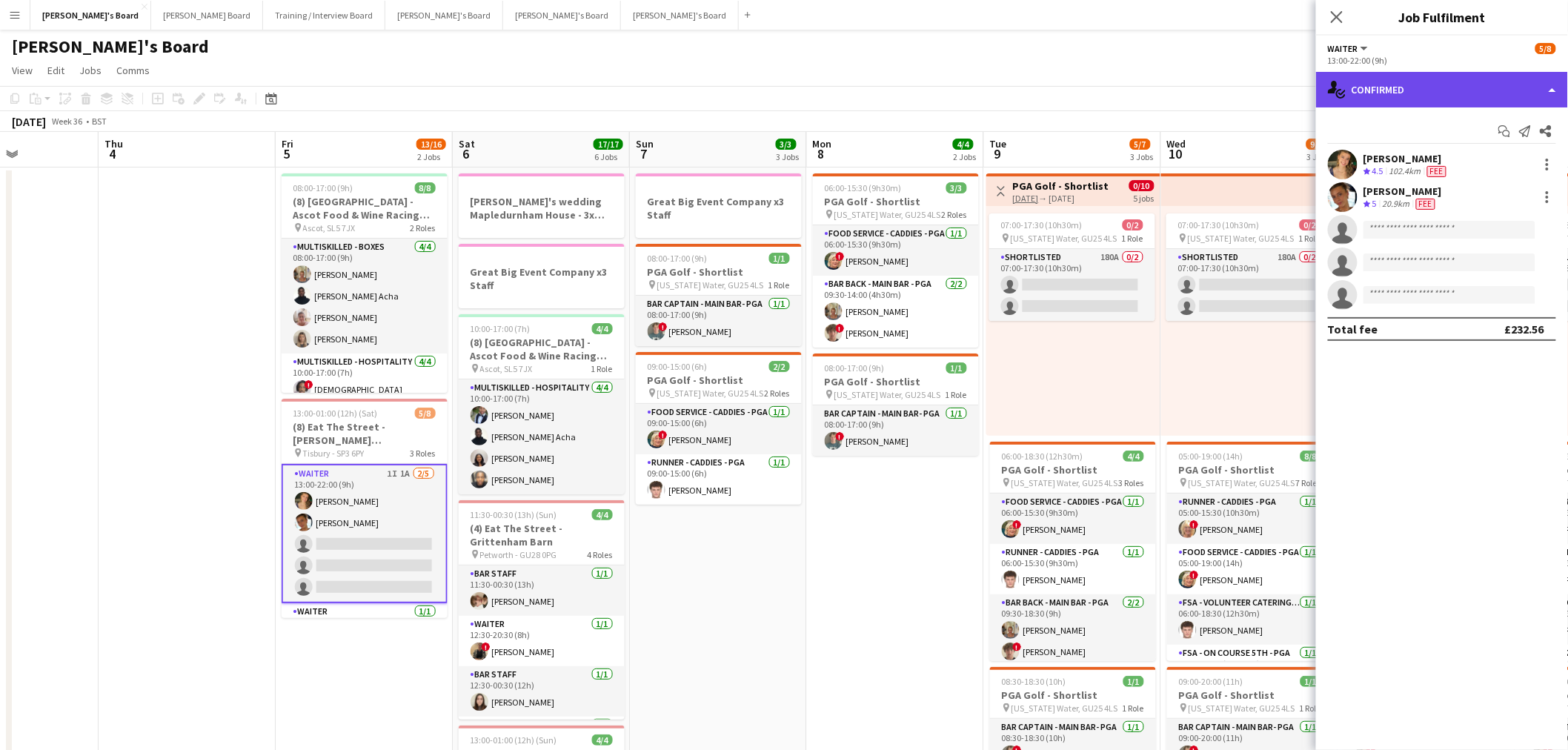
click at [1383, 101] on div "single-neutral-actions-check-2 Confirmed" at bounding box center [1442, 89] width 252 height 36
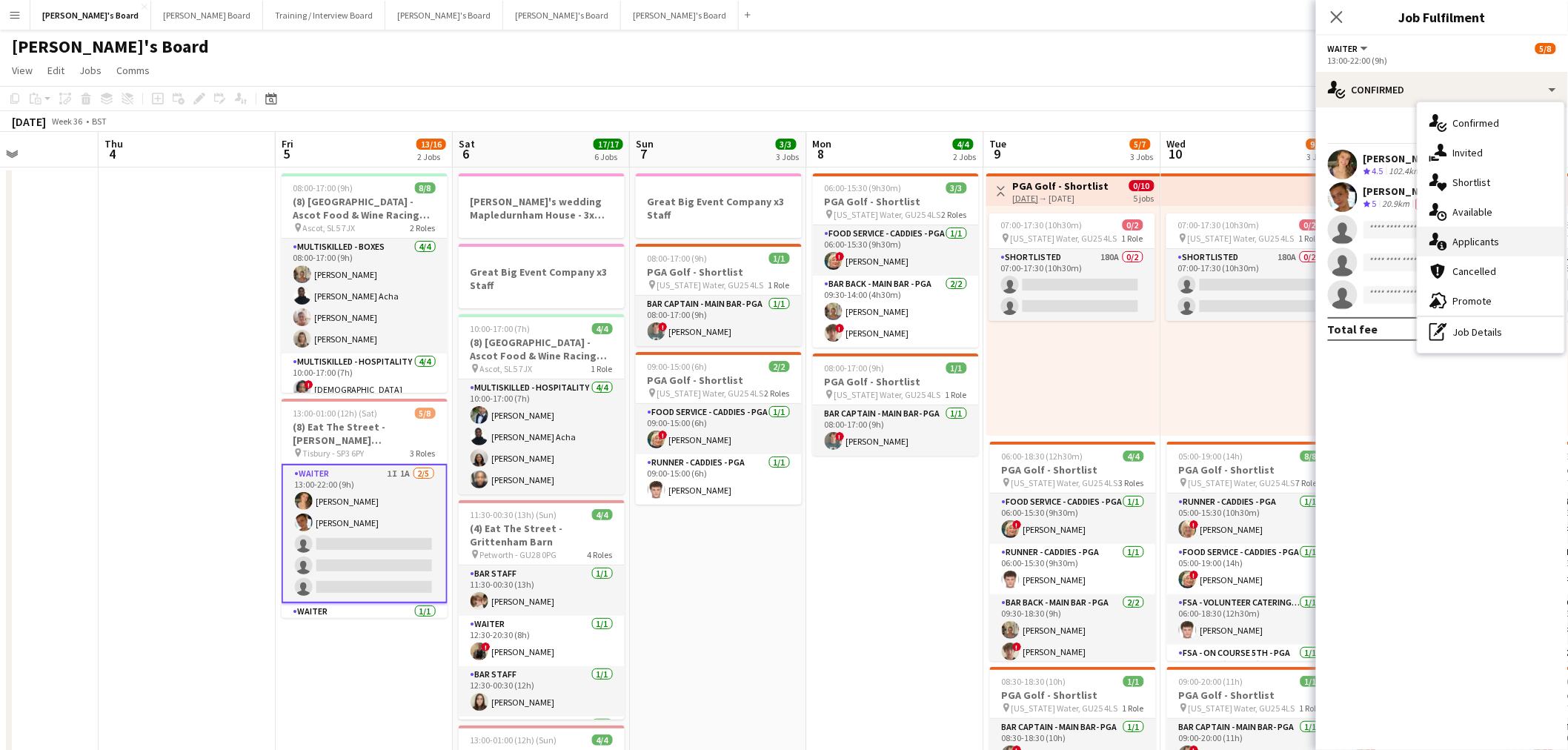
click at [1458, 226] on div "single-neutral-actions-information Applicants" at bounding box center [1491, 241] width 147 height 30
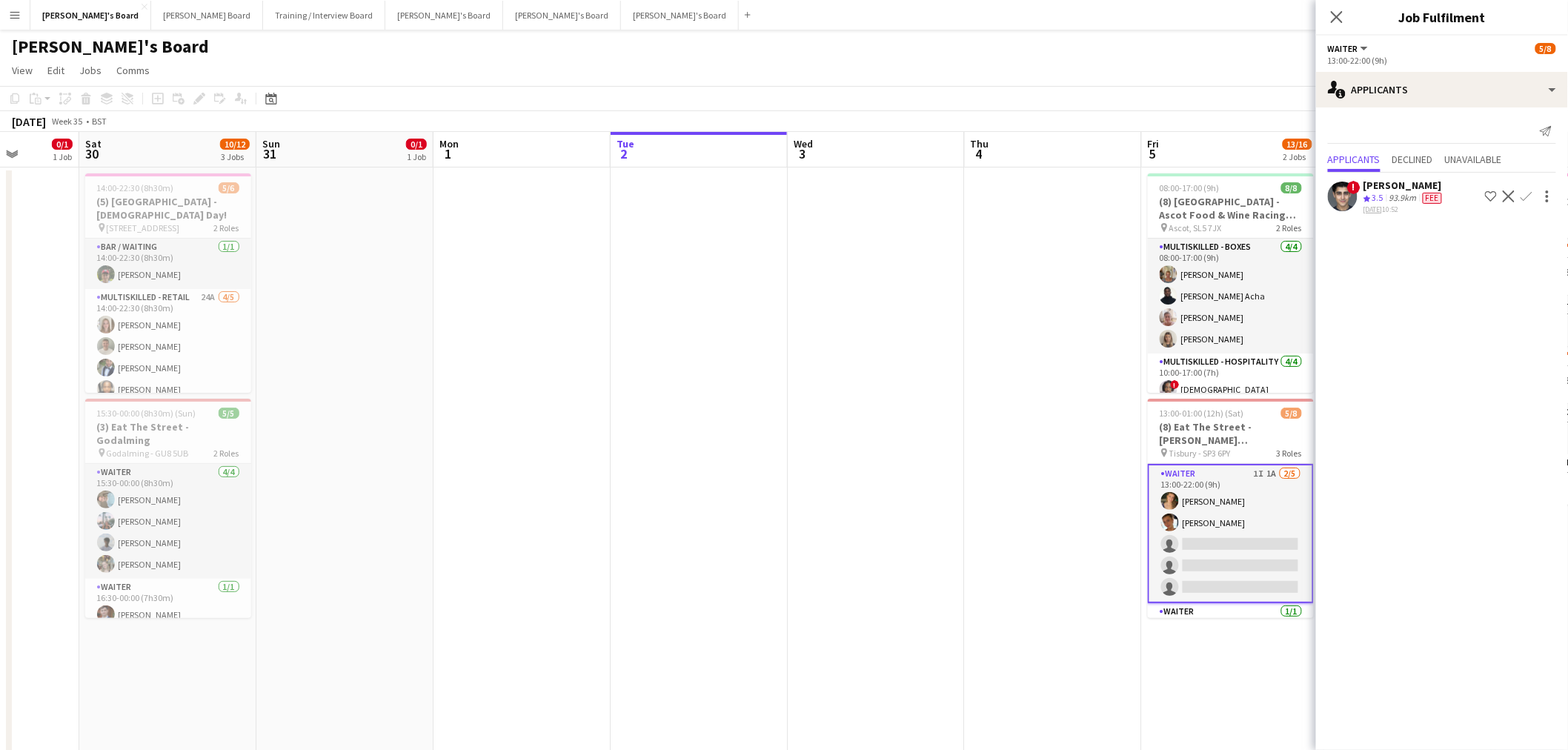
scroll to position [0, 452]
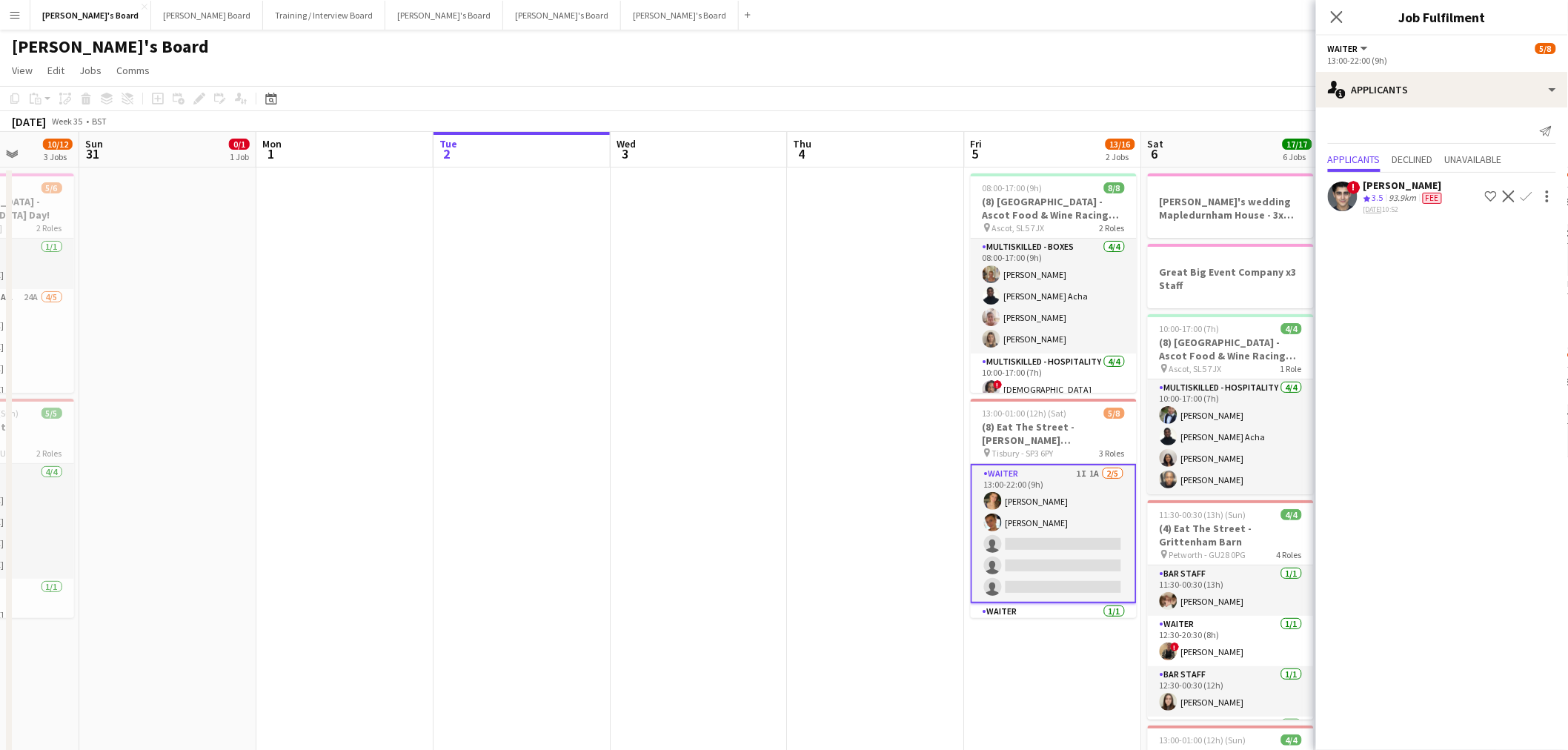
drag, startPoint x: 234, startPoint y: 395, endPoint x: 810, endPoint y: 415, distance: 576.3
